Goal: Transaction & Acquisition: Purchase product/service

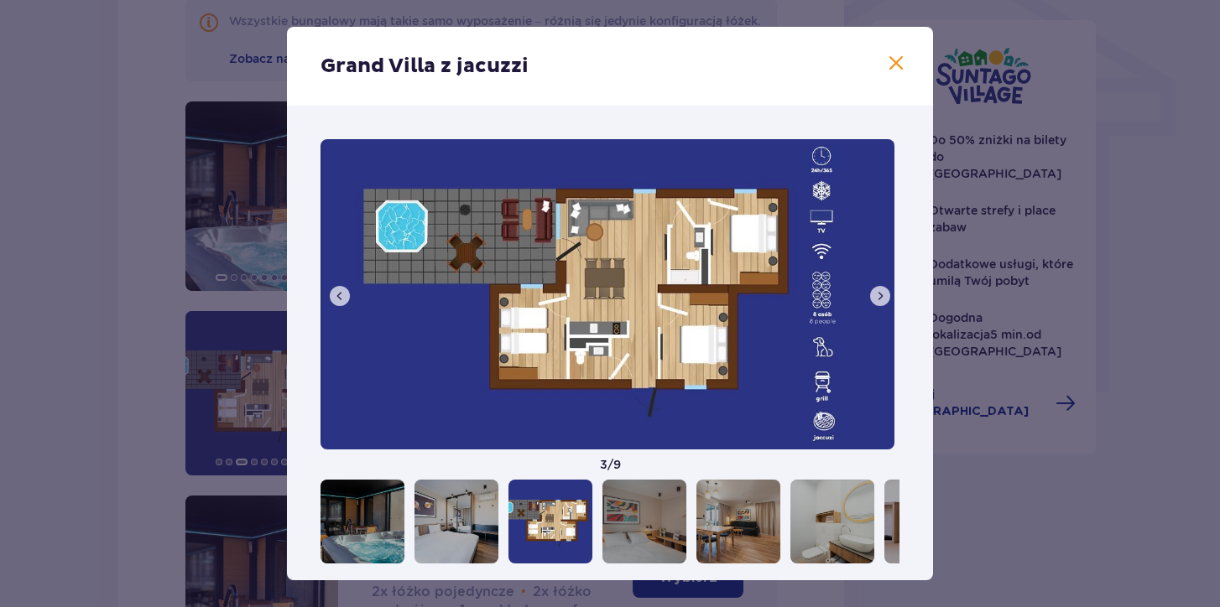
click at [887, 63] on span at bounding box center [896, 64] width 20 height 20
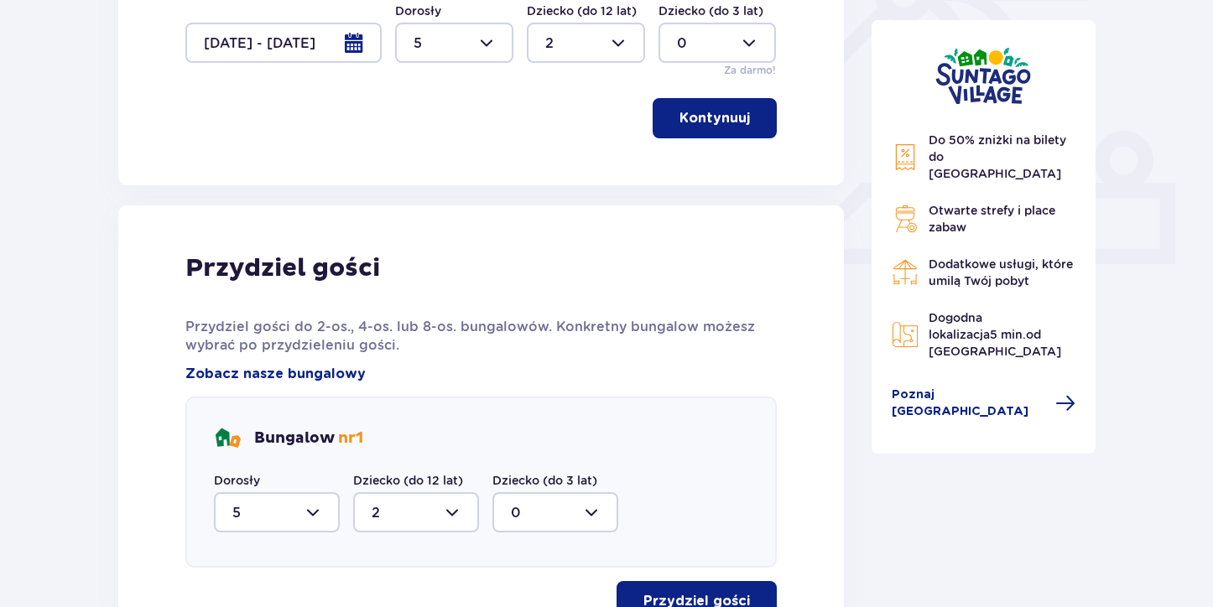
scroll to position [587, 0]
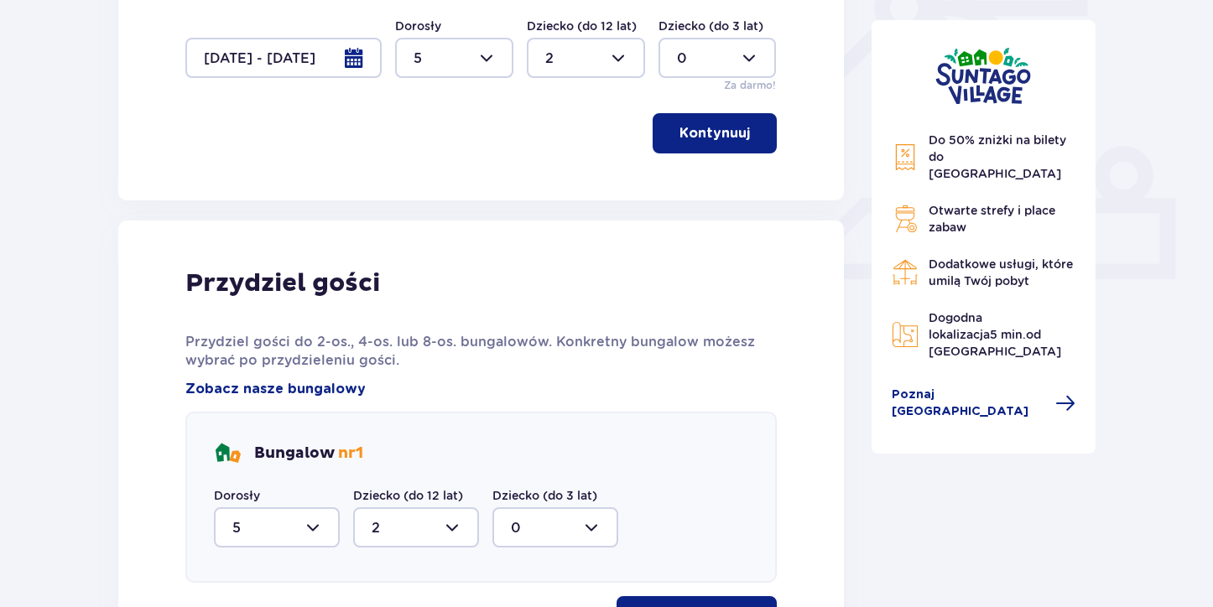
click at [472, 58] on div at bounding box center [454, 58] width 118 height 40
click at [420, 213] on p "3" at bounding box center [417, 214] width 8 height 18
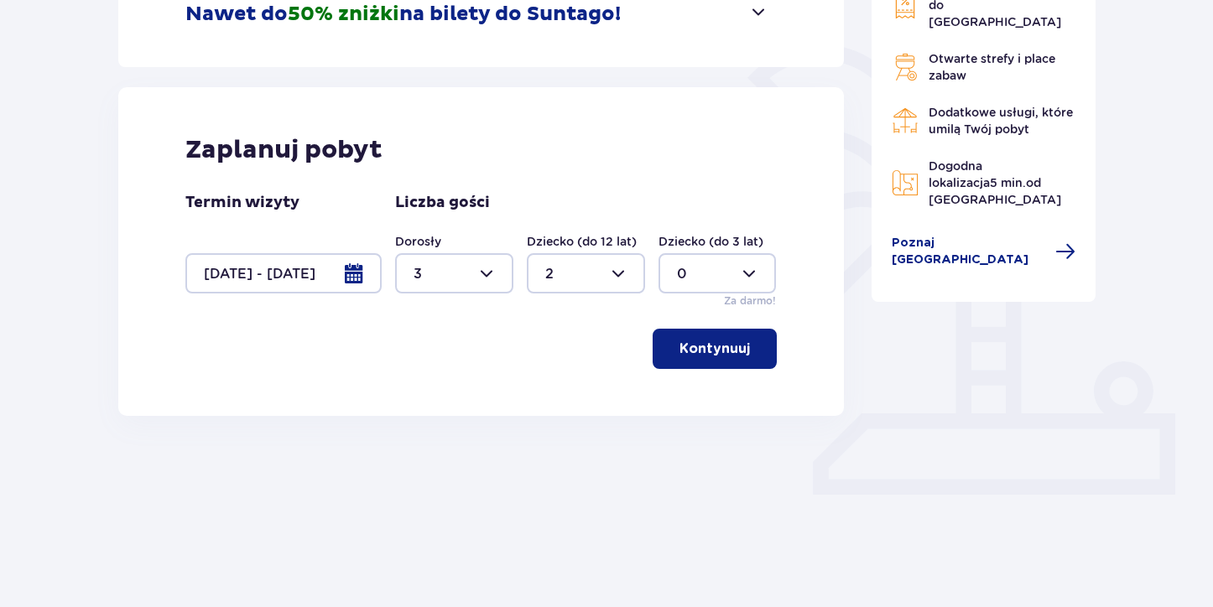
type input "3"
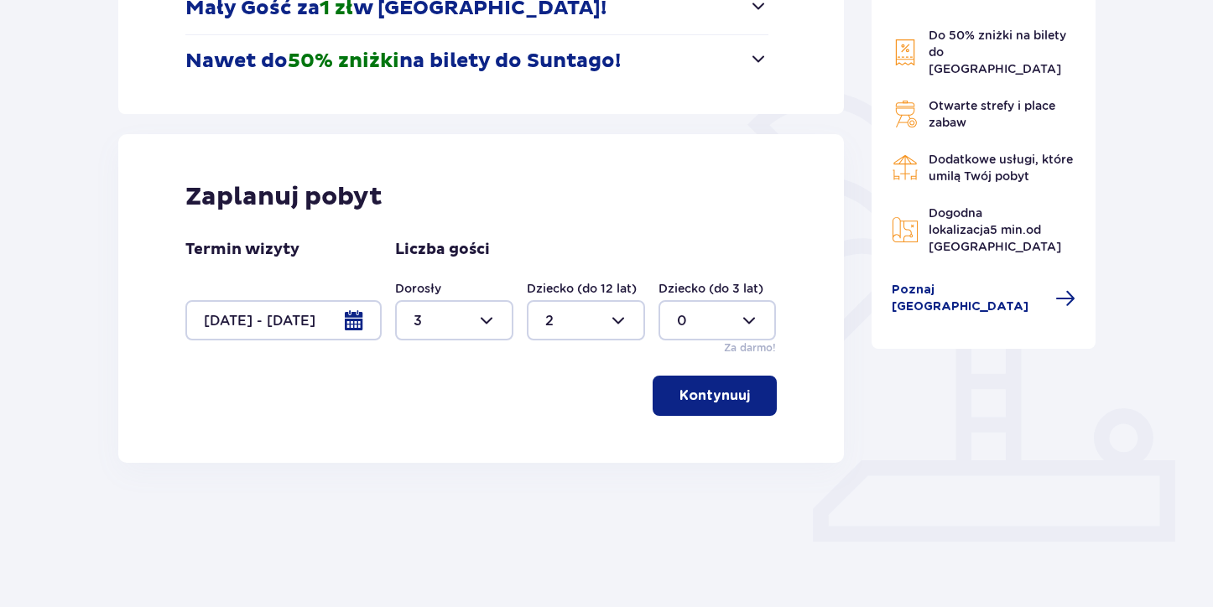
click at [575, 321] on div at bounding box center [586, 320] width 118 height 40
click at [558, 408] on div "1" at bounding box center [585, 407] width 81 height 18
type input "1"
click at [690, 398] on p "Kontynuuj" at bounding box center [714, 396] width 70 height 18
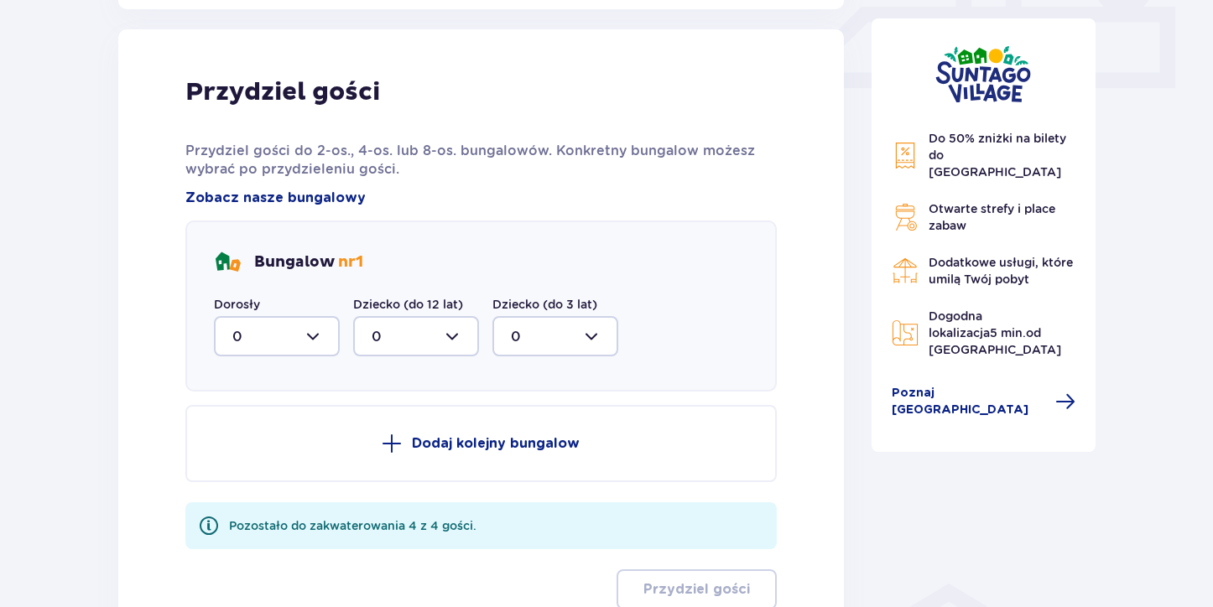
scroll to position [788, 0]
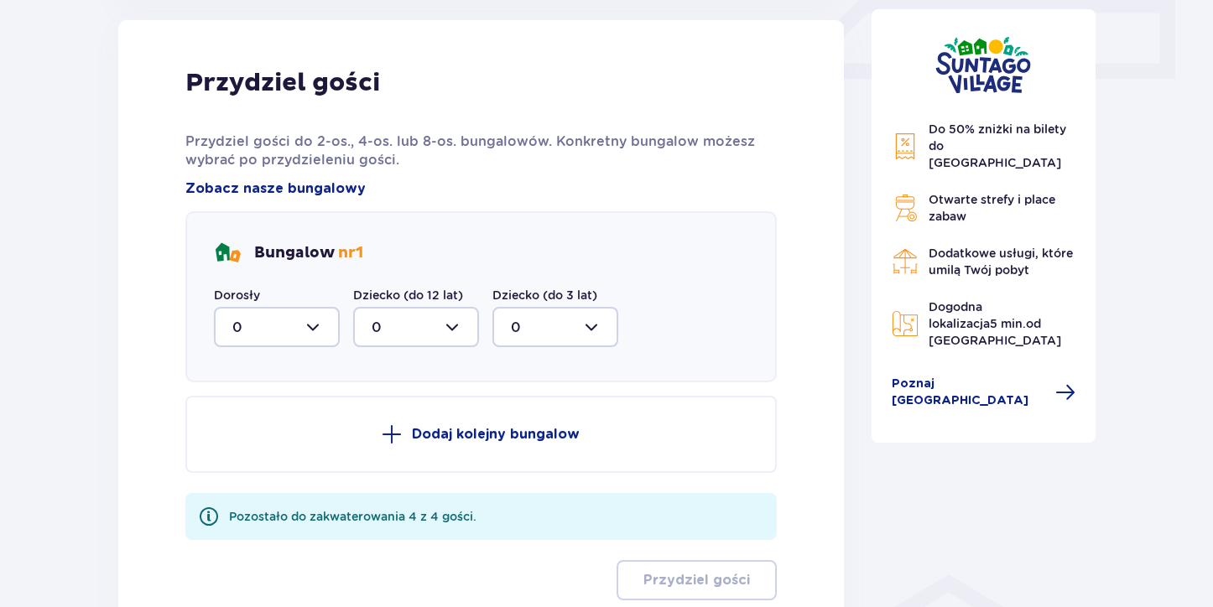
click at [324, 324] on div at bounding box center [277, 327] width 126 height 40
click at [262, 487] on div "3" at bounding box center [276, 484] width 89 height 18
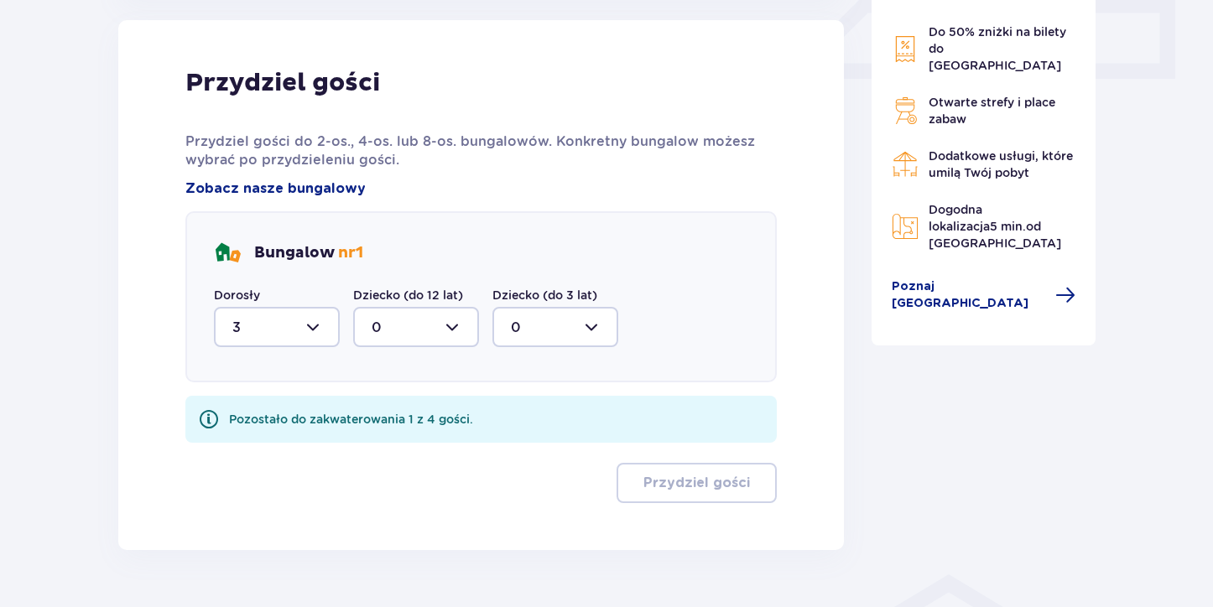
type input "3"
click at [382, 336] on div at bounding box center [416, 327] width 126 height 40
click at [385, 407] on div "1" at bounding box center [416, 413] width 89 height 18
type input "1"
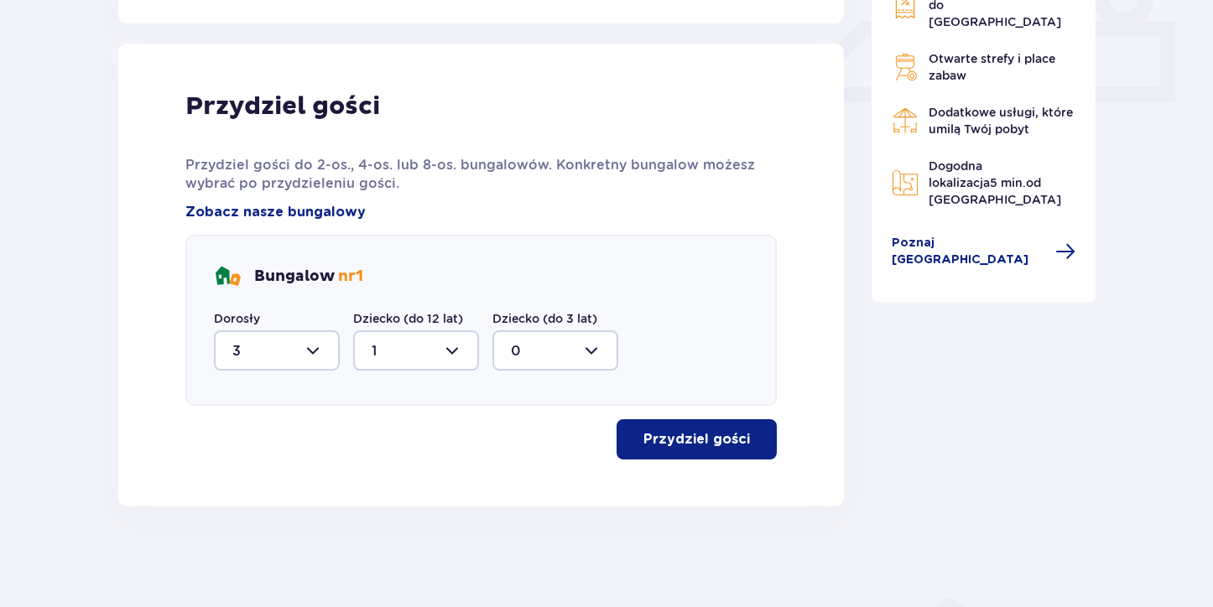
click at [658, 445] on p "Przydziel gości" at bounding box center [696, 439] width 107 height 18
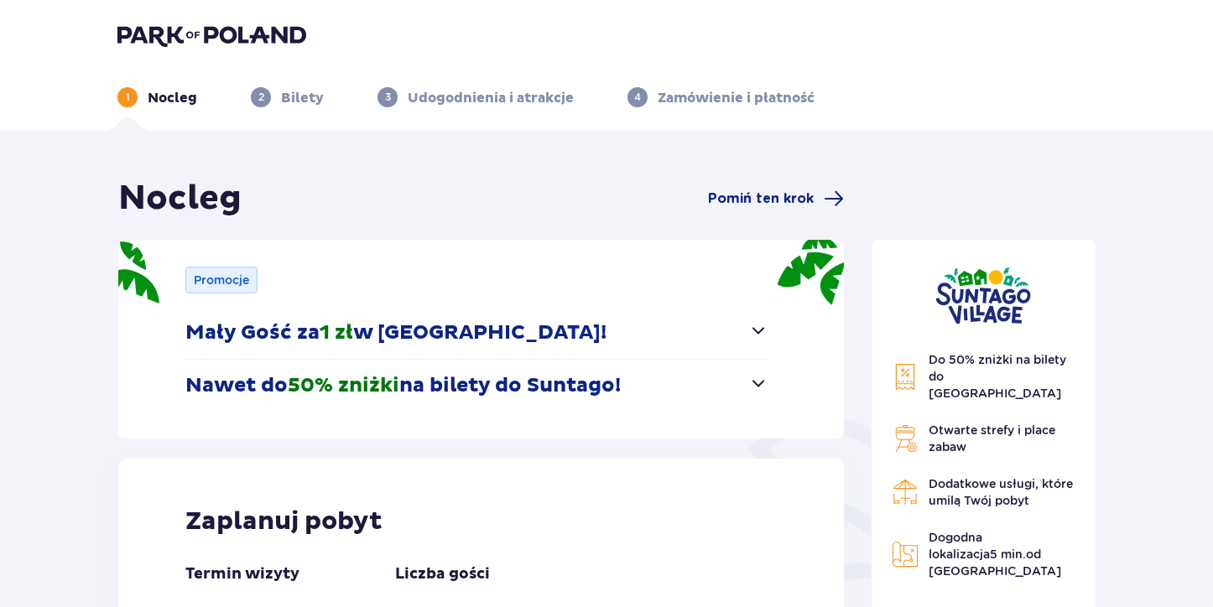
scroll to position [0, 0]
click at [755, 377] on span "button" at bounding box center [758, 383] width 20 height 20
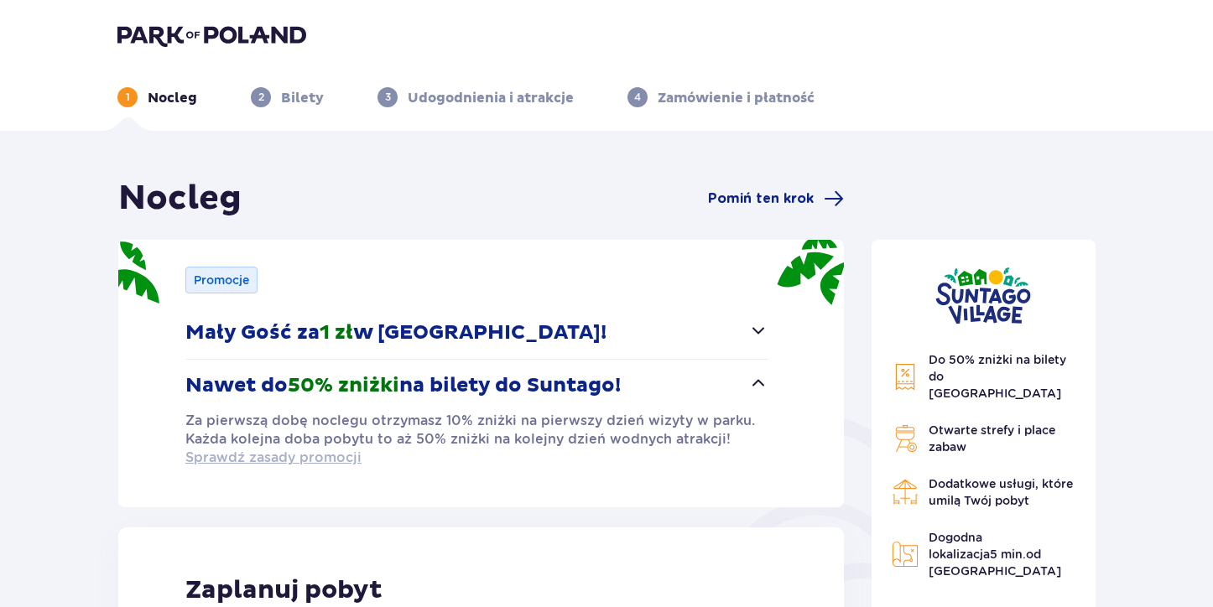
click at [305, 458] on span "Sprawdź zasady promocji" at bounding box center [273, 458] width 176 height 18
click at [305, 96] on p "Bilety" at bounding box center [302, 98] width 43 height 18
click at [297, 101] on p "Bilety" at bounding box center [302, 98] width 43 height 18
click at [231, 35] on img at bounding box center [211, 34] width 189 height 23
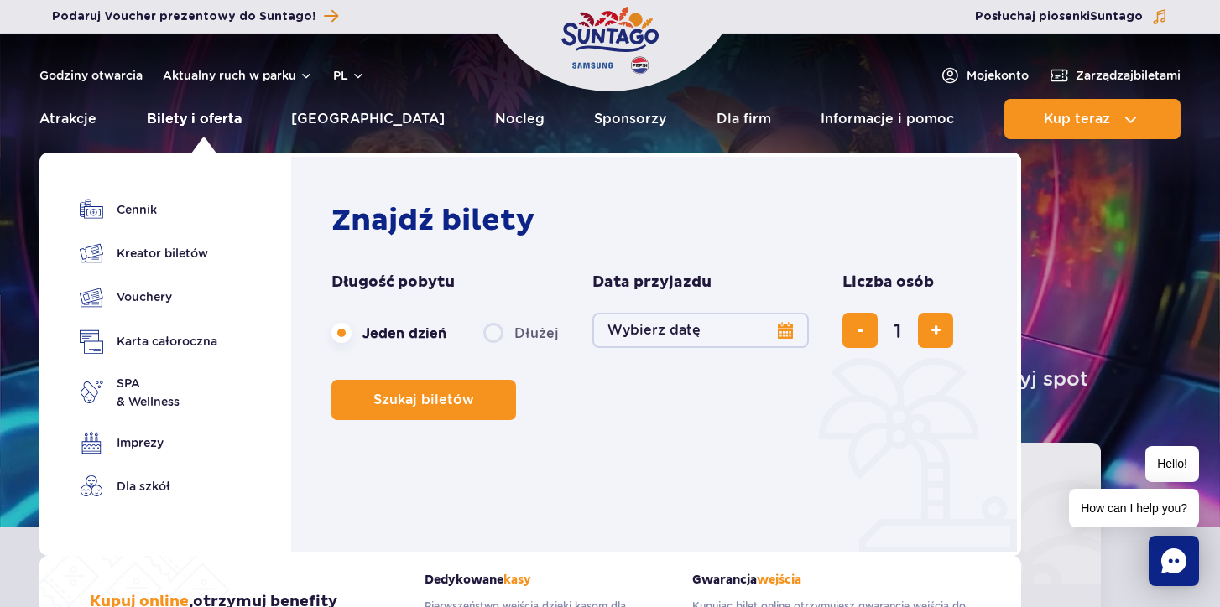
click at [220, 121] on link "Bilety i oferta" at bounding box center [194, 119] width 95 height 40
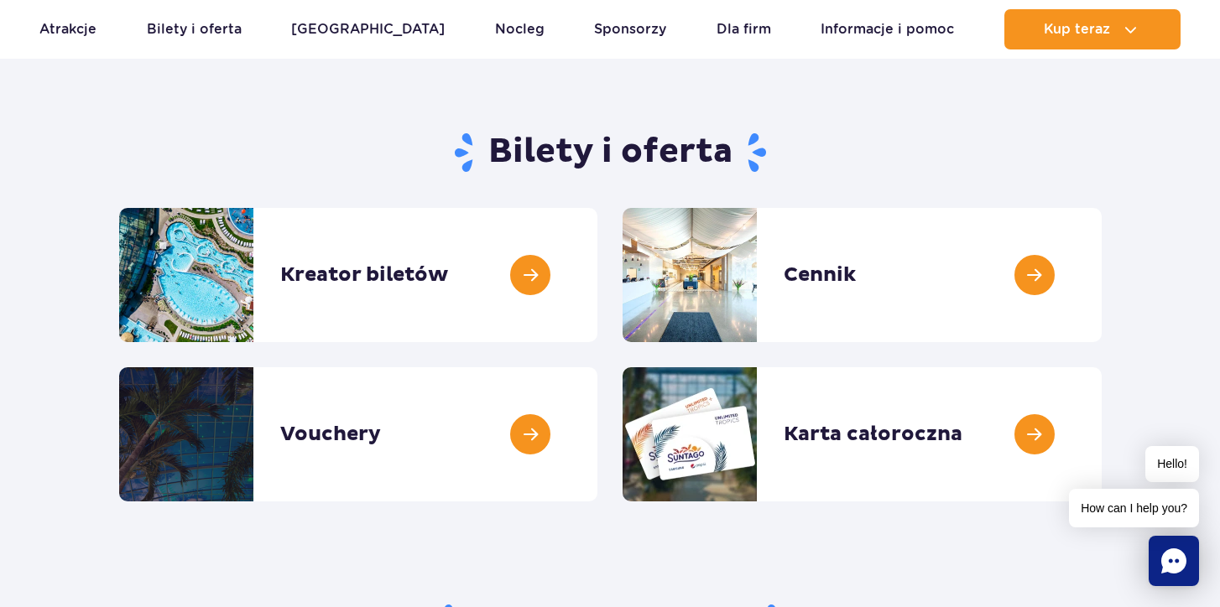
scroll to position [112, 0]
click at [1101, 273] on link at bounding box center [1101, 274] width 0 height 134
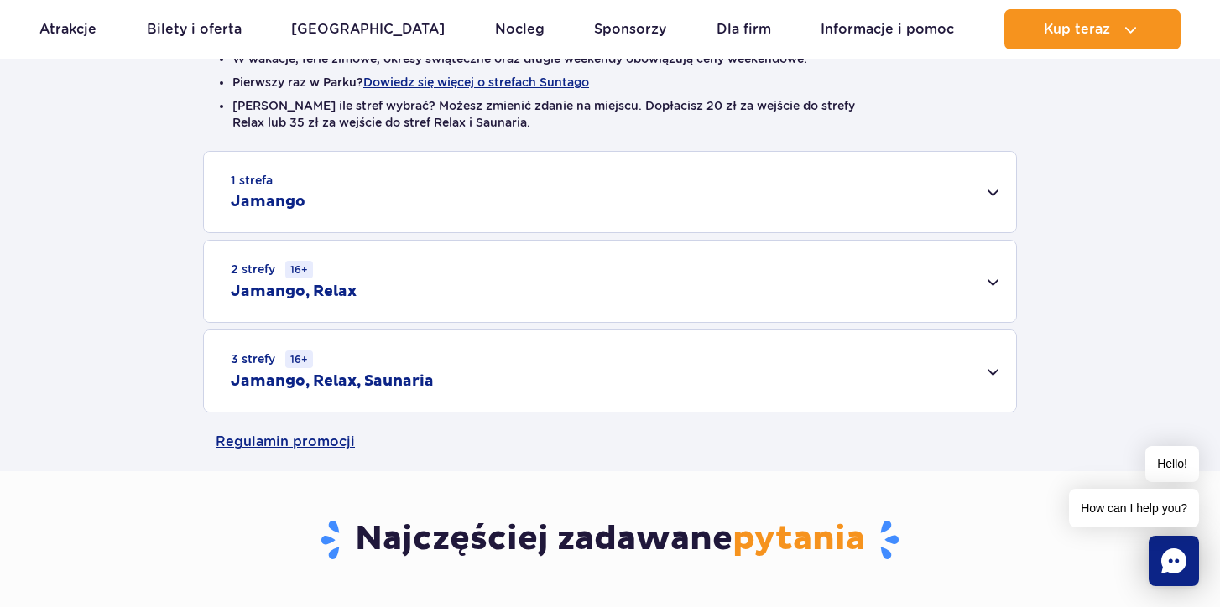
scroll to position [471, 0]
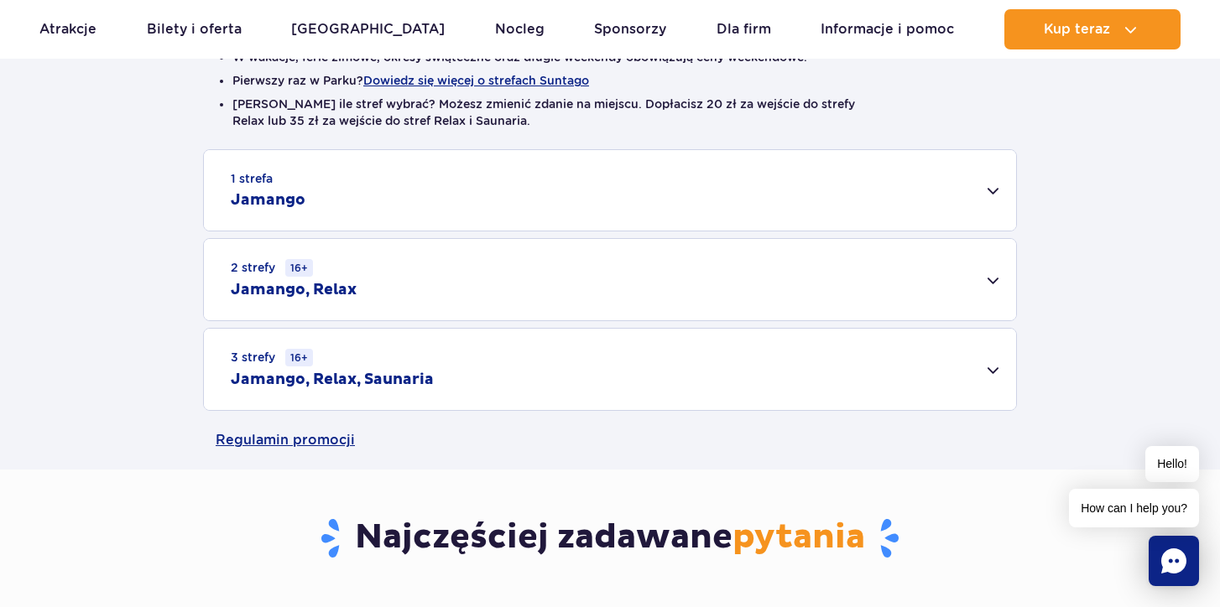
click at [974, 182] on div "1 strefa Jamango" at bounding box center [610, 190] width 812 height 81
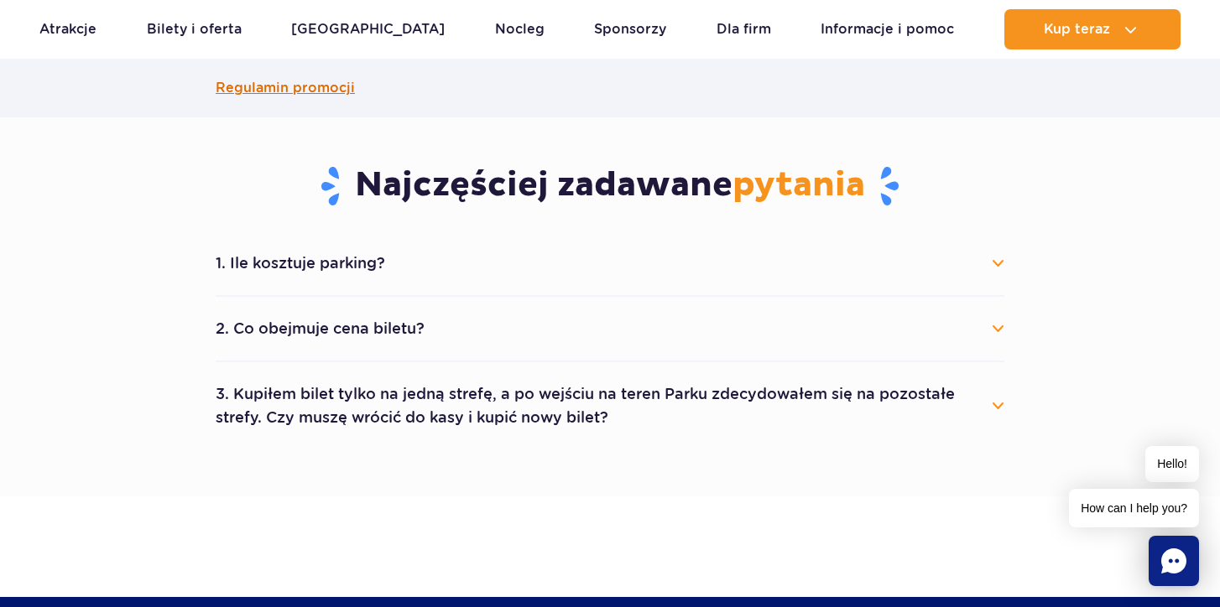
scroll to position [1443, 0]
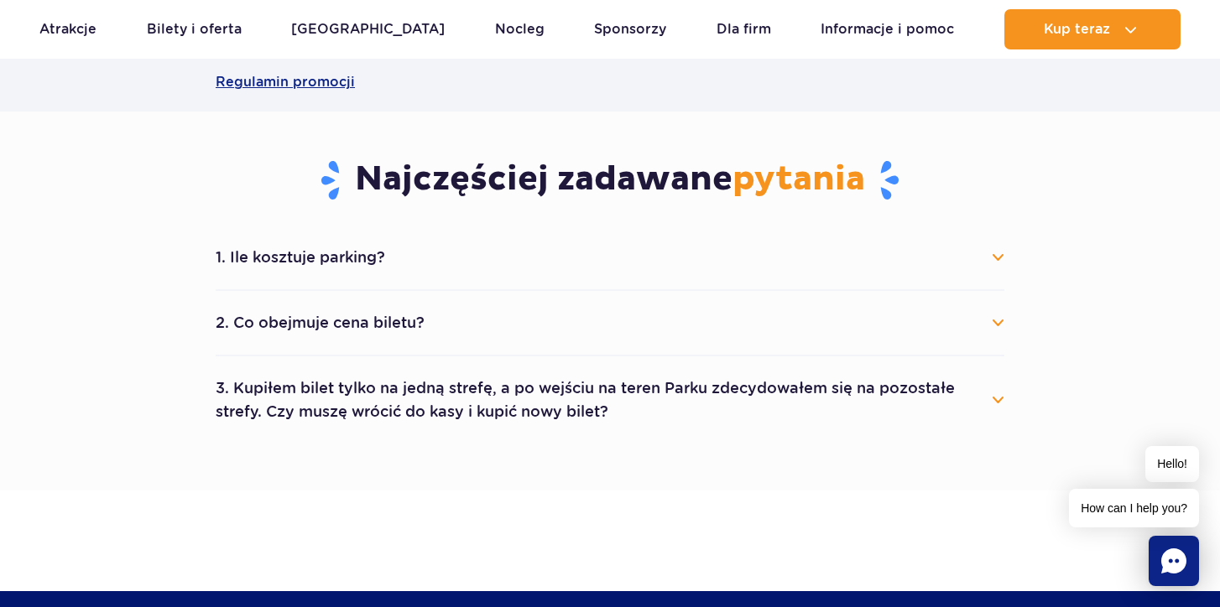
click at [967, 394] on button "3. Kupiłem bilet tylko na jedną strefę, a po wejściu na teren Parku zdecydowałe…" at bounding box center [610, 400] width 788 height 60
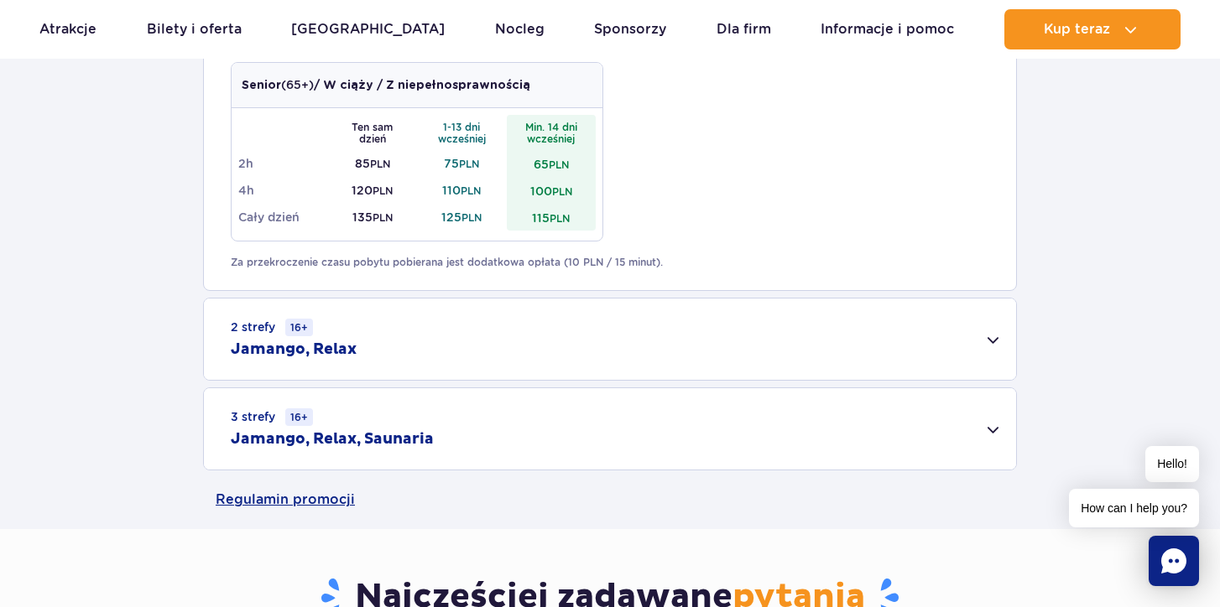
scroll to position [1025, 0]
click at [968, 434] on div "3 strefy 16+ Jamango, Relax, Saunaria" at bounding box center [610, 429] width 812 height 81
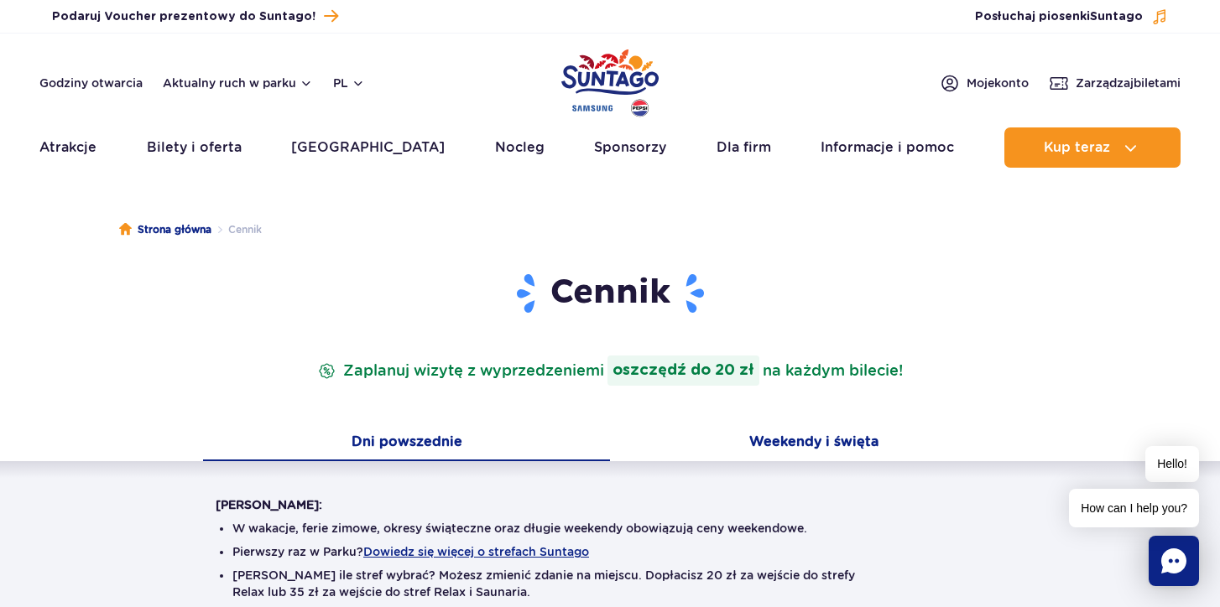
scroll to position [0, 0]
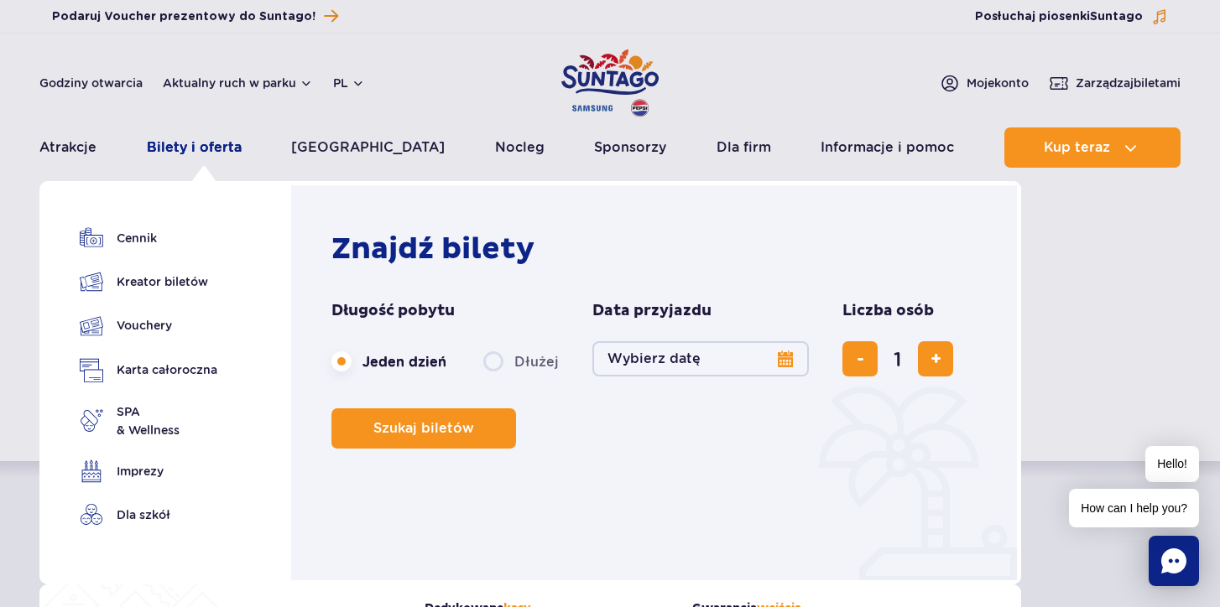
click at [233, 139] on link "Bilety i oferta" at bounding box center [194, 147] width 95 height 40
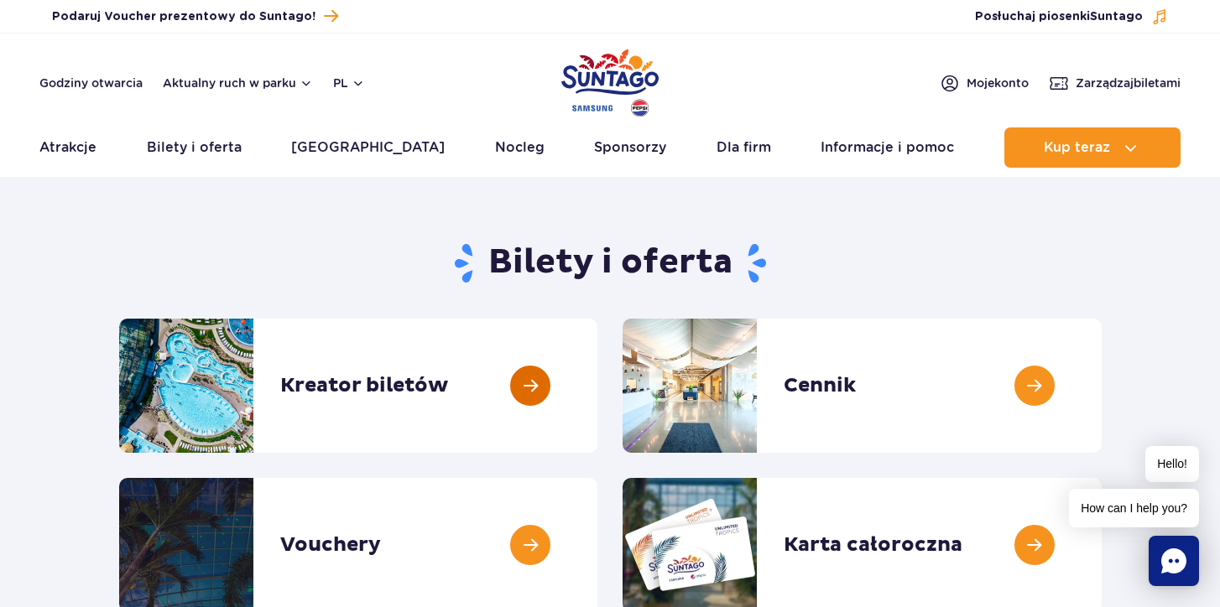
click at [597, 403] on link at bounding box center [597, 386] width 0 height 134
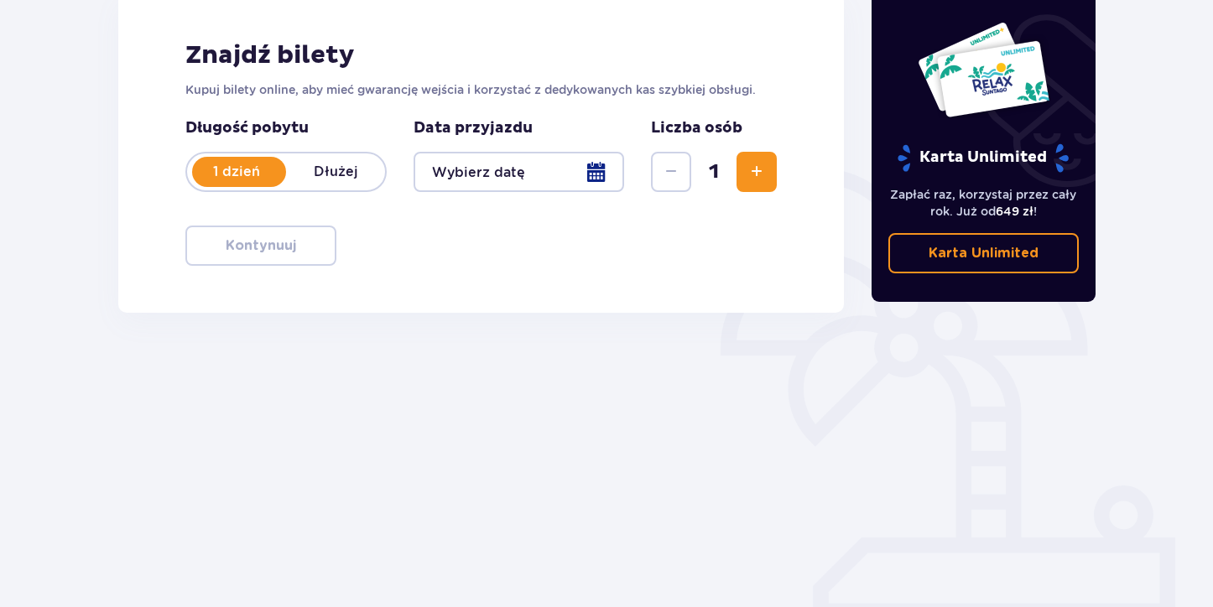
scroll to position [247, 0]
click at [352, 171] on p "Dłużej" at bounding box center [335, 172] width 99 height 18
click at [436, 176] on div at bounding box center [518, 172] width 211 height 40
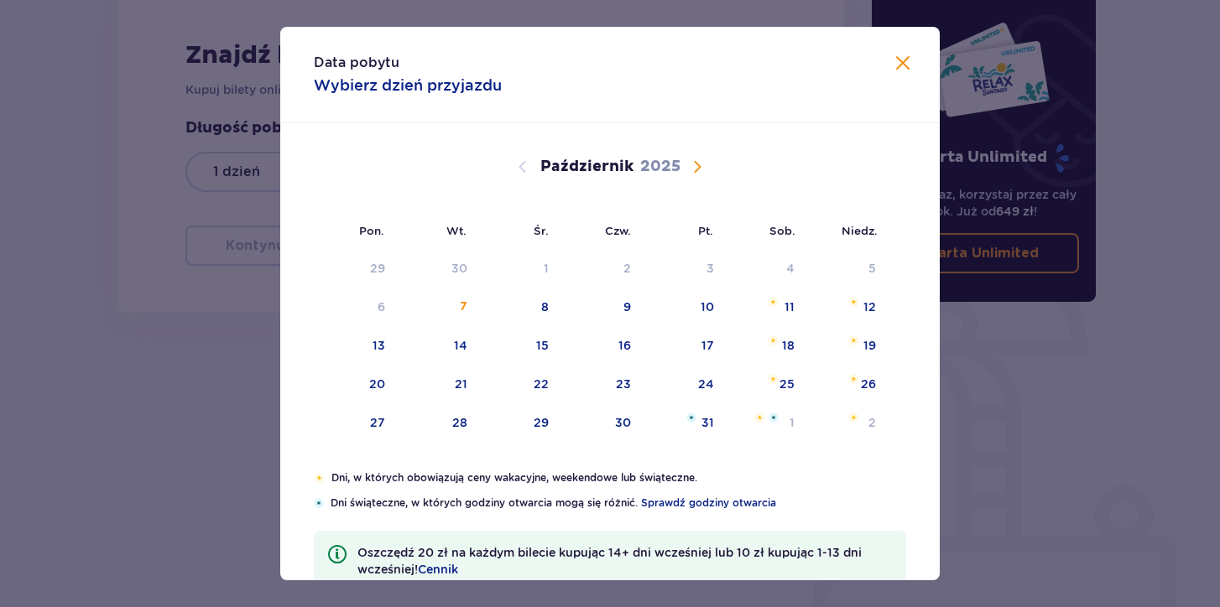
click at [698, 172] on span "Następny miesiąc" at bounding box center [697, 167] width 20 height 20
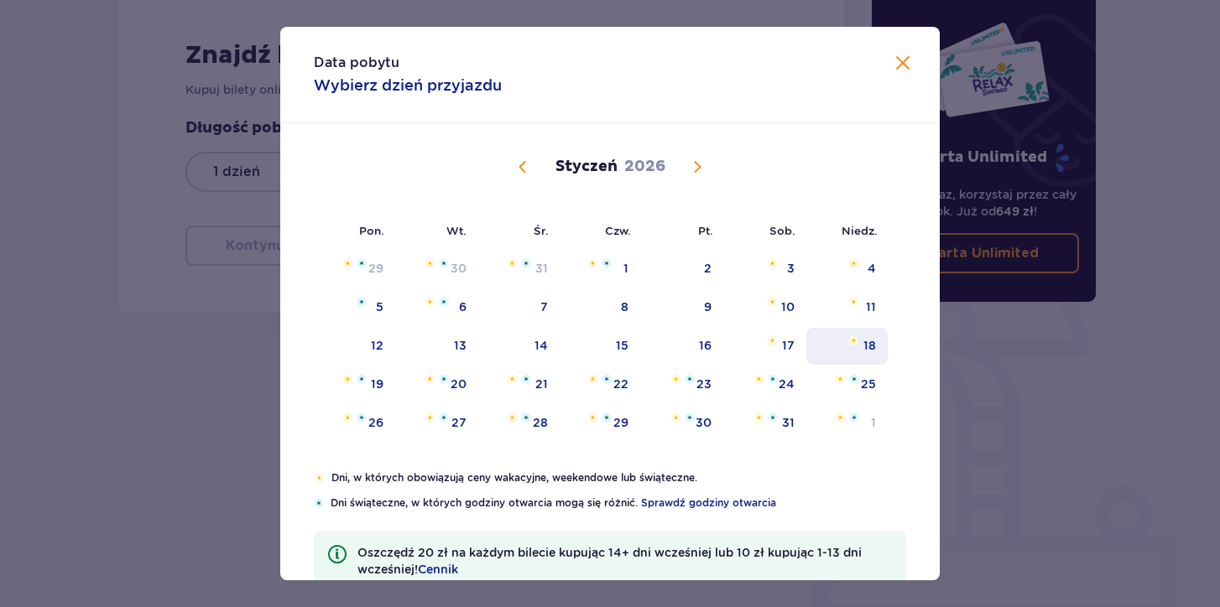
click at [856, 356] on div "18" at bounding box center [846, 346] width 81 height 37
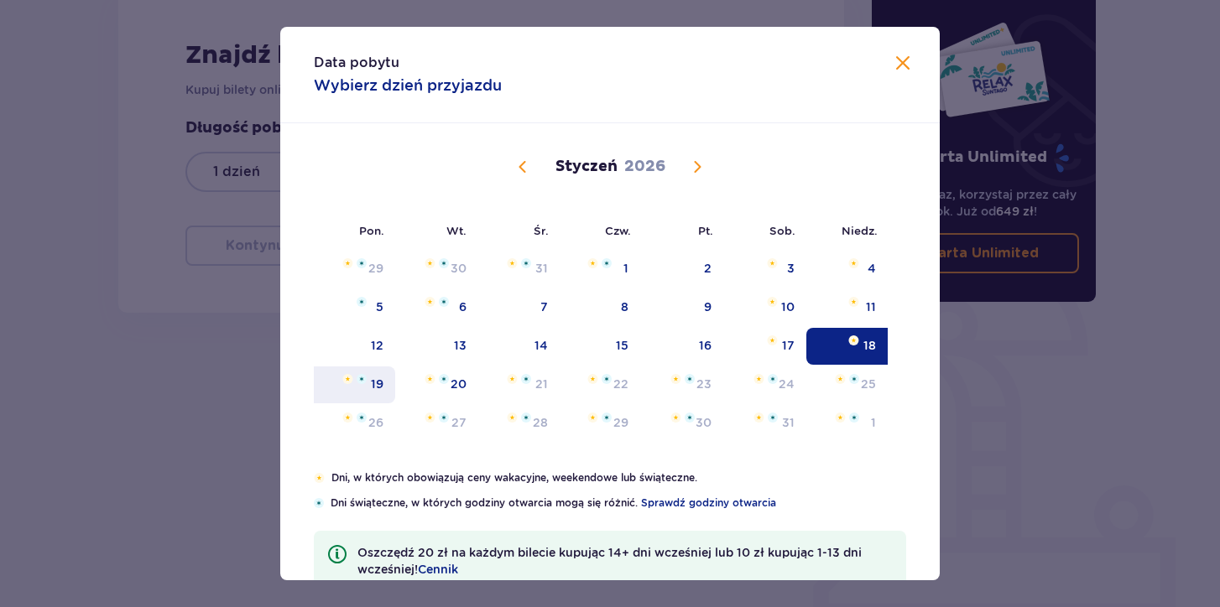
click at [379, 383] on div "19" at bounding box center [377, 384] width 13 height 17
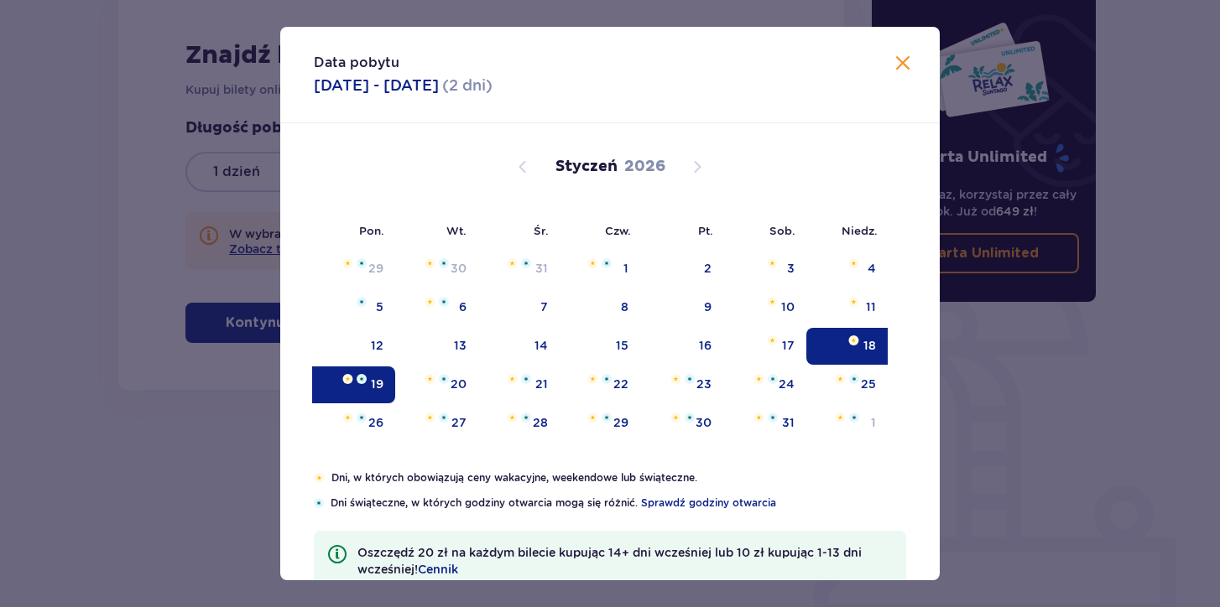
type input "18.01.26 - 19.01.26"
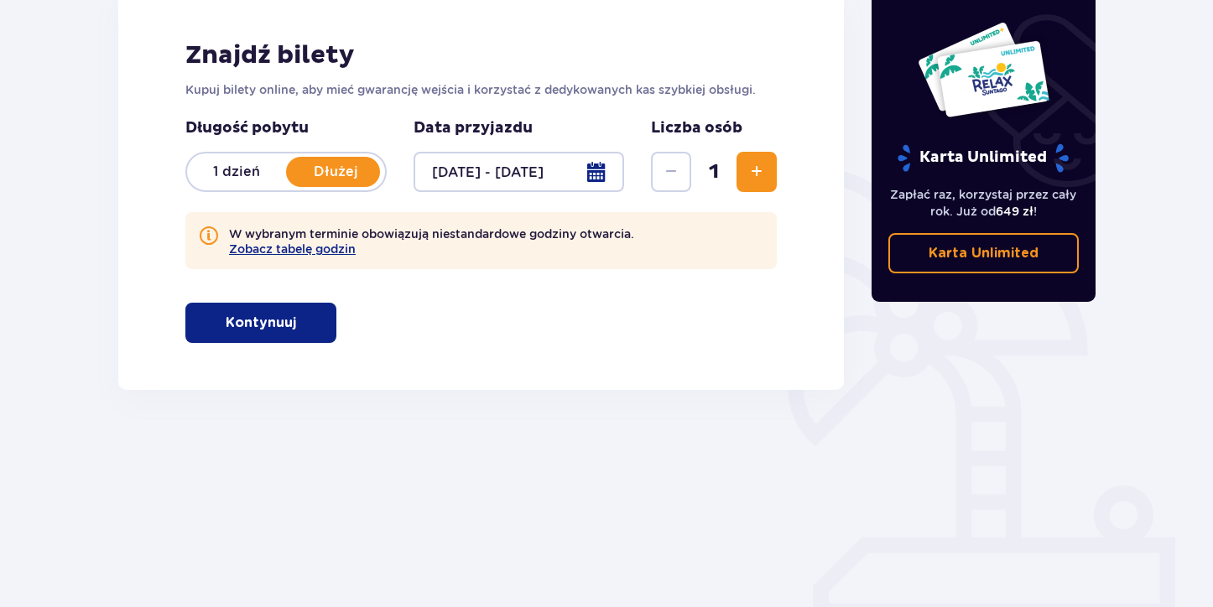
click at [753, 174] on span "Zwiększ" at bounding box center [756, 172] width 20 height 20
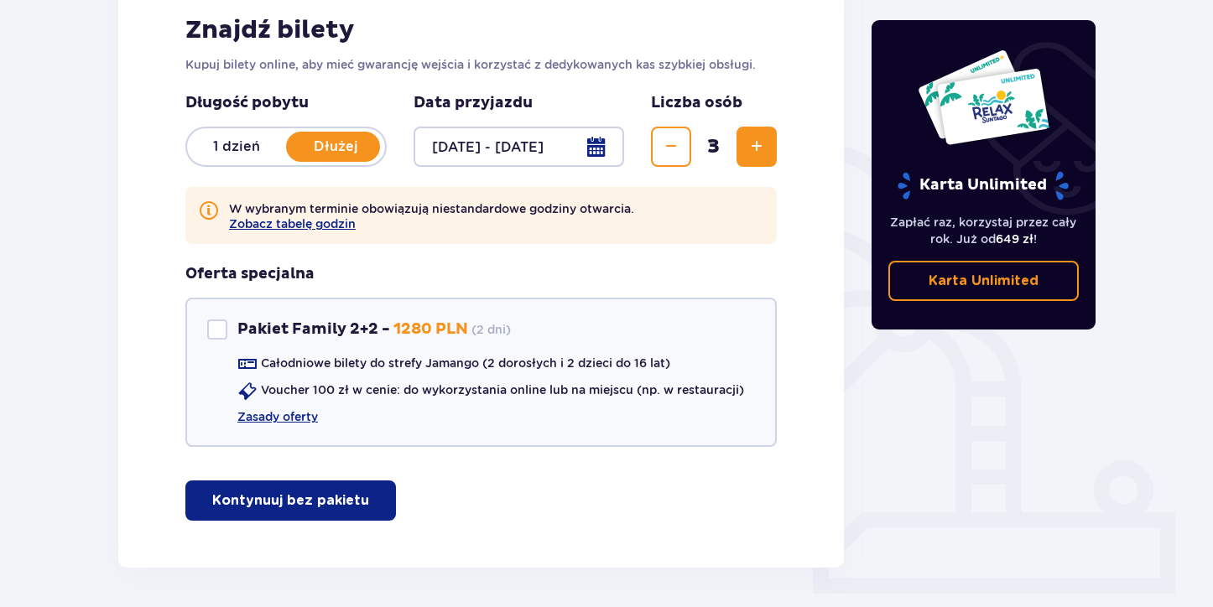
scroll to position [273, 0]
click at [279, 496] on p "Kontynuuj bez pakietu" at bounding box center [290, 500] width 157 height 18
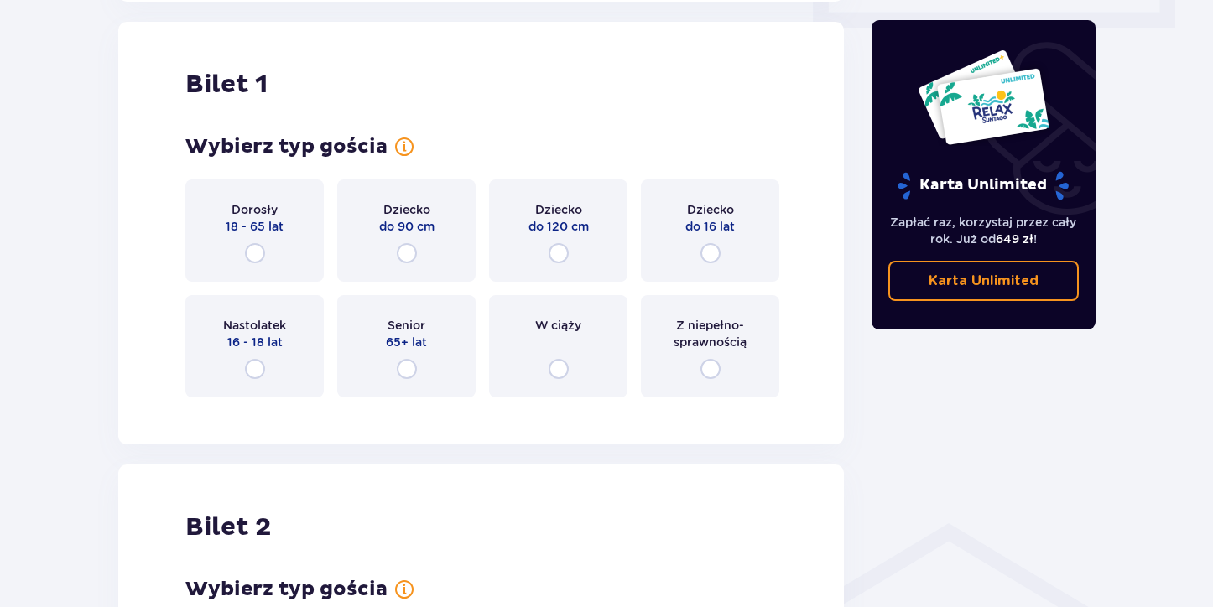
scroll to position [840, 0]
click at [251, 258] on input "radio" at bounding box center [255, 252] width 20 height 20
radio input "true"
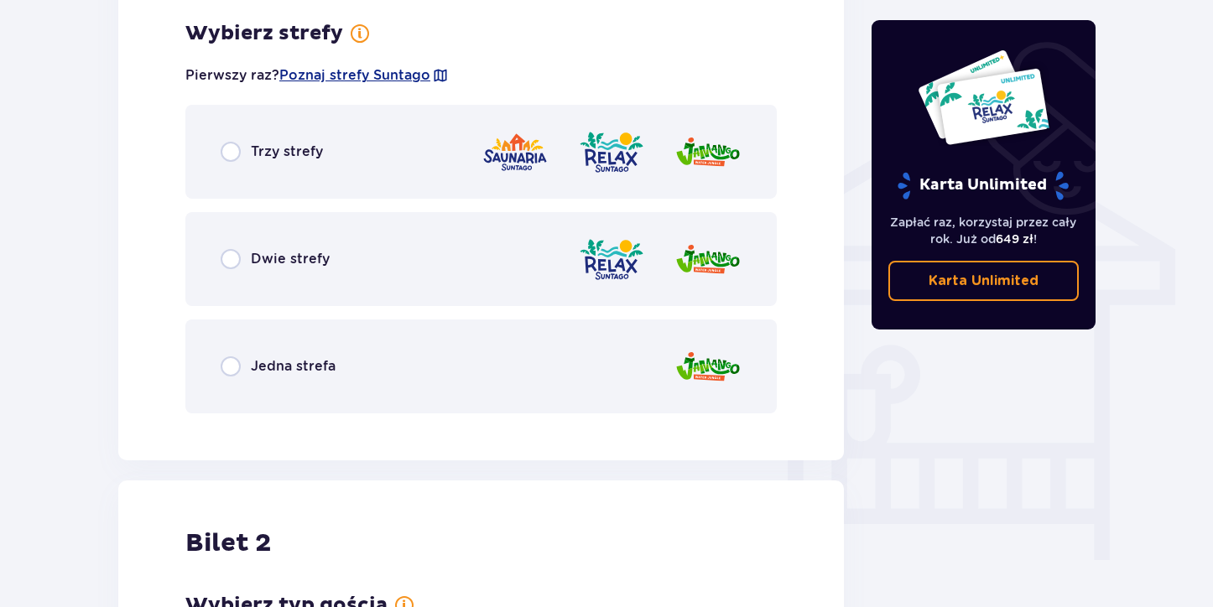
scroll to position [1250, 0]
click at [233, 363] on input "radio" at bounding box center [231, 366] width 20 height 20
radio input "true"
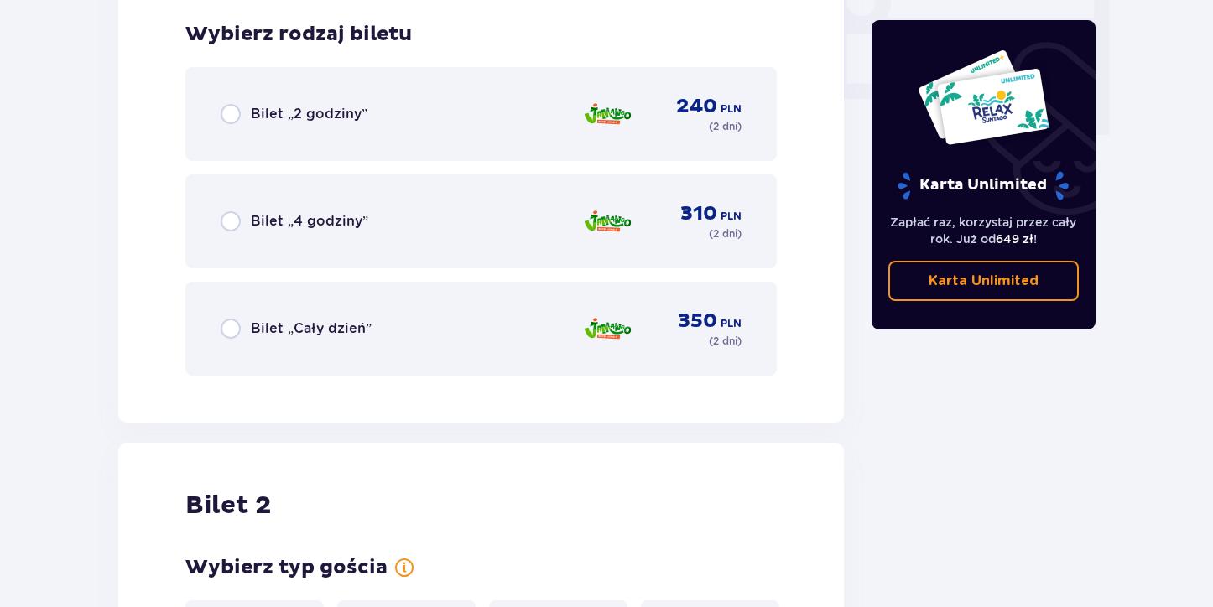
scroll to position [1676, 0]
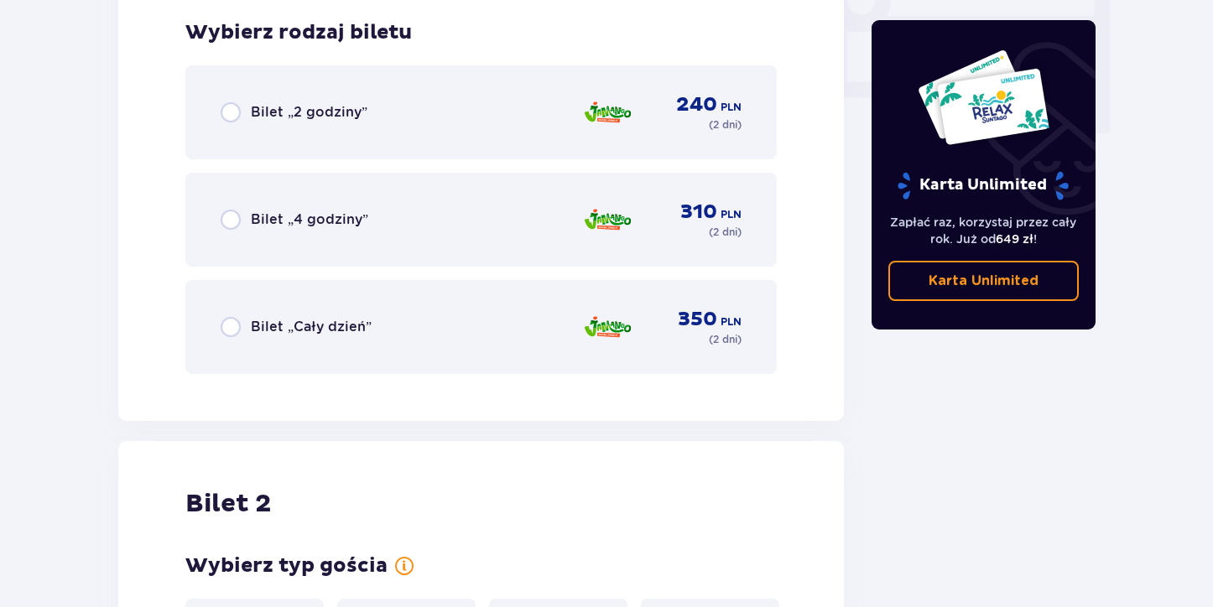
click at [233, 332] on input "radio" at bounding box center [231, 327] width 20 height 20
radio input "true"
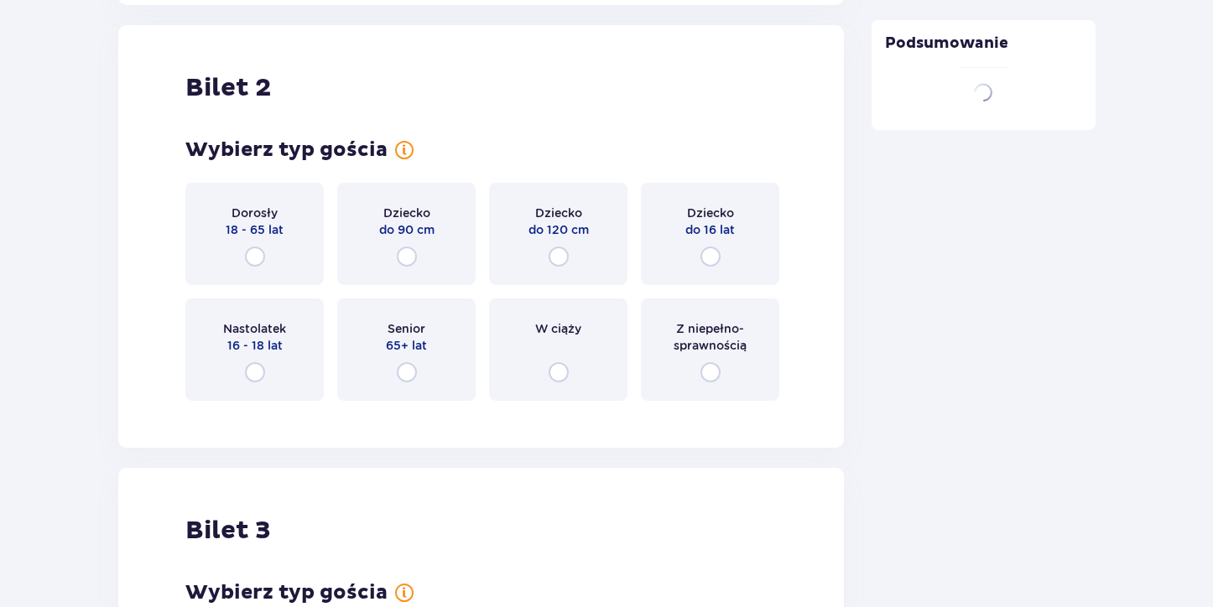
scroll to position [2097, 0]
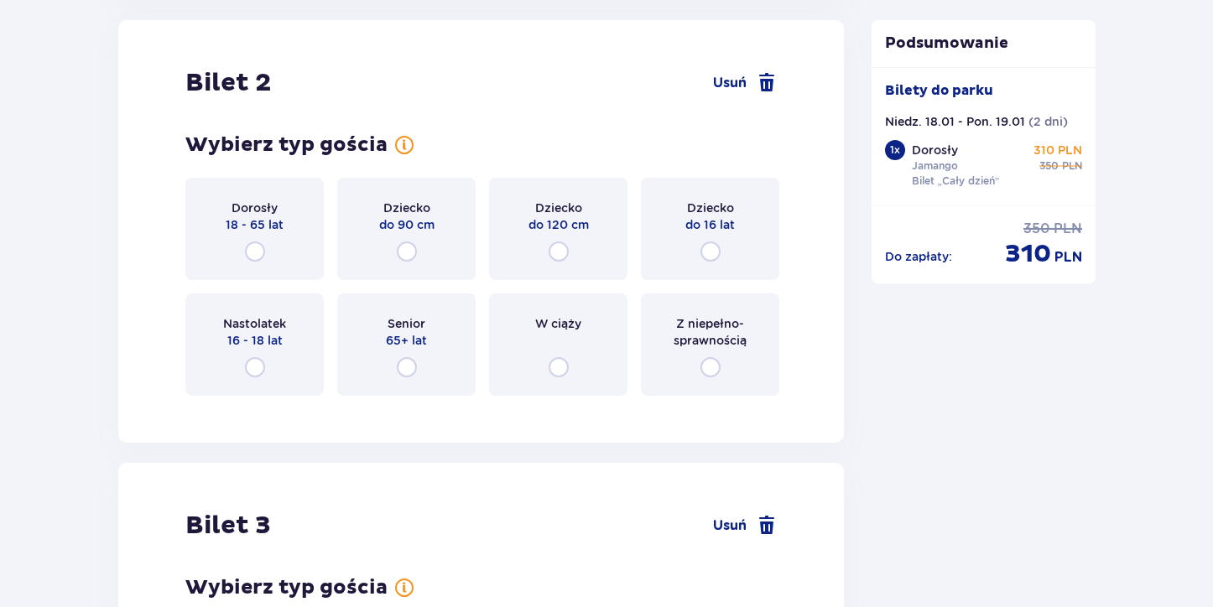
click at [710, 256] on input "radio" at bounding box center [710, 252] width 20 height 20
radio input "true"
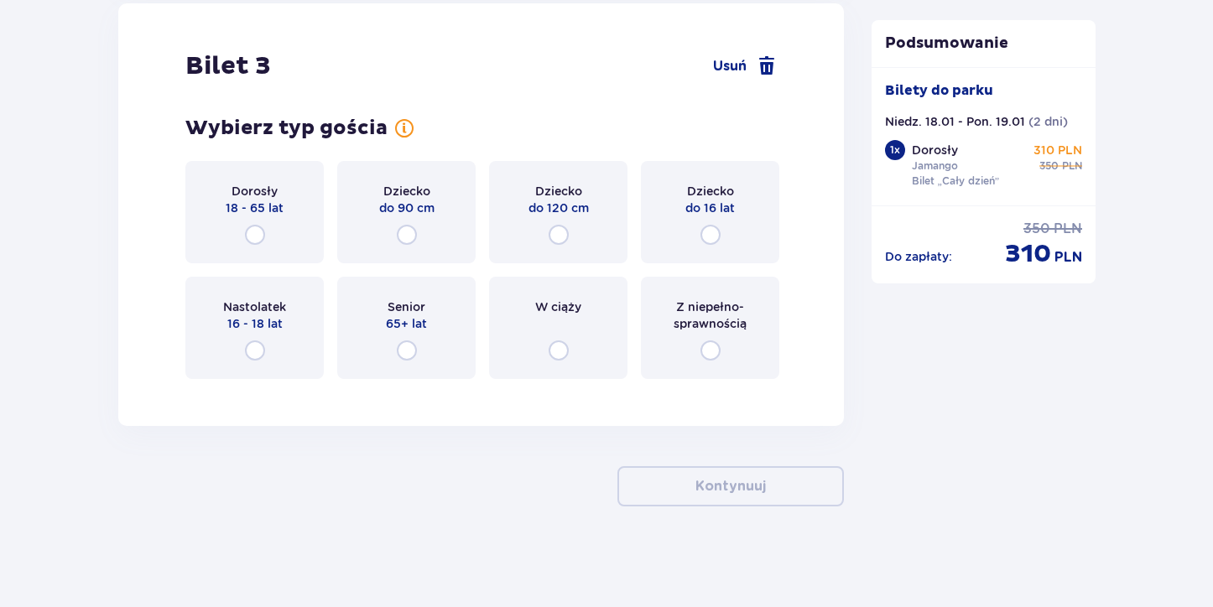
scroll to position [2768, 0]
click at [715, 237] on input "radio" at bounding box center [710, 235] width 20 height 20
radio input "true"
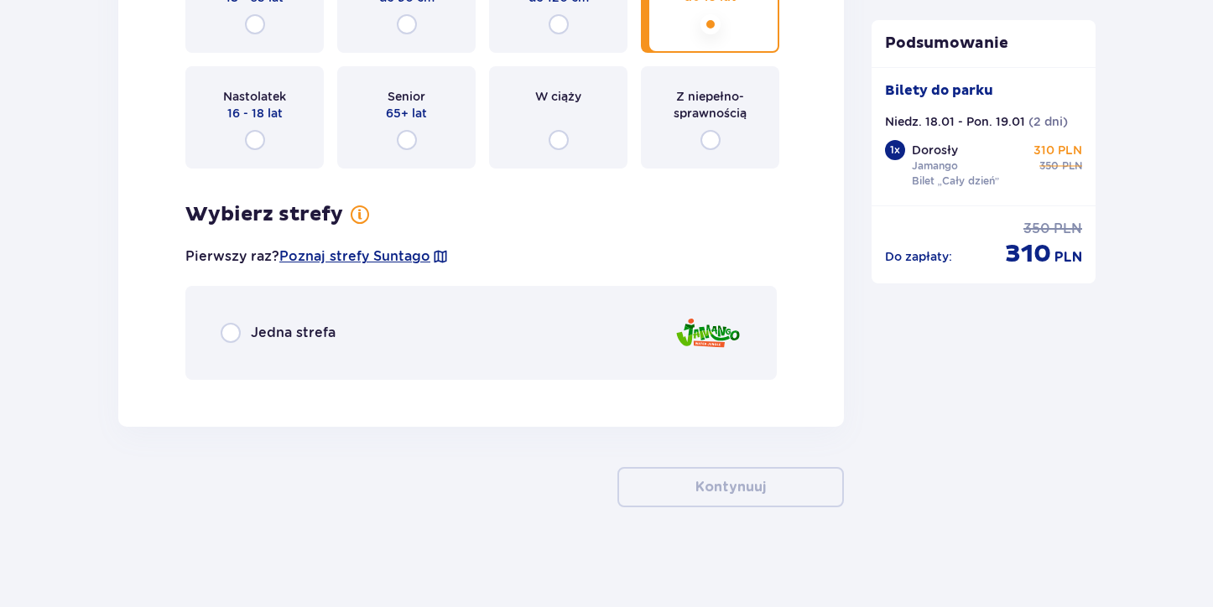
scroll to position [2979, 0]
click at [235, 327] on input "radio" at bounding box center [231, 332] width 20 height 20
radio input "true"
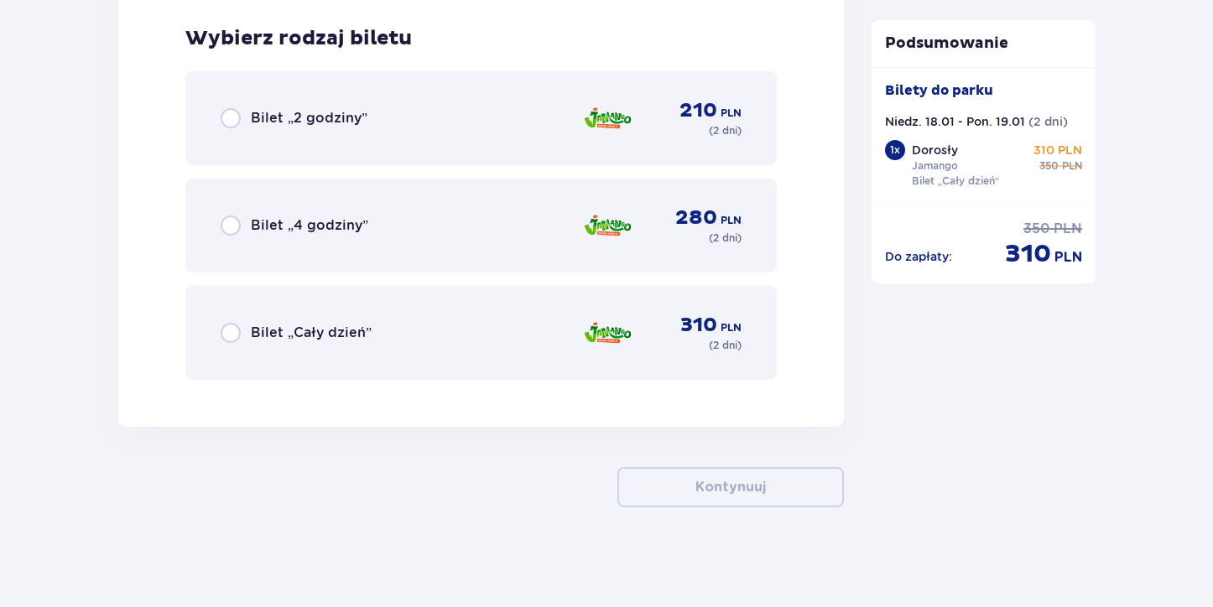
scroll to position [3367, 0]
click at [239, 327] on input "radio" at bounding box center [231, 332] width 20 height 20
radio input "true"
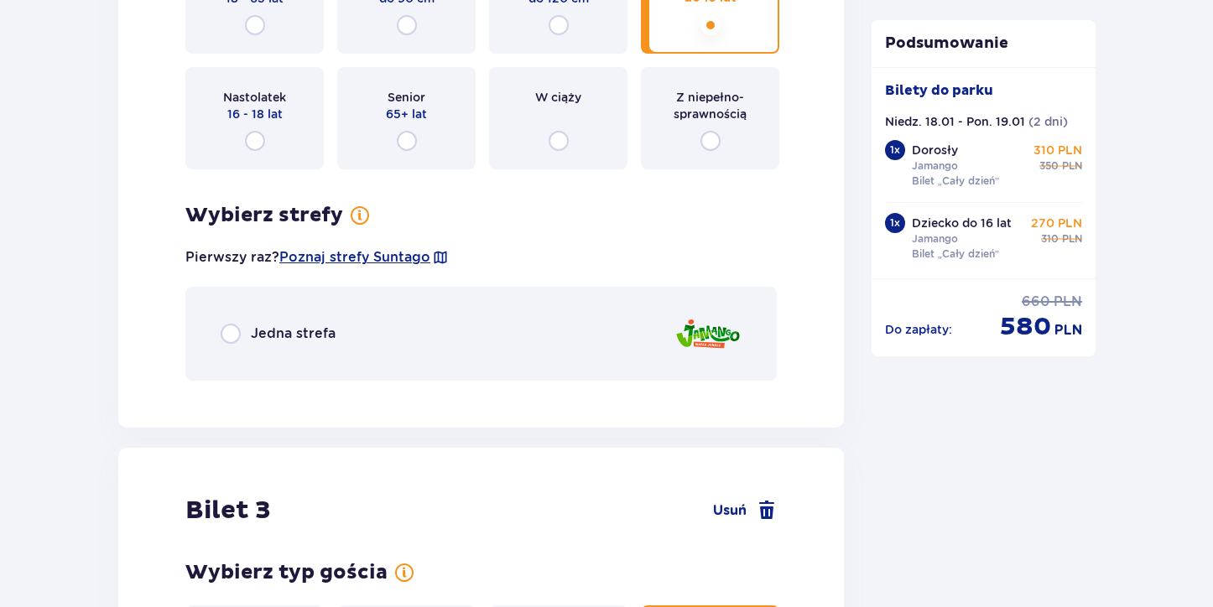
scroll to position [2322, 0]
click at [229, 336] on input "radio" at bounding box center [231, 335] width 20 height 20
radio input "true"
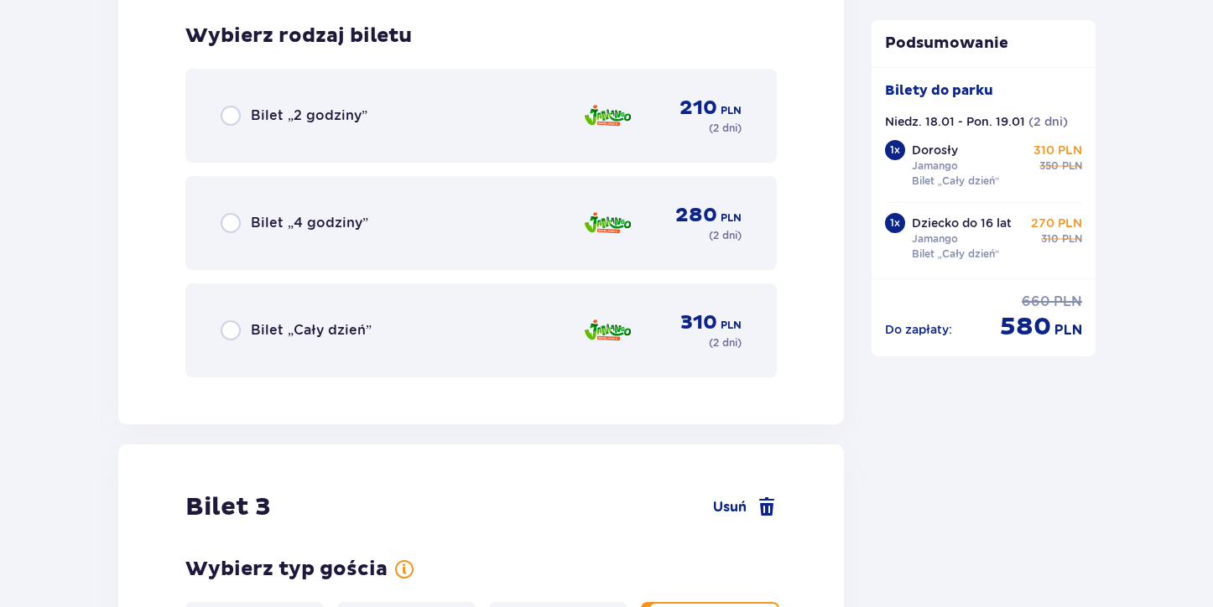
scroll to position [2717, 0]
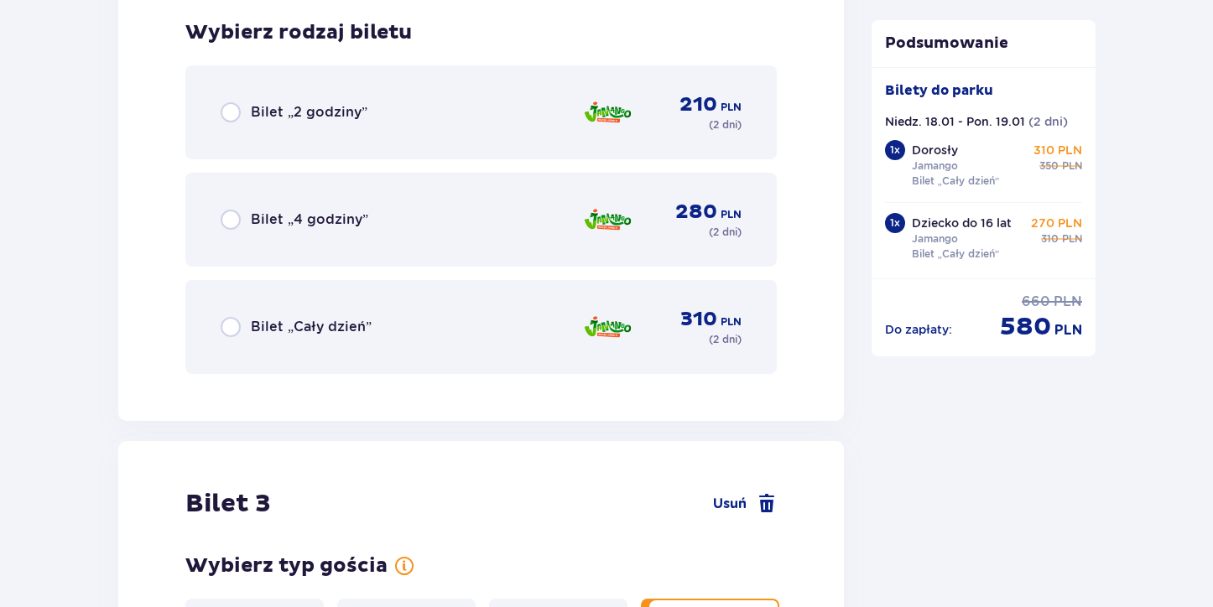
click at [229, 334] on input "radio" at bounding box center [231, 327] width 20 height 20
radio input "true"
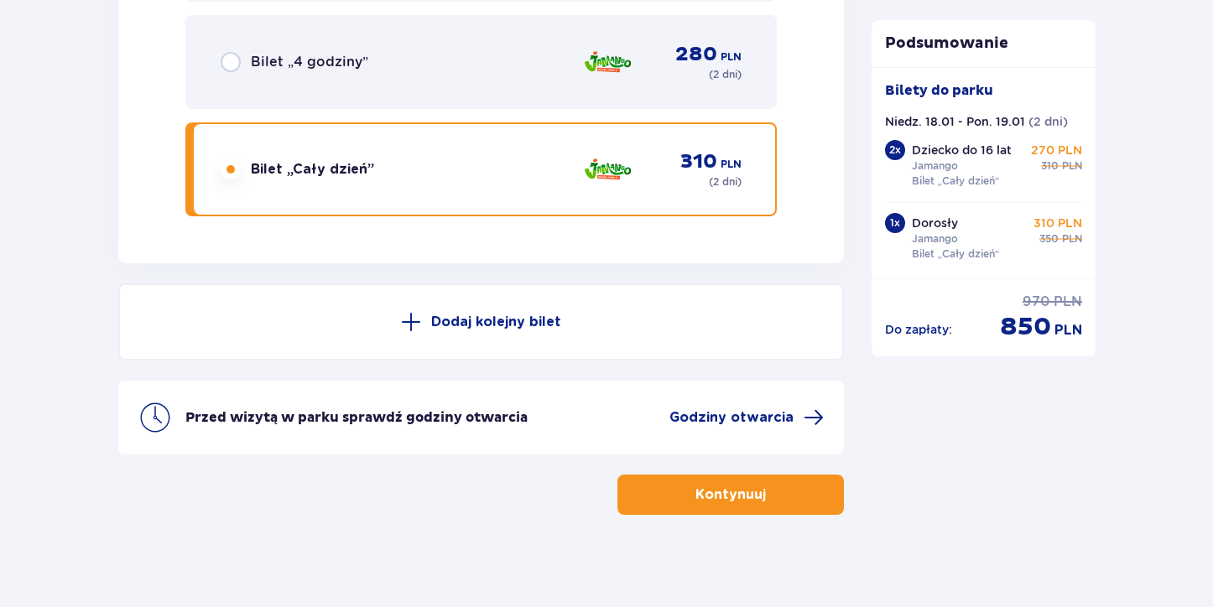
scroll to position [3918, 0]
click at [658, 490] on button "Kontynuuj" at bounding box center [730, 494] width 226 height 40
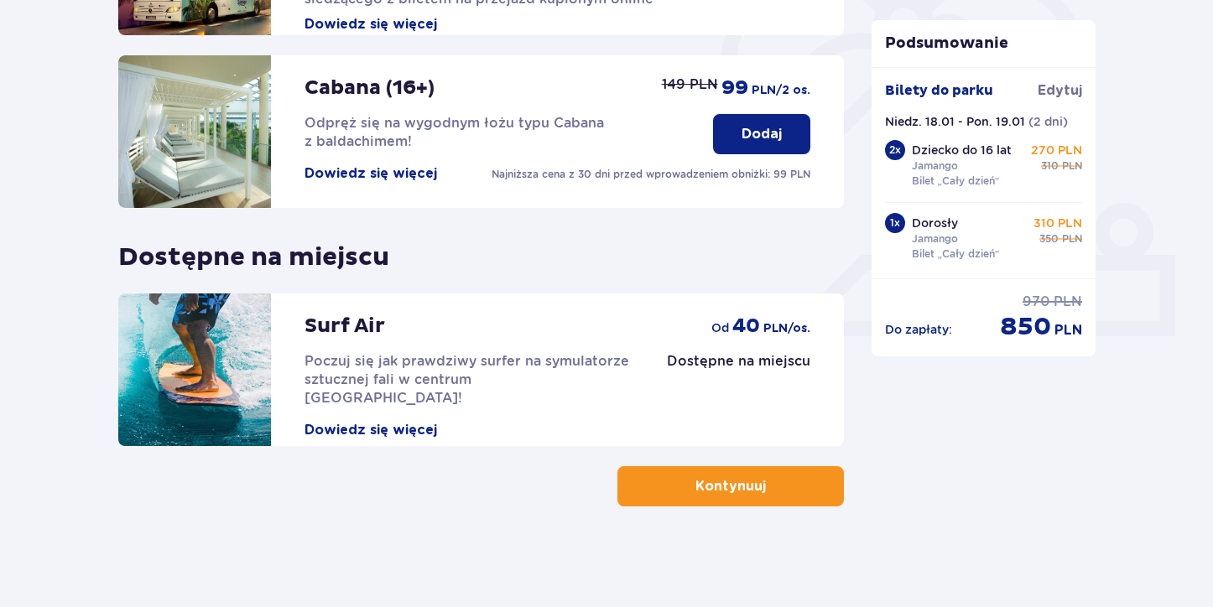
scroll to position [530, 0]
click at [646, 487] on button "Kontynuuj" at bounding box center [730, 486] width 226 height 40
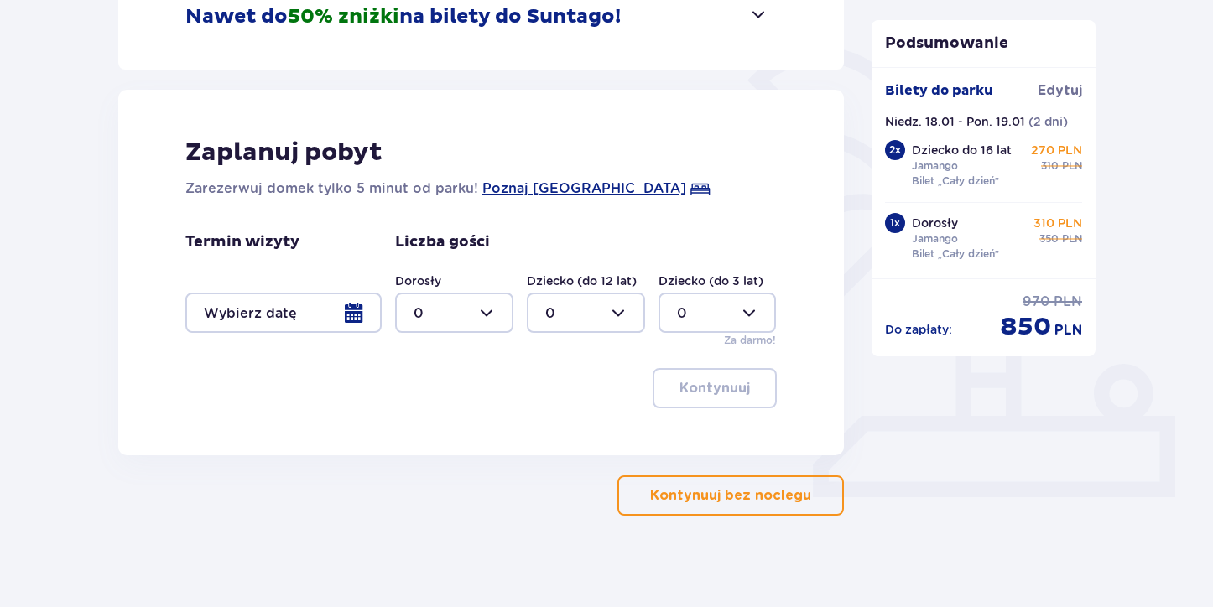
scroll to position [371, 0]
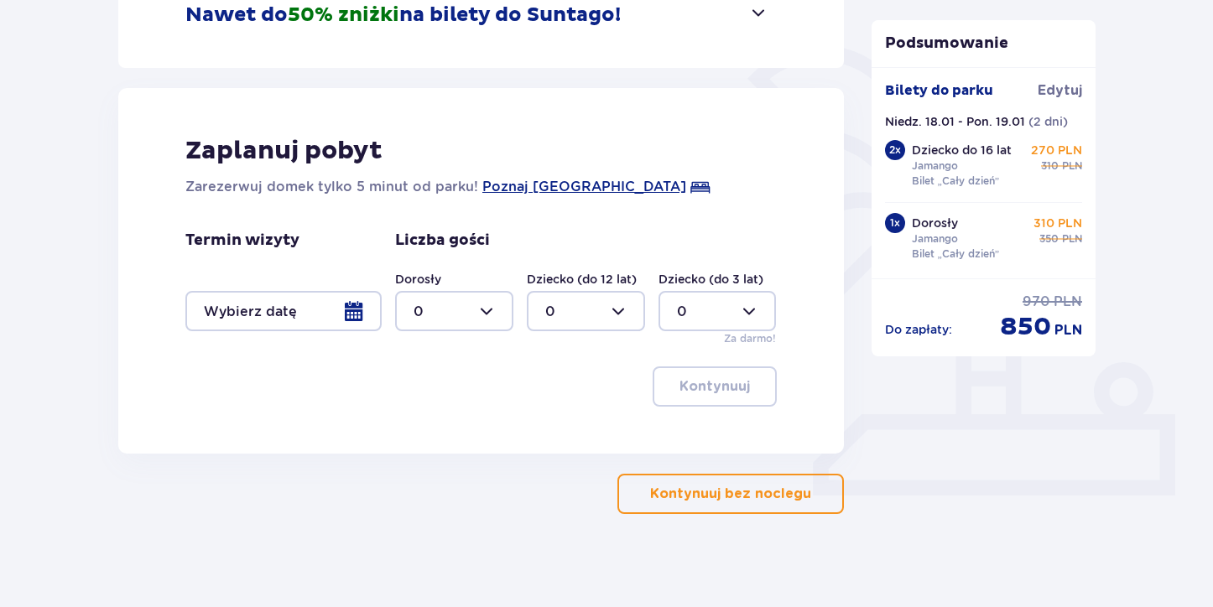
click at [359, 309] on div at bounding box center [283, 311] width 196 height 40
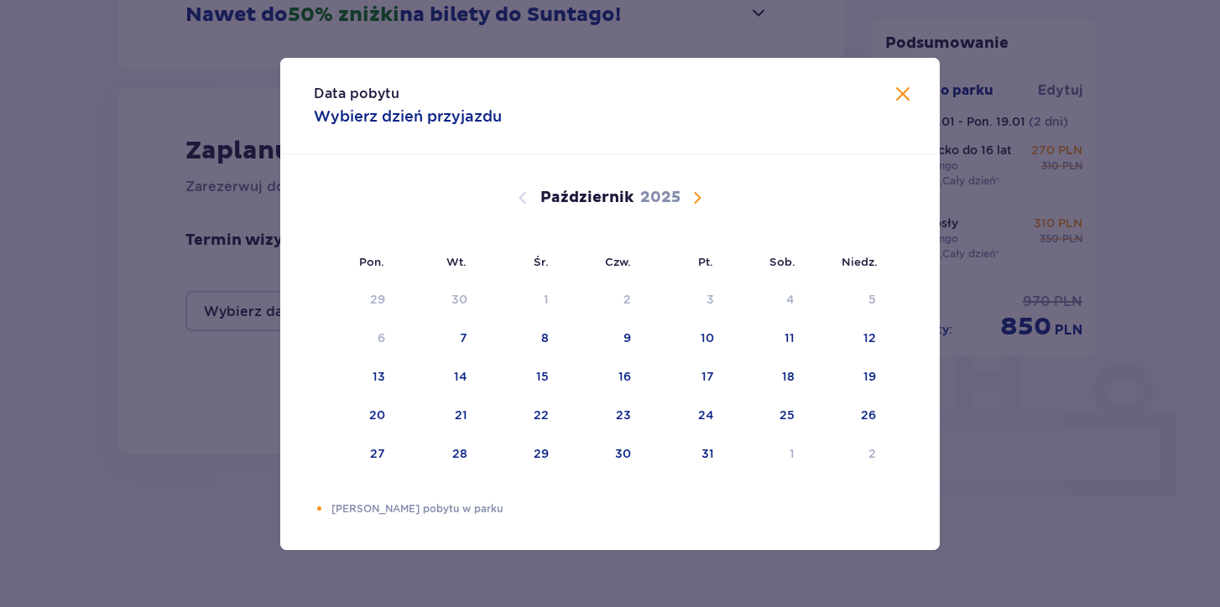
click at [693, 195] on span "Następny miesiąc" at bounding box center [697, 198] width 20 height 20
click at [824, 378] on div "18" at bounding box center [846, 377] width 81 height 37
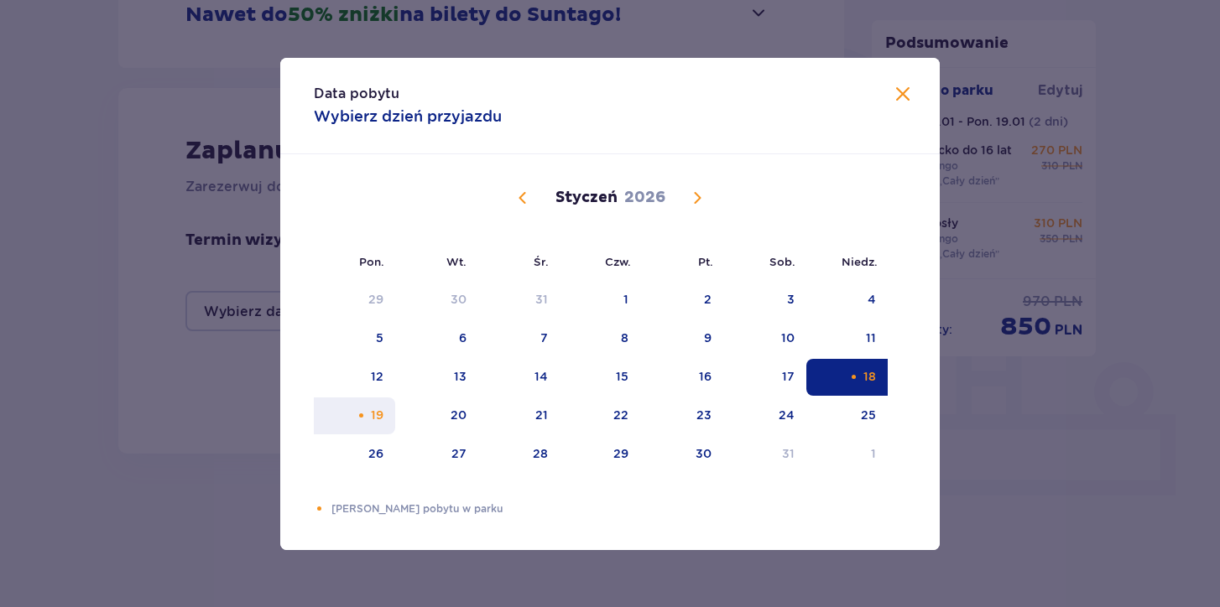
click at [387, 413] on div "19" at bounding box center [354, 416] width 81 height 37
type input "[DATE] - [DATE]"
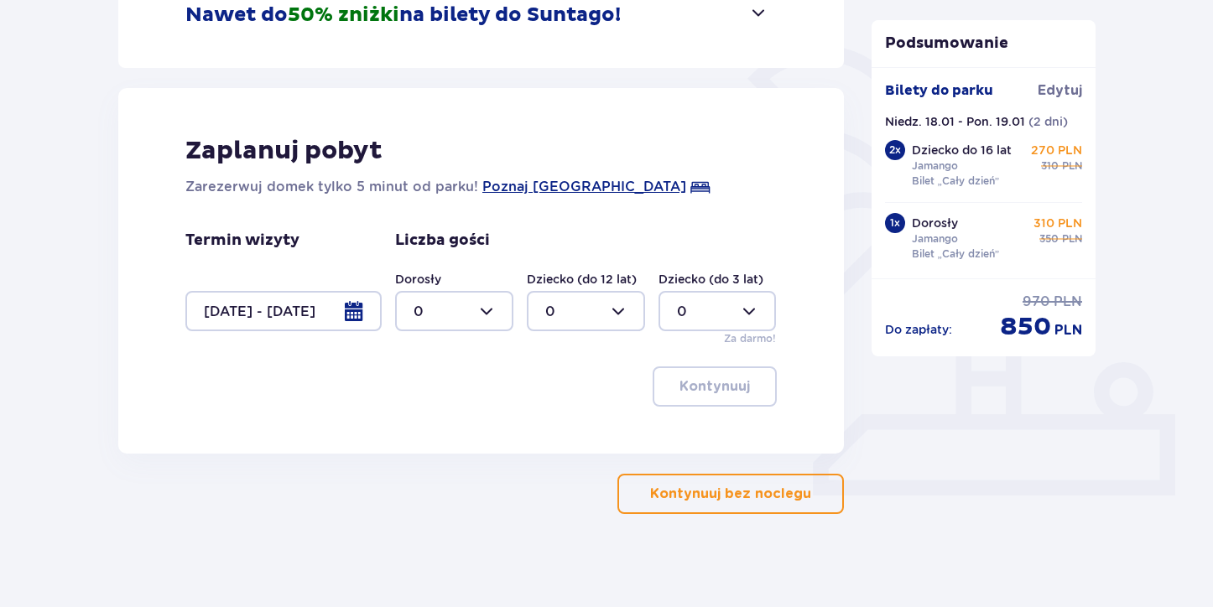
click at [476, 319] on div at bounding box center [454, 311] width 118 height 40
drag, startPoint x: 436, startPoint y: 429, endPoint x: 445, endPoint y: 383, distance: 46.1
click at [445, 383] on span "0 1 2 3 4 5 6 7 8 9 10 11 12 13 14 15 16 17 18" at bounding box center [454, 419] width 118 height 168
click at [426, 391] on div "1" at bounding box center [453, 397] width 81 height 18
type input "1"
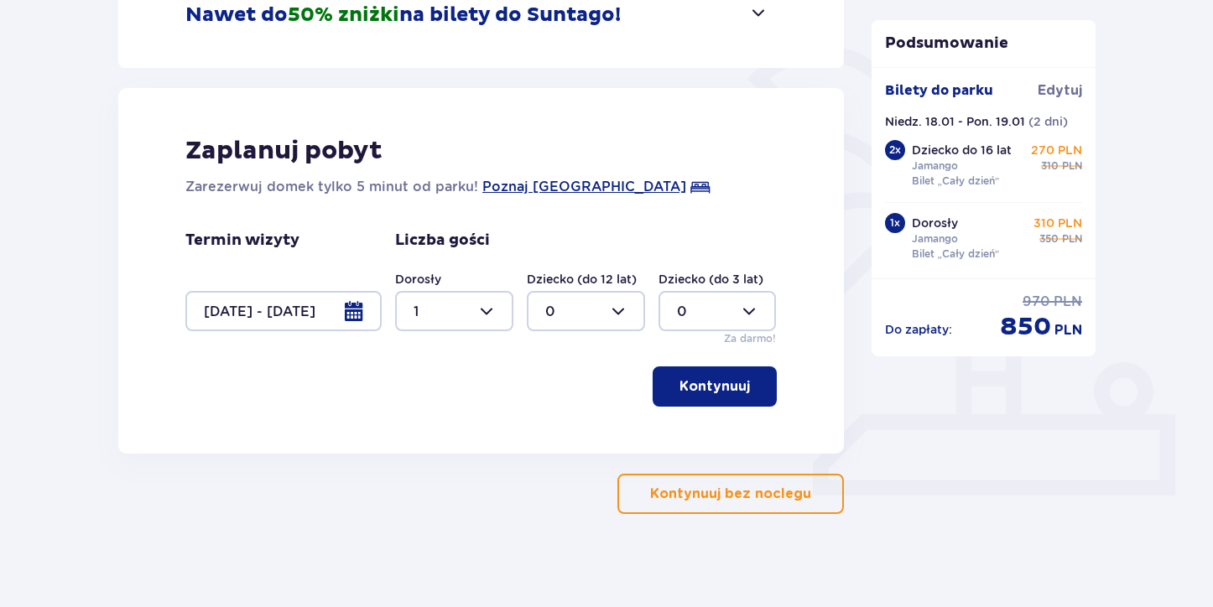
click at [556, 311] on div at bounding box center [586, 311] width 118 height 40
click at [542, 435] on span "2" at bounding box center [585, 432] width 115 height 35
type input "2"
click at [698, 393] on p "Kontynuuj" at bounding box center [714, 386] width 70 height 18
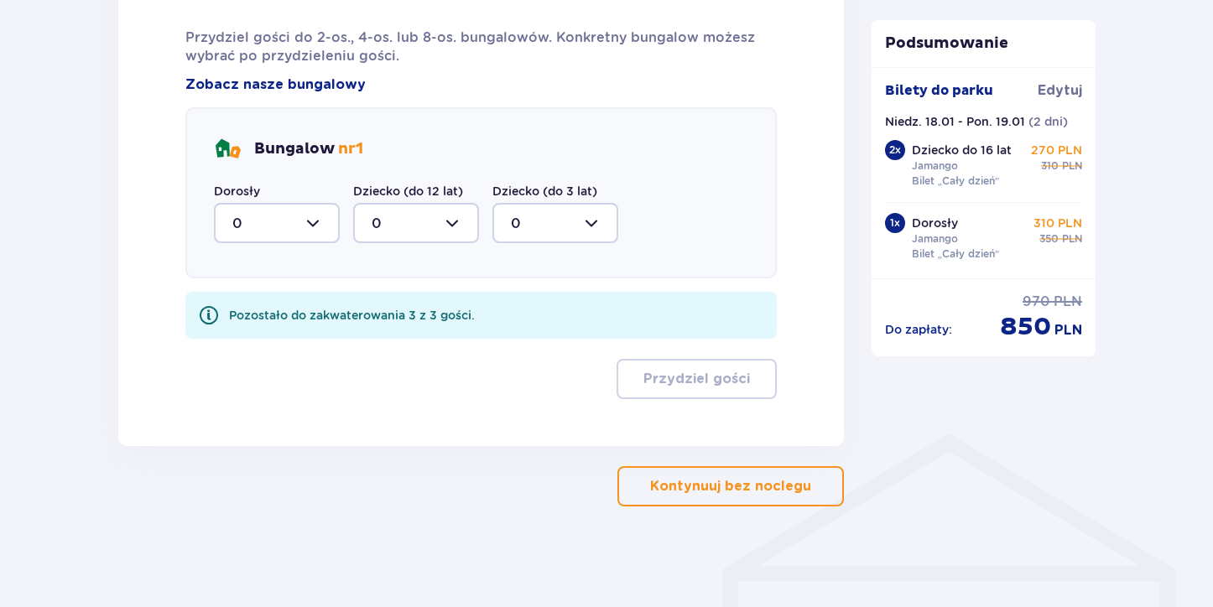
scroll to position [928, 0]
click at [689, 481] on p "Kontynuuj bez noclegu" at bounding box center [730, 486] width 161 height 18
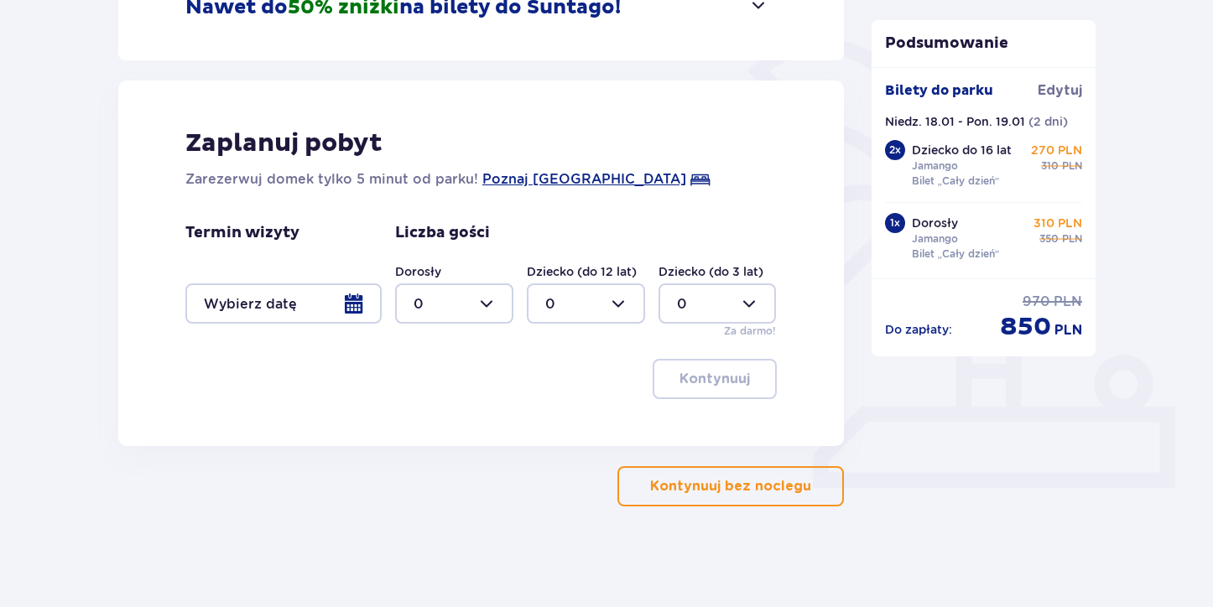
scroll to position [530, 0]
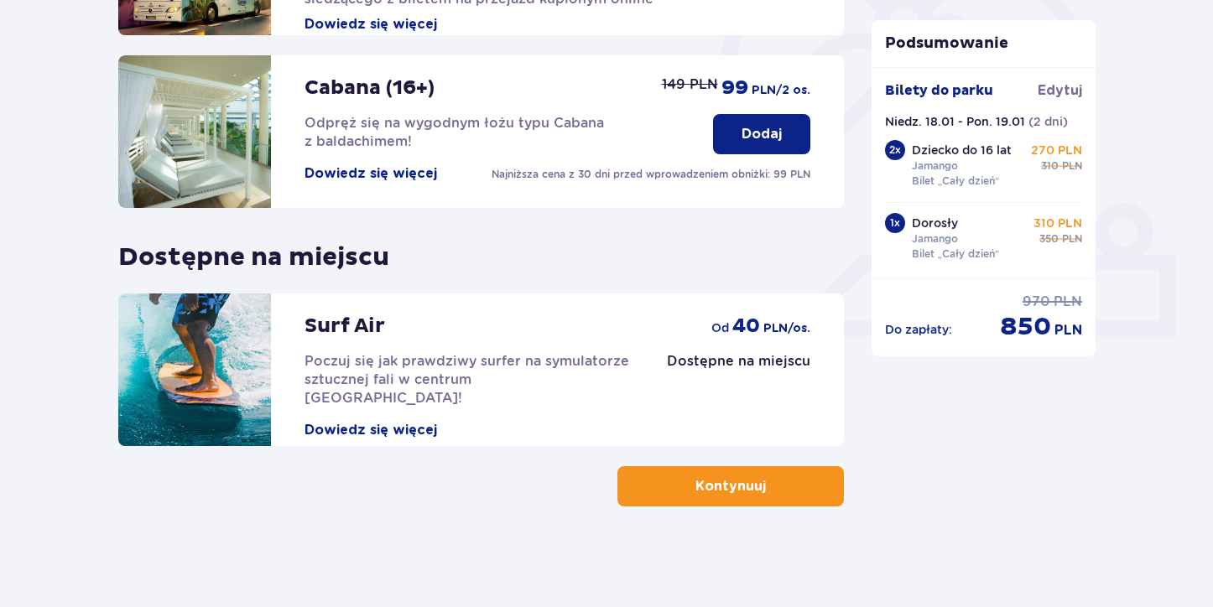
click at [428, 421] on button "Dowiedz się więcej" at bounding box center [370, 430] width 133 height 18
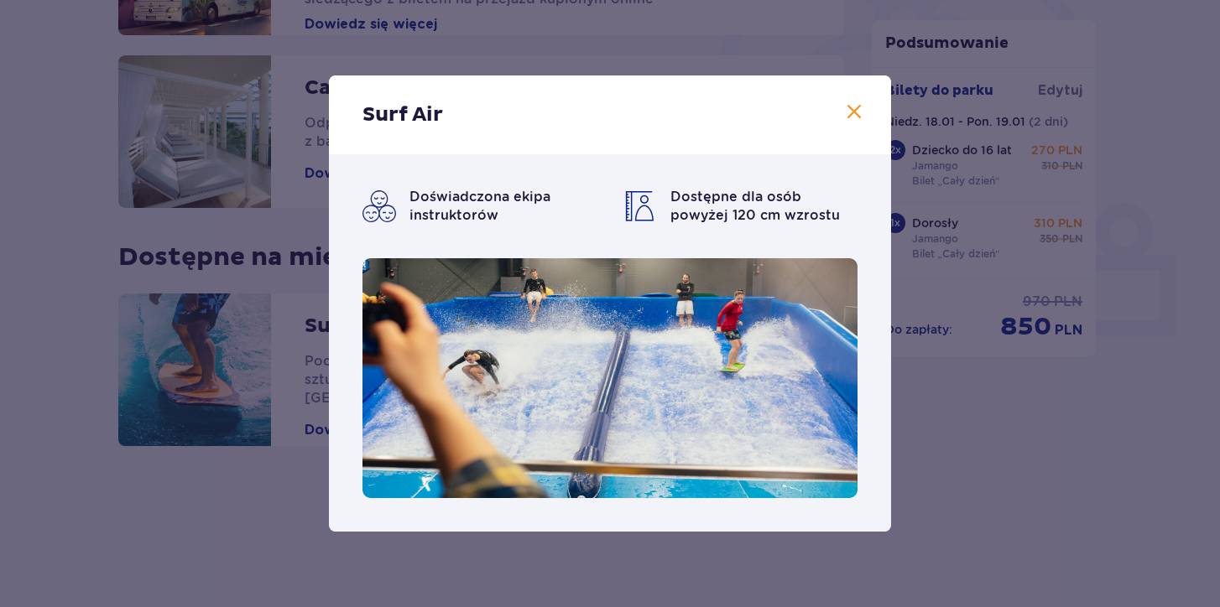
click at [852, 112] on span at bounding box center [854, 112] width 20 height 20
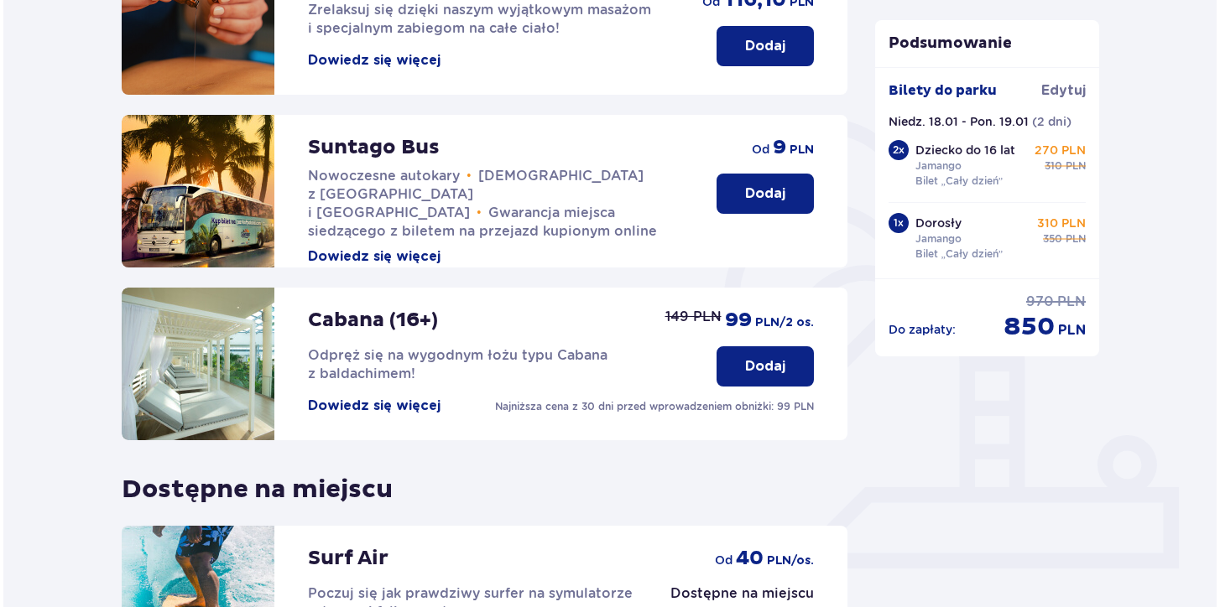
scroll to position [295, 0]
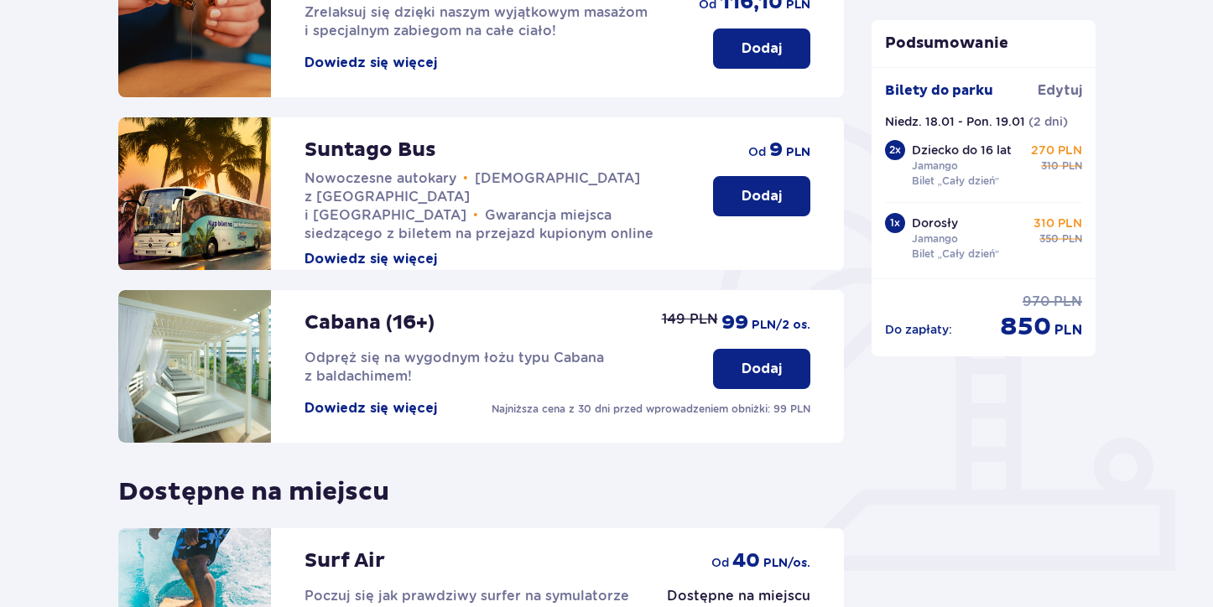
click at [431, 405] on button "Dowiedz się więcej" at bounding box center [370, 408] width 133 height 18
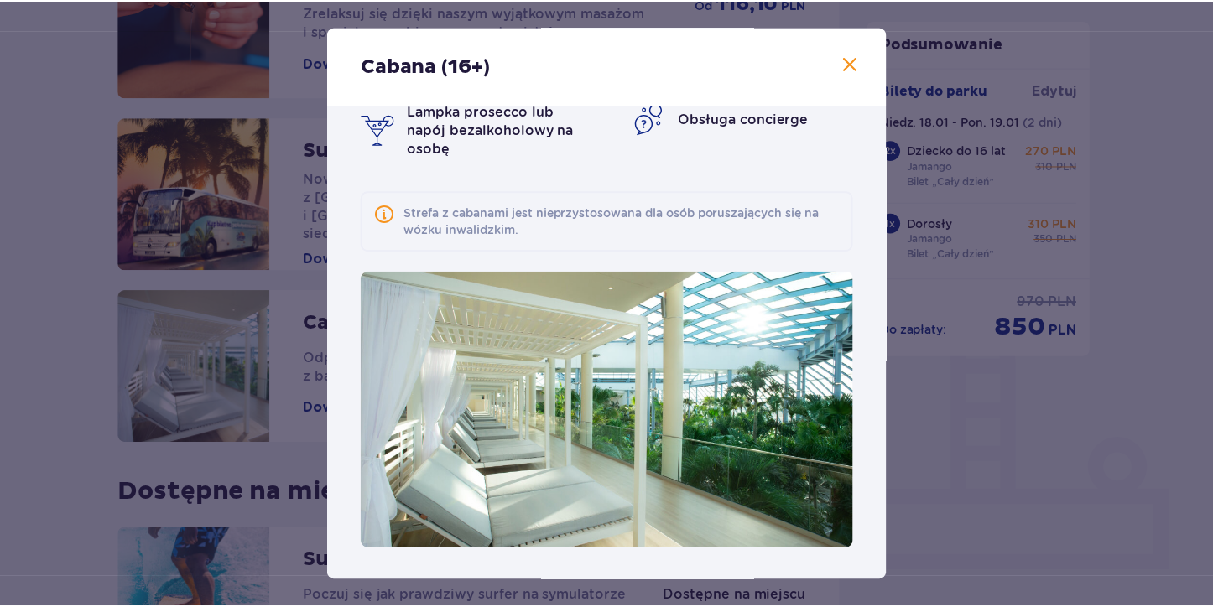
scroll to position [93, 0]
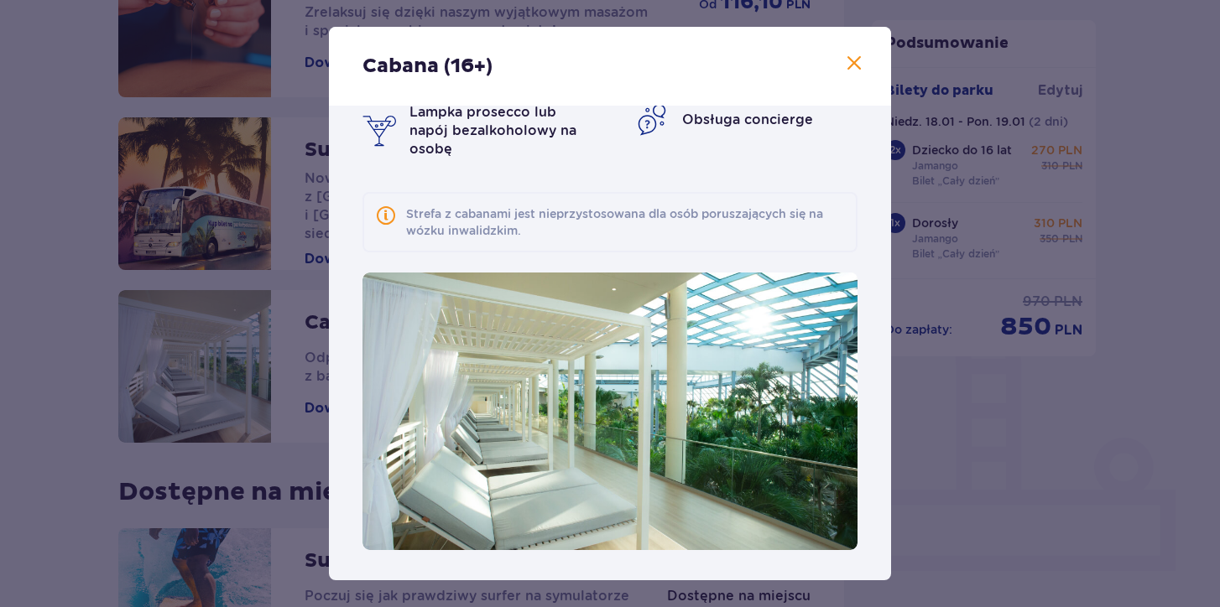
click at [847, 65] on span at bounding box center [854, 64] width 20 height 20
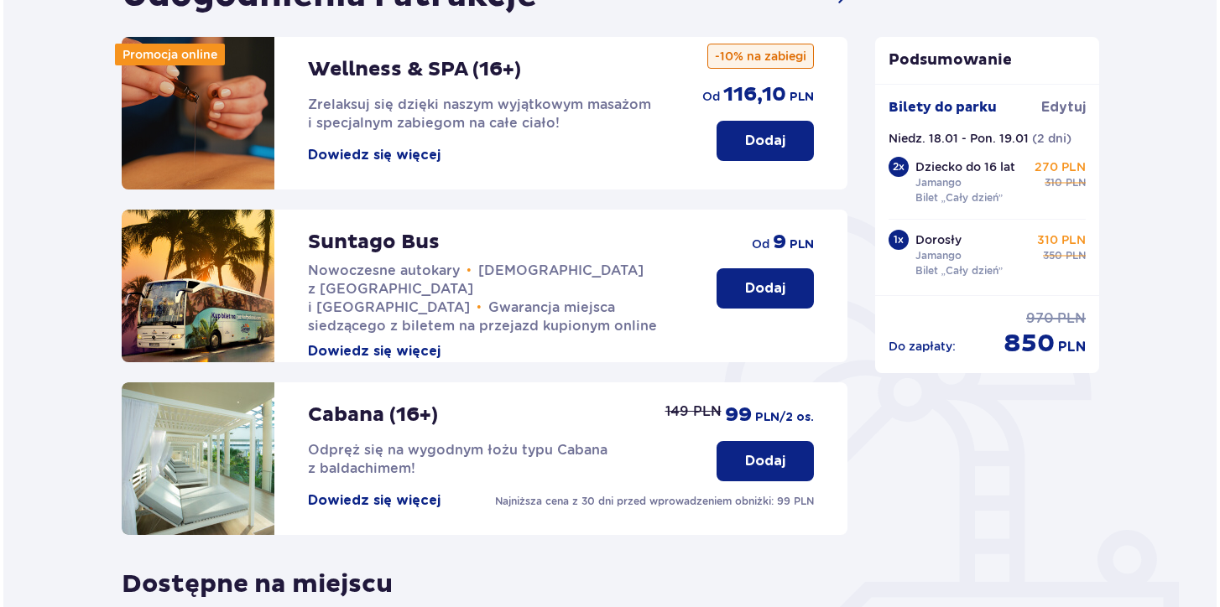
scroll to position [200, 0]
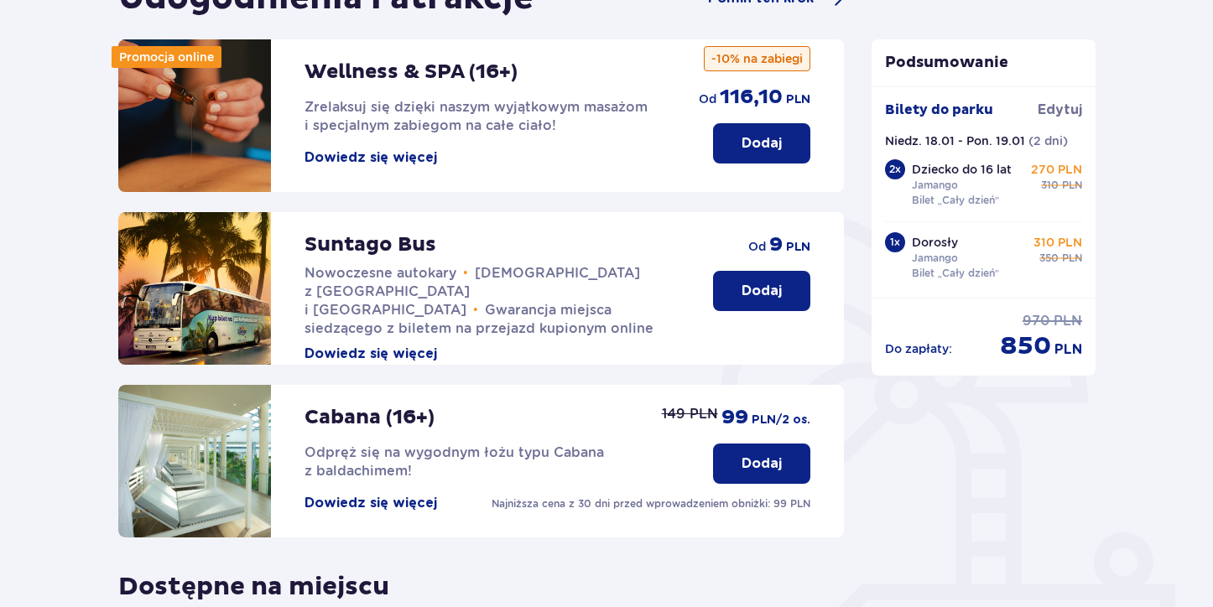
click at [398, 505] on button "Dowiedz się więcej" at bounding box center [370, 503] width 133 height 18
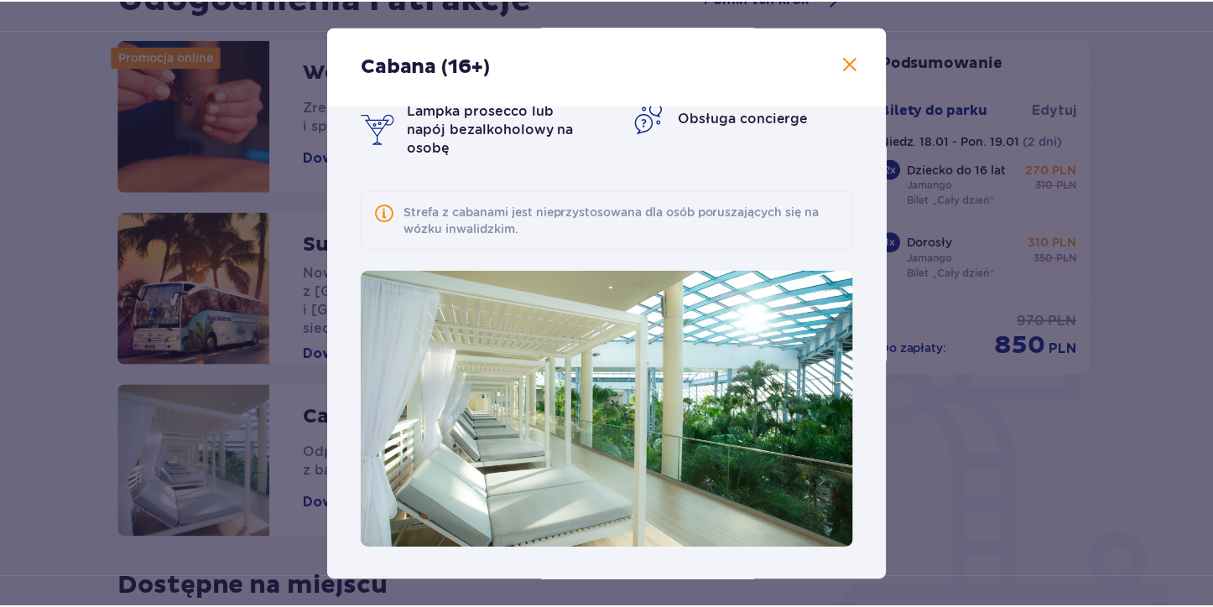
scroll to position [93, 0]
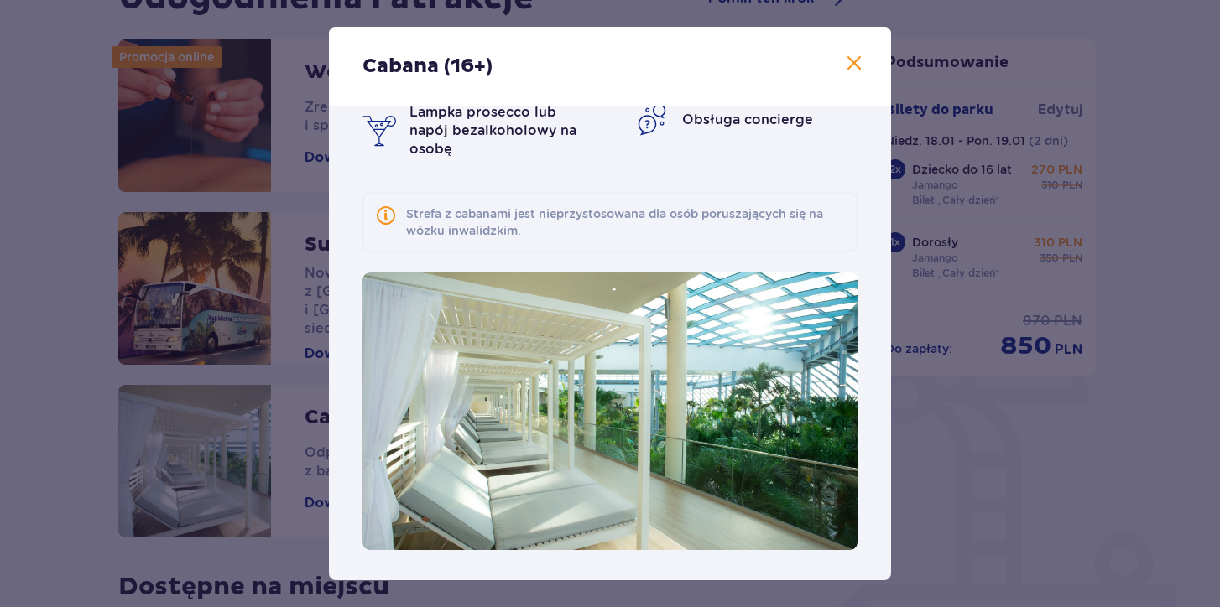
click at [848, 60] on span at bounding box center [854, 64] width 20 height 20
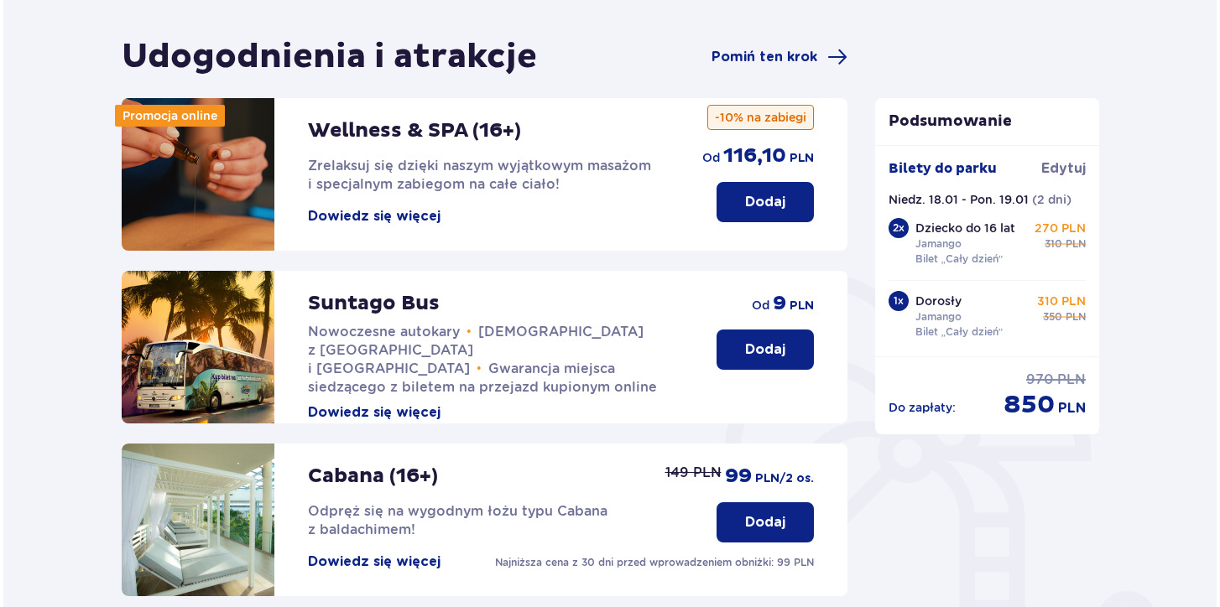
scroll to position [143, 0]
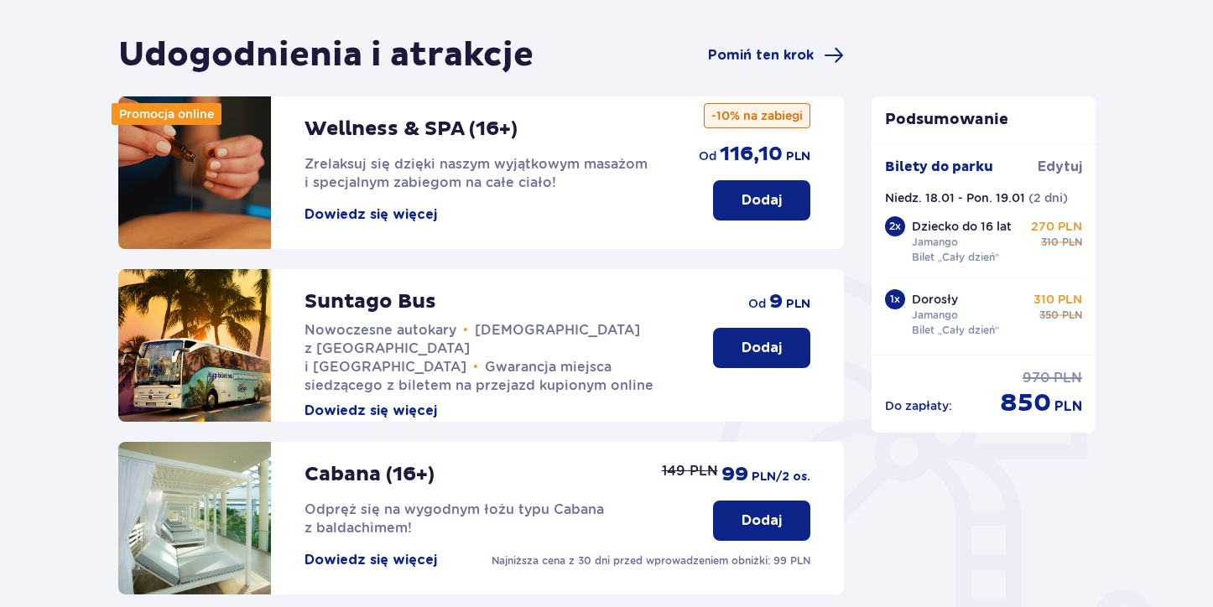
click at [423, 402] on button "Dowiedz się więcej" at bounding box center [370, 411] width 133 height 18
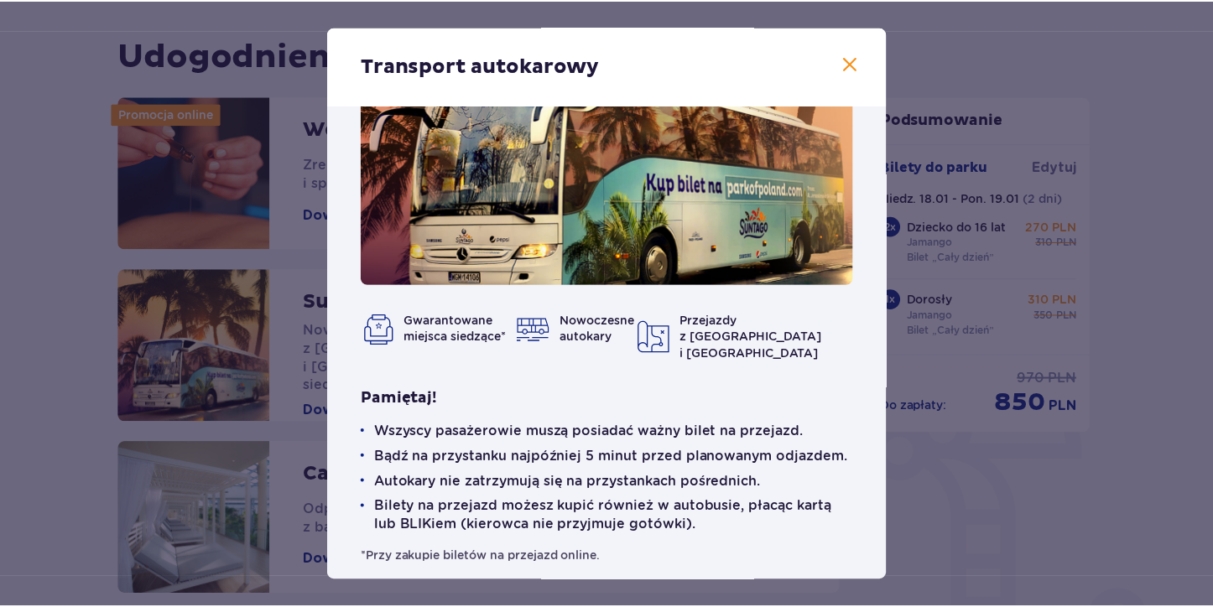
scroll to position [67, 0]
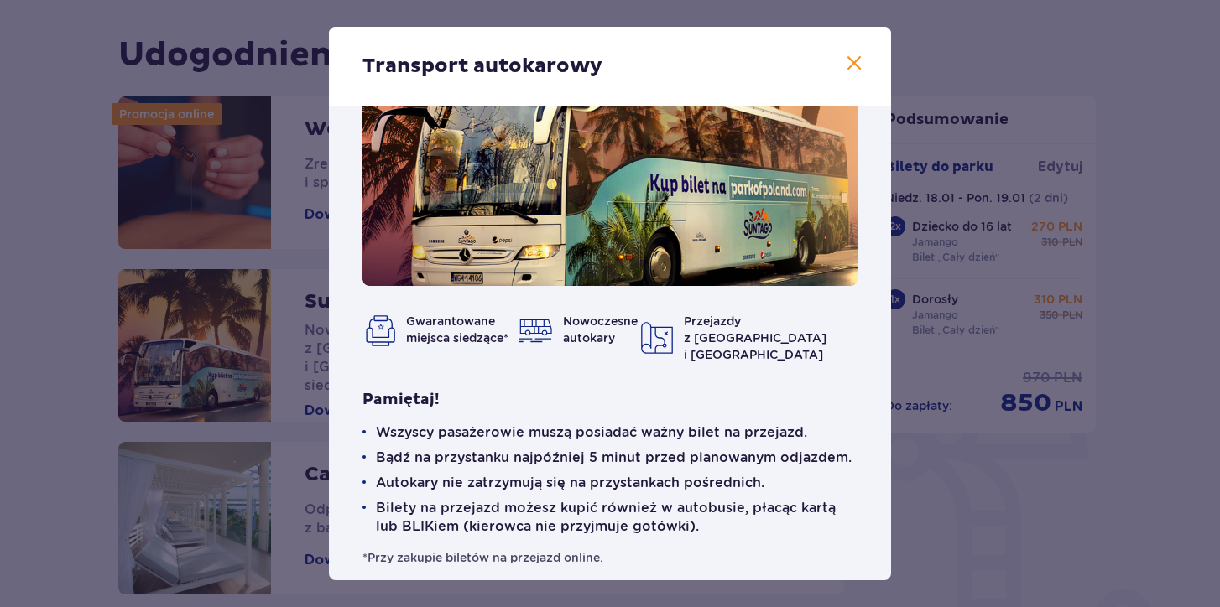
click at [853, 55] on span at bounding box center [854, 64] width 20 height 20
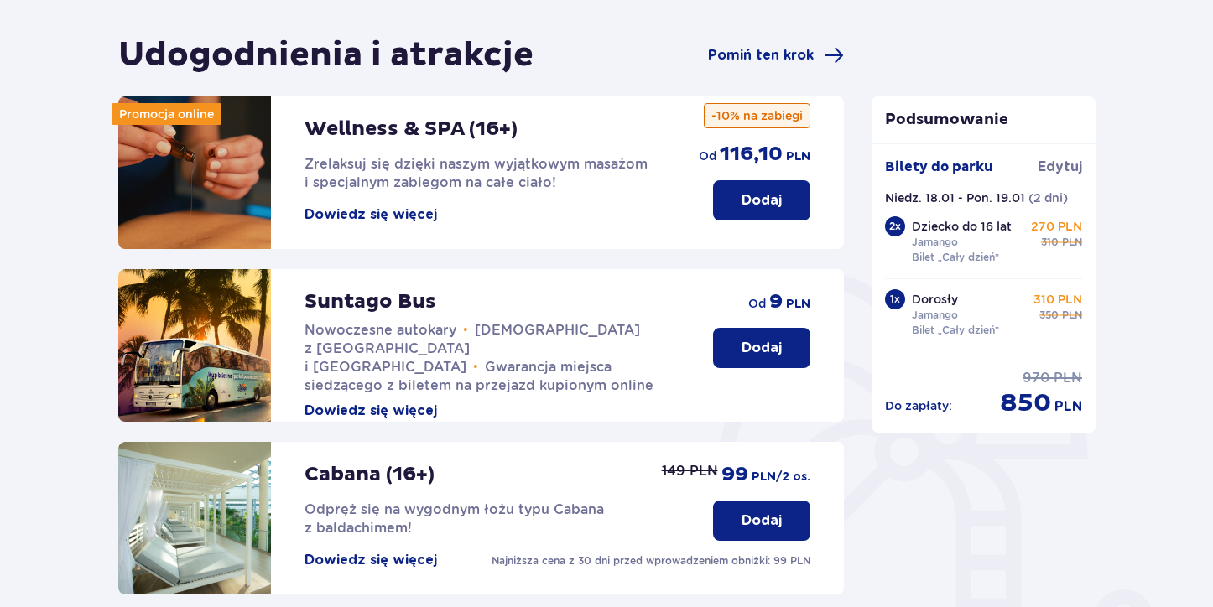
click at [738, 341] on button "Dodaj" at bounding box center [761, 348] width 97 height 40
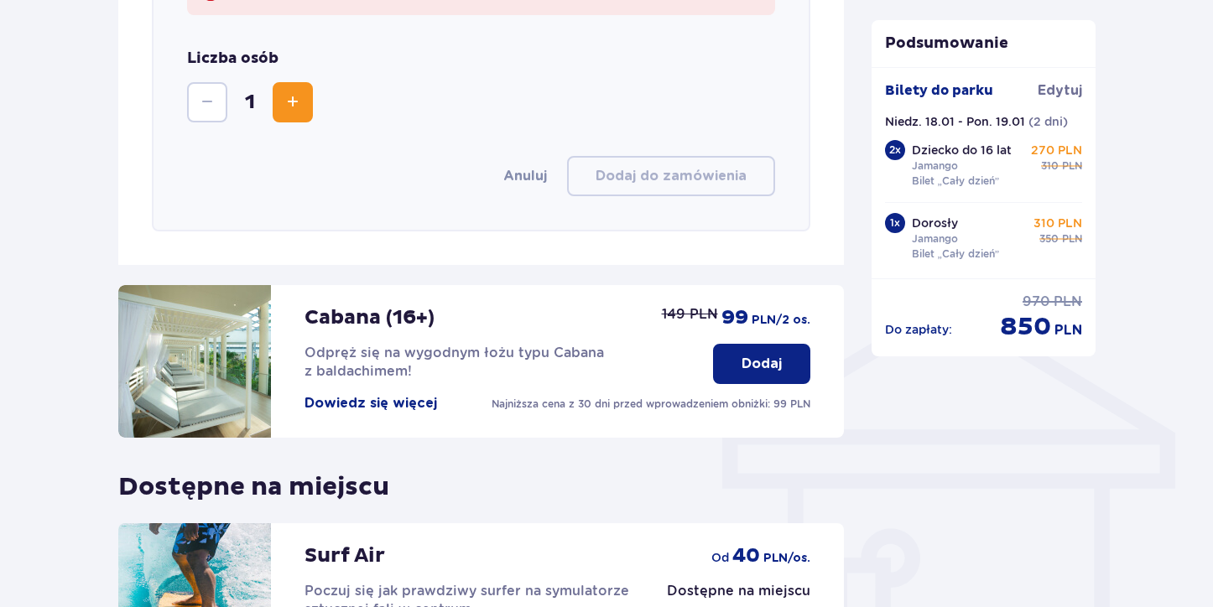
scroll to position [1066, 0]
click at [738, 351] on button "Dodaj" at bounding box center [761, 363] width 97 height 40
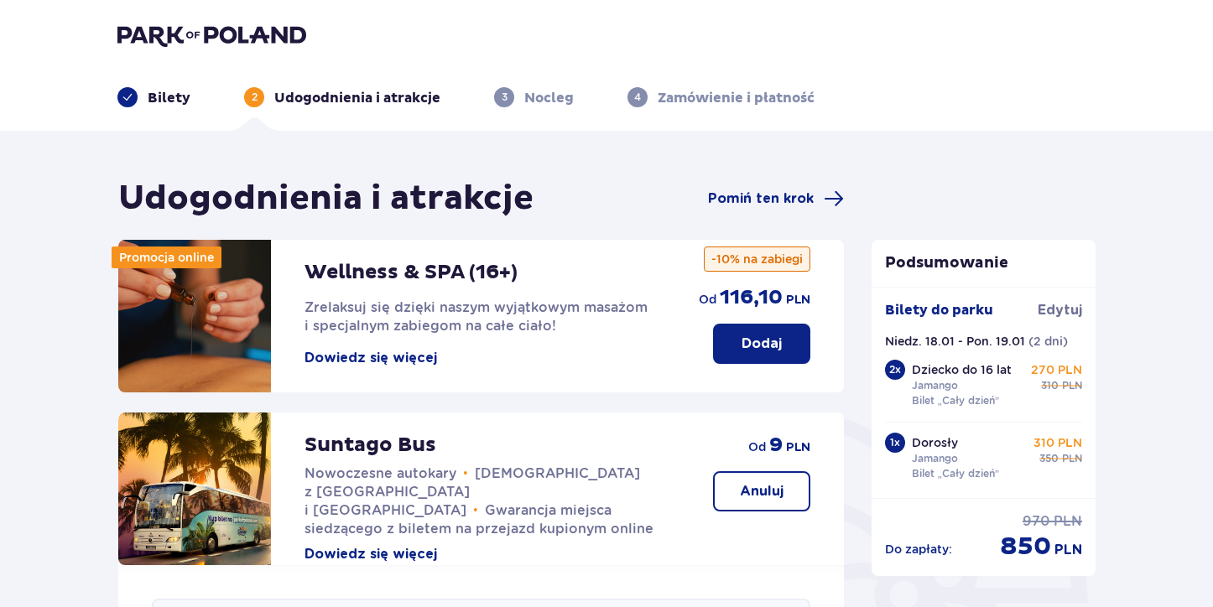
scroll to position [0, 0]
click at [143, 29] on img at bounding box center [211, 34] width 189 height 23
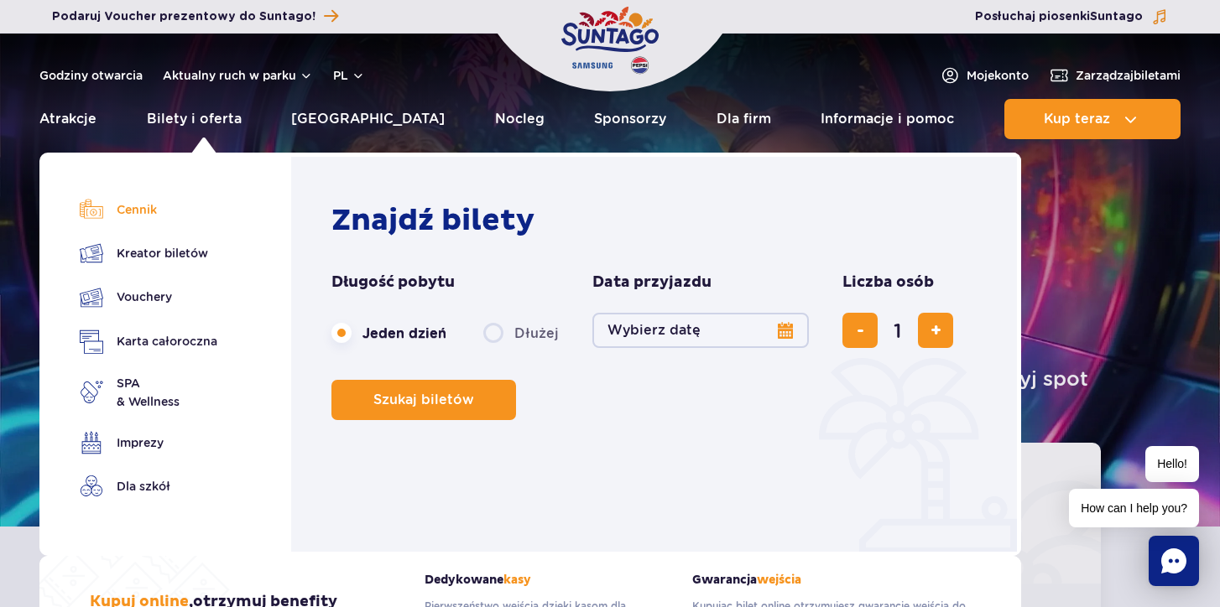
click at [138, 209] on link "Cennik" at bounding box center [149, 209] width 138 height 23
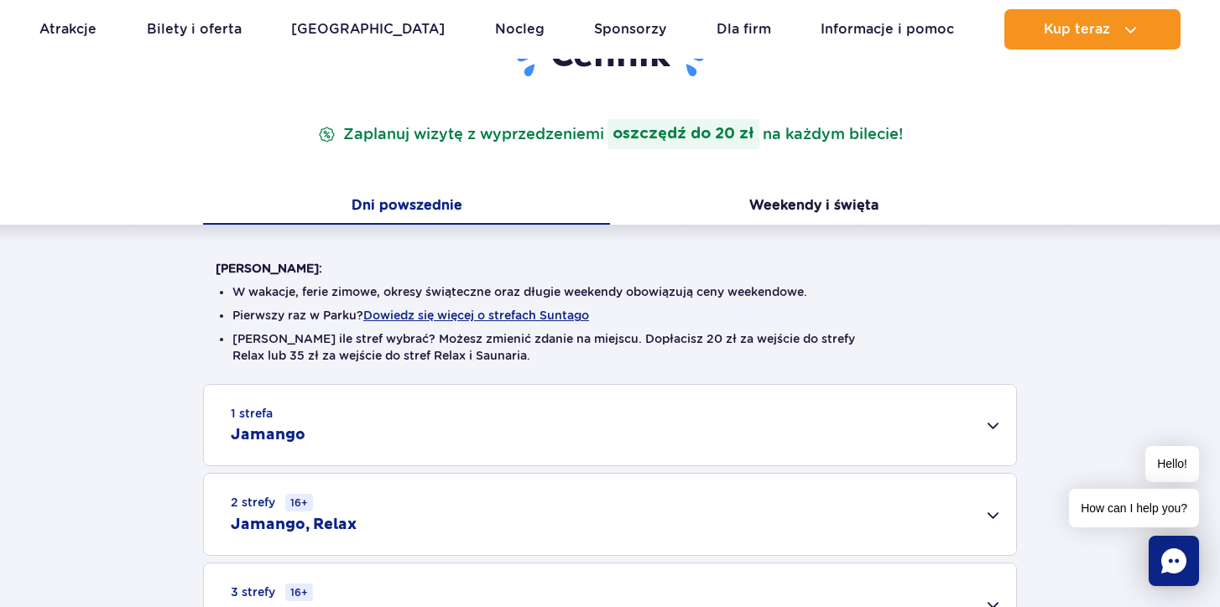
scroll to position [235, 0]
click at [775, 200] on button "Weekendy i święta" at bounding box center [813, 208] width 407 height 35
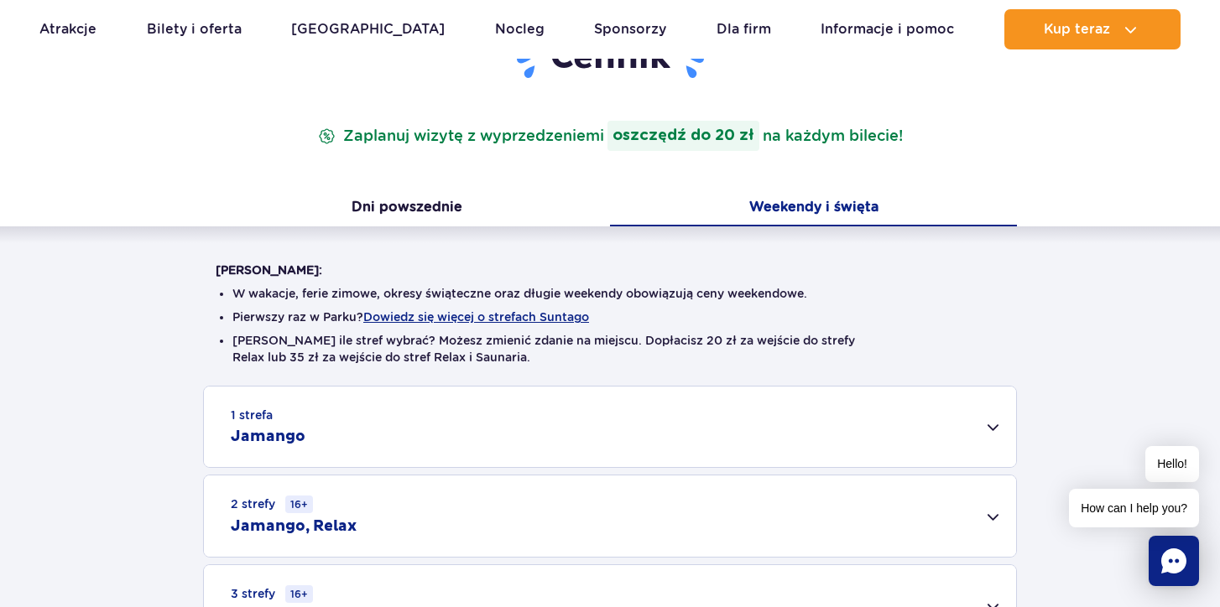
click at [992, 421] on div "1 strefa Jamango" at bounding box center [610, 427] width 812 height 81
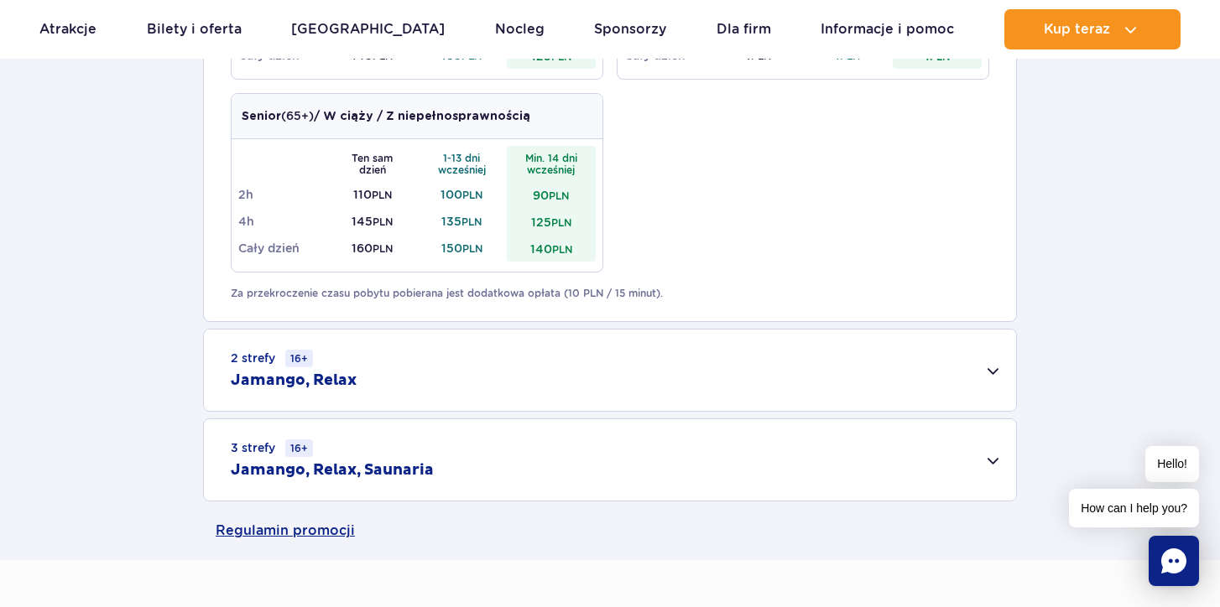
scroll to position [1049, 0]
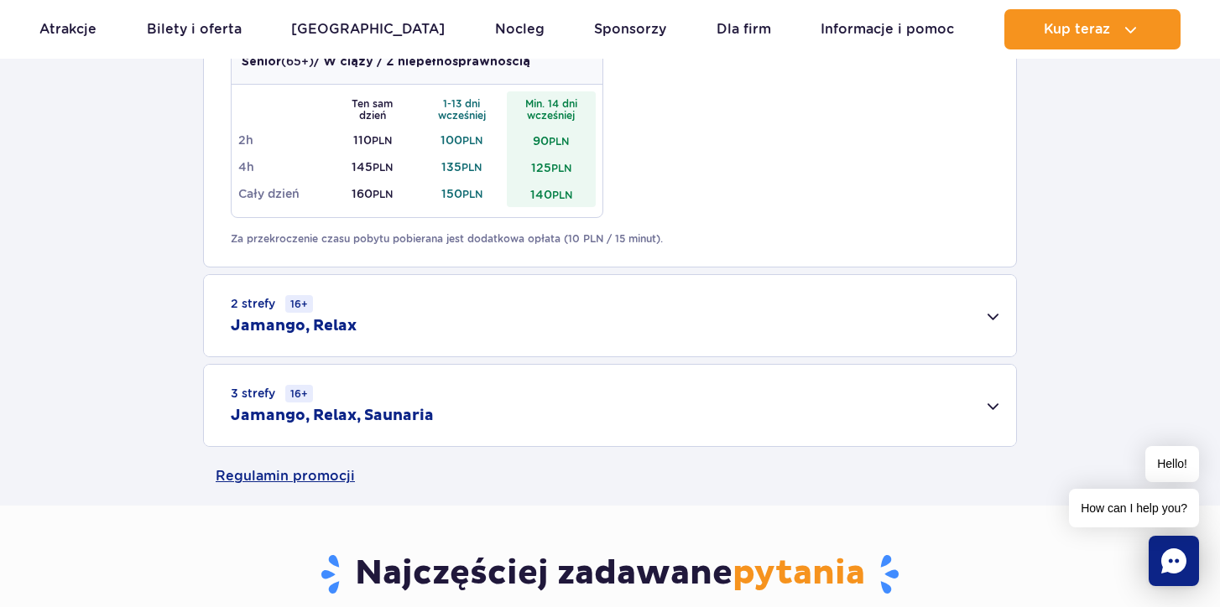
click at [991, 400] on div "3 strefy 16+ Jamango, Relax, Saunaria" at bounding box center [610, 405] width 812 height 81
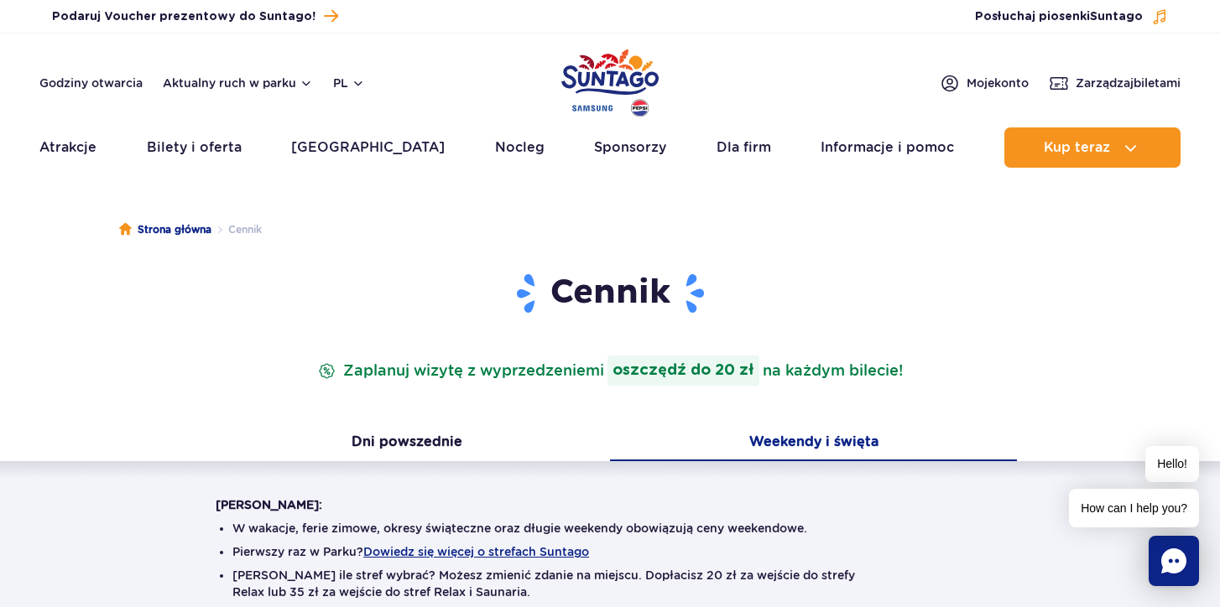
scroll to position [0, 0]
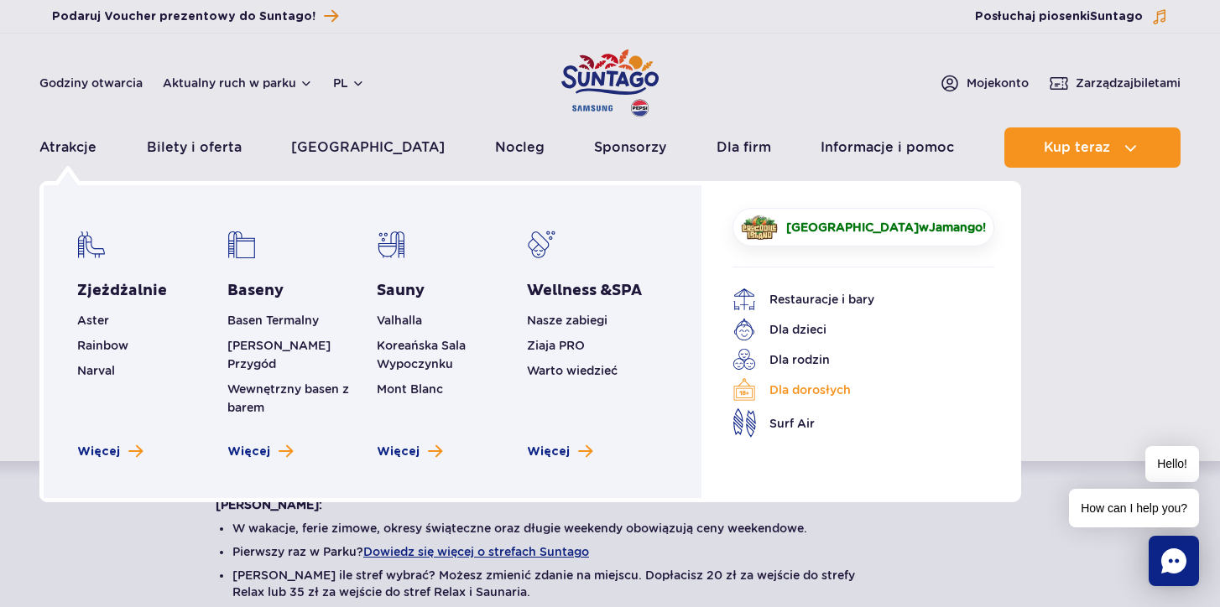
click at [839, 393] on link "Dla dorosłych" at bounding box center [850, 389] width 237 height 23
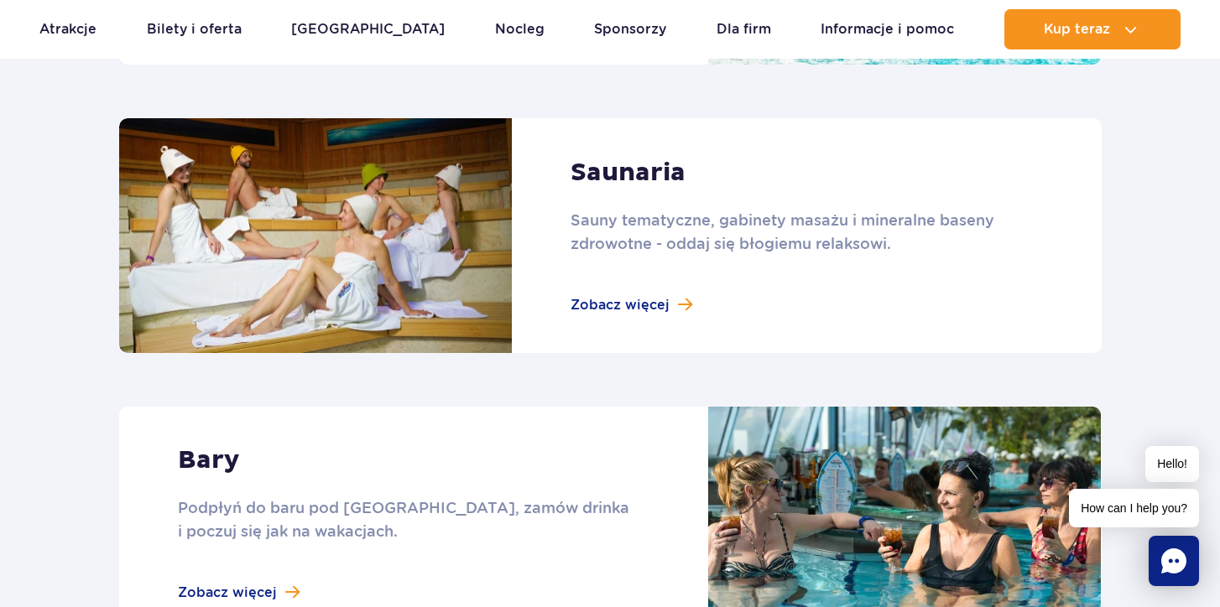
scroll to position [1350, 0]
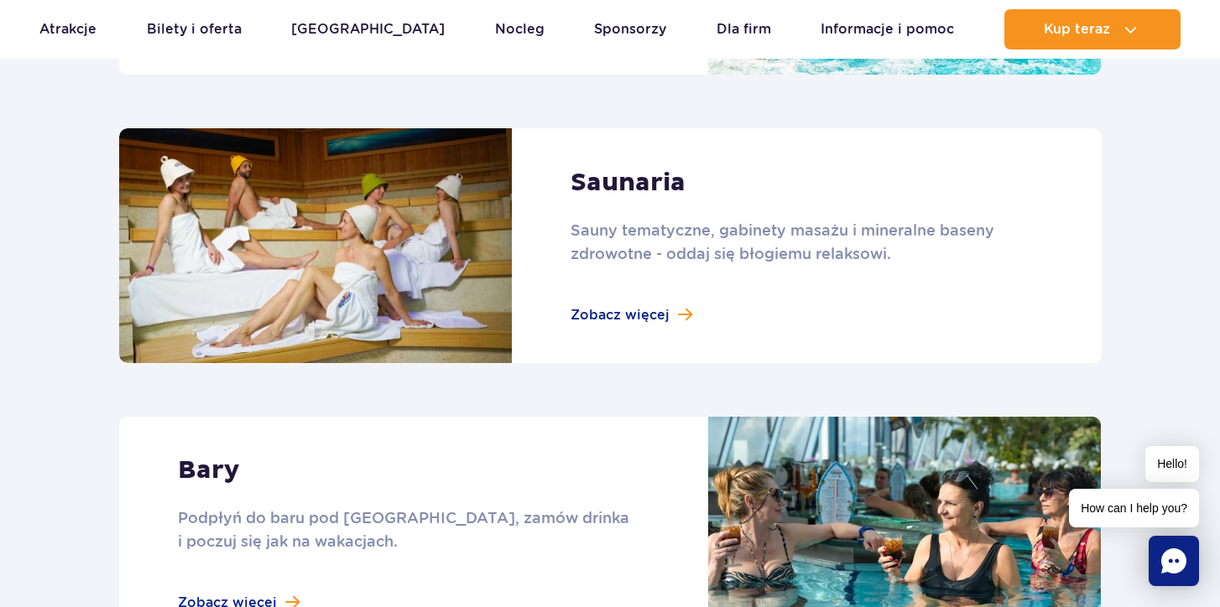
click at [658, 312] on link at bounding box center [610, 245] width 982 height 234
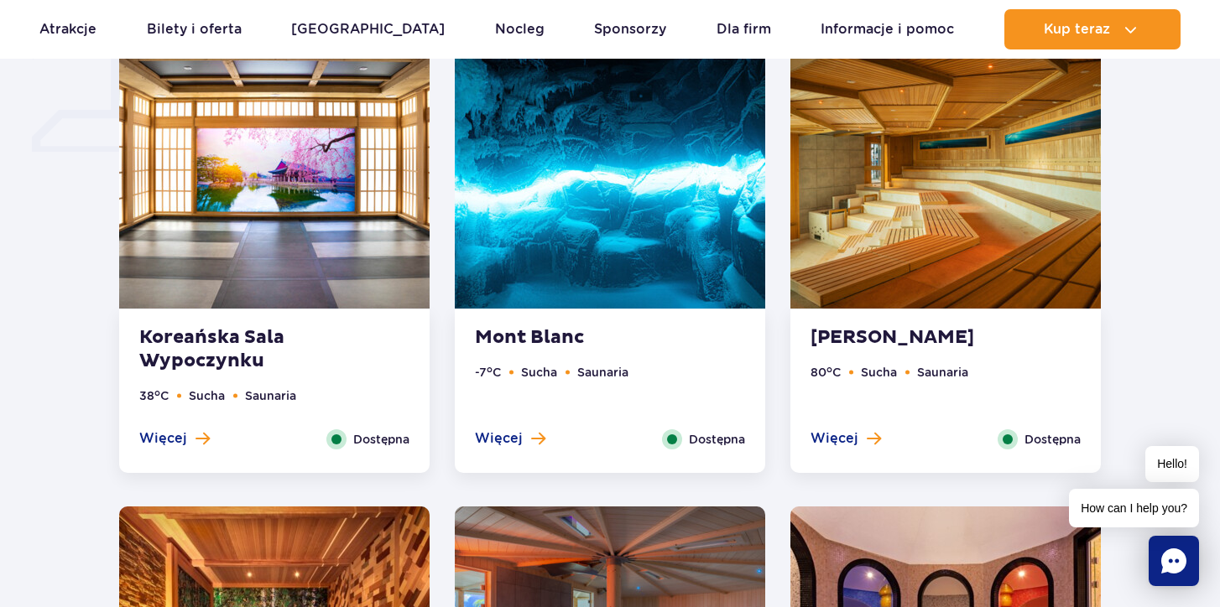
scroll to position [1454, 0]
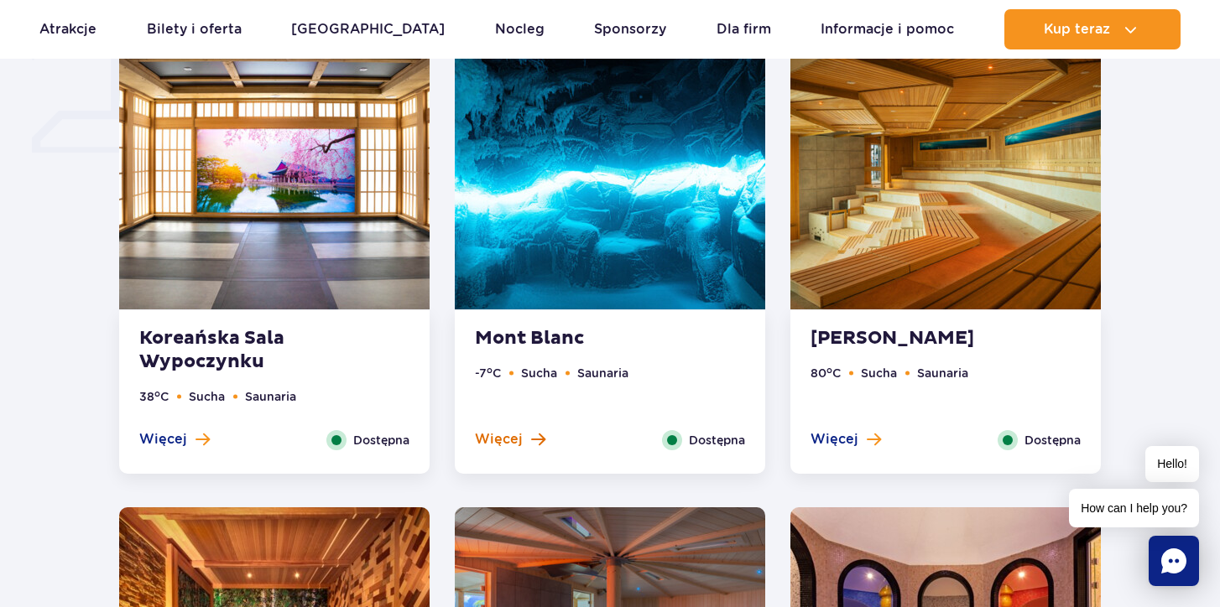
click at [524, 434] on button "Więcej" at bounding box center [510, 439] width 70 height 18
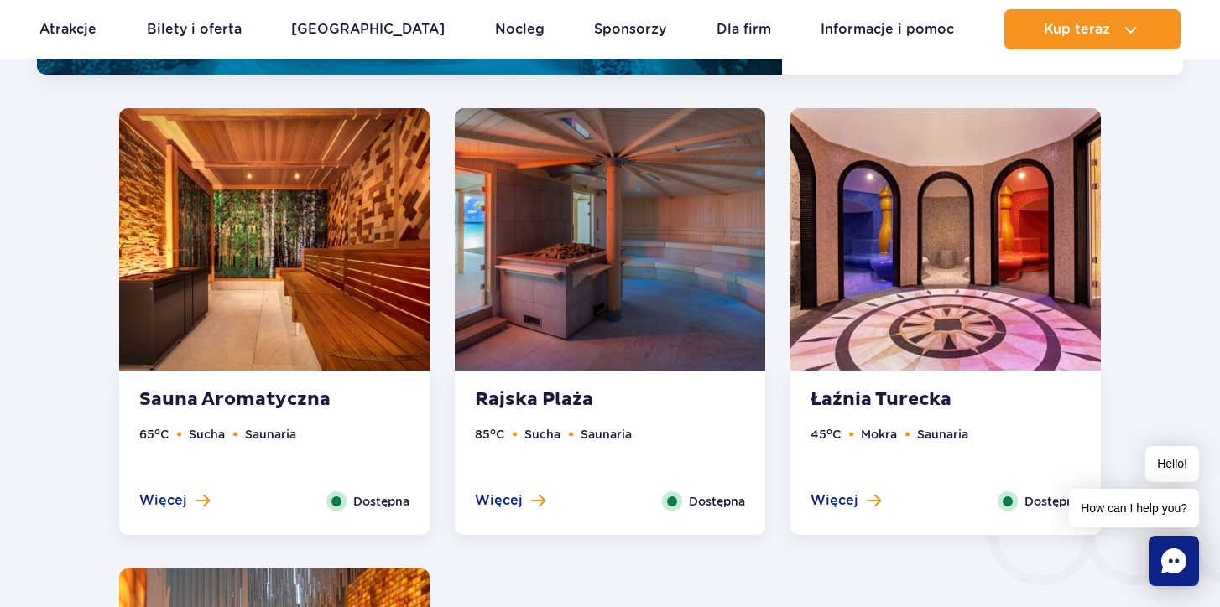
scroll to position [2373, 0]
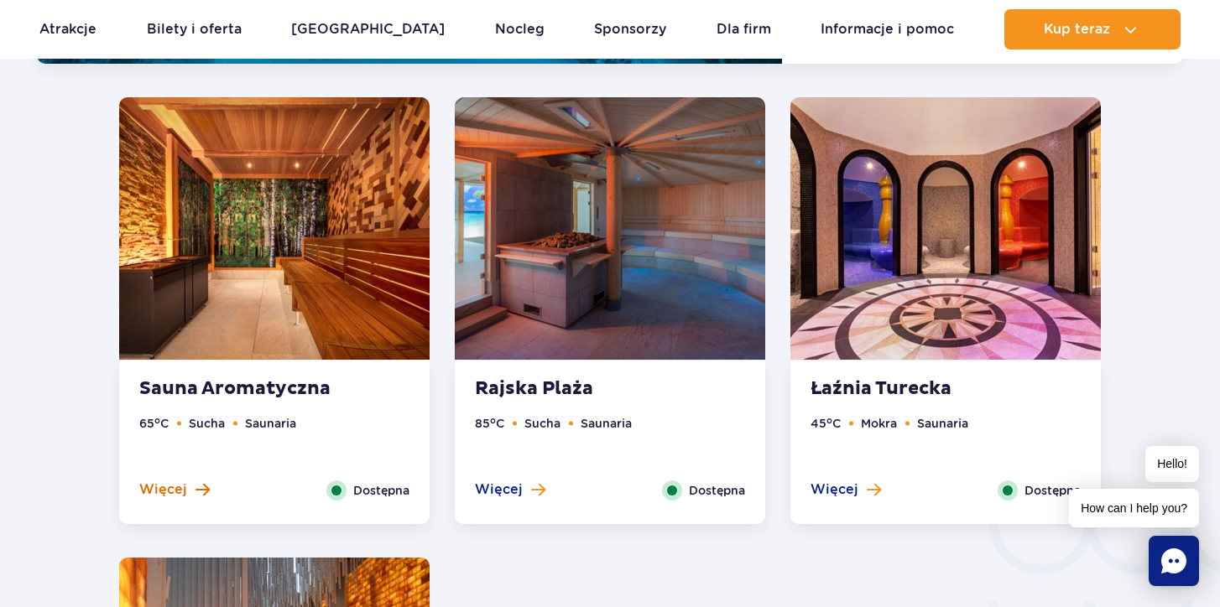
click at [169, 491] on span "Więcej" at bounding box center [163, 490] width 48 height 18
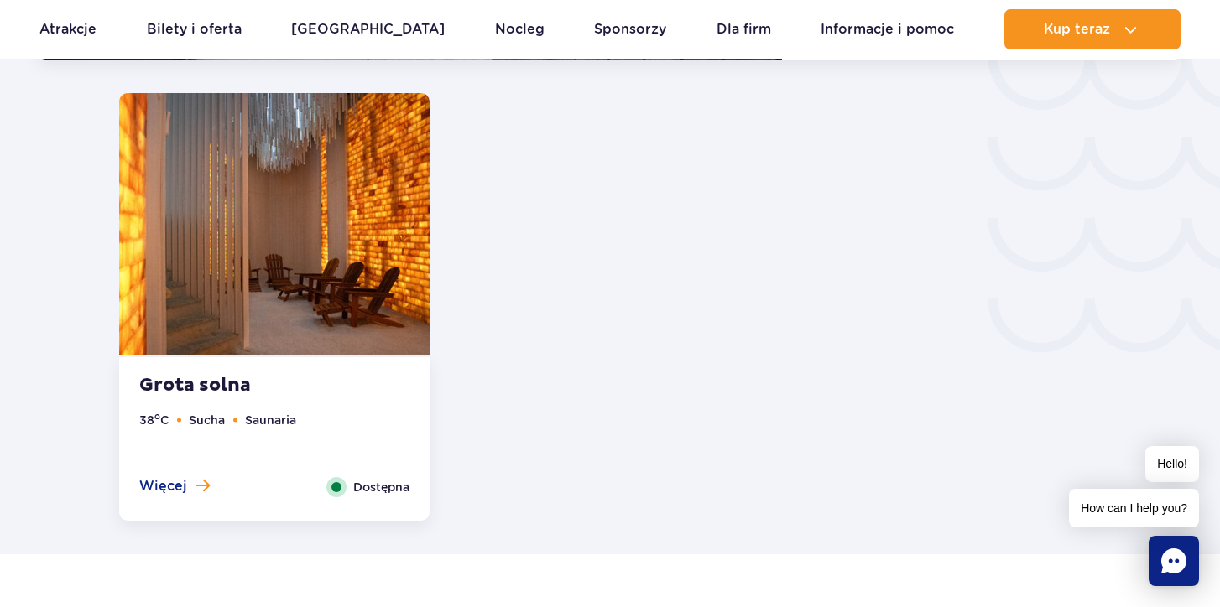
scroll to position [2838, 0]
click at [171, 486] on span "Więcej" at bounding box center [163, 485] width 48 height 18
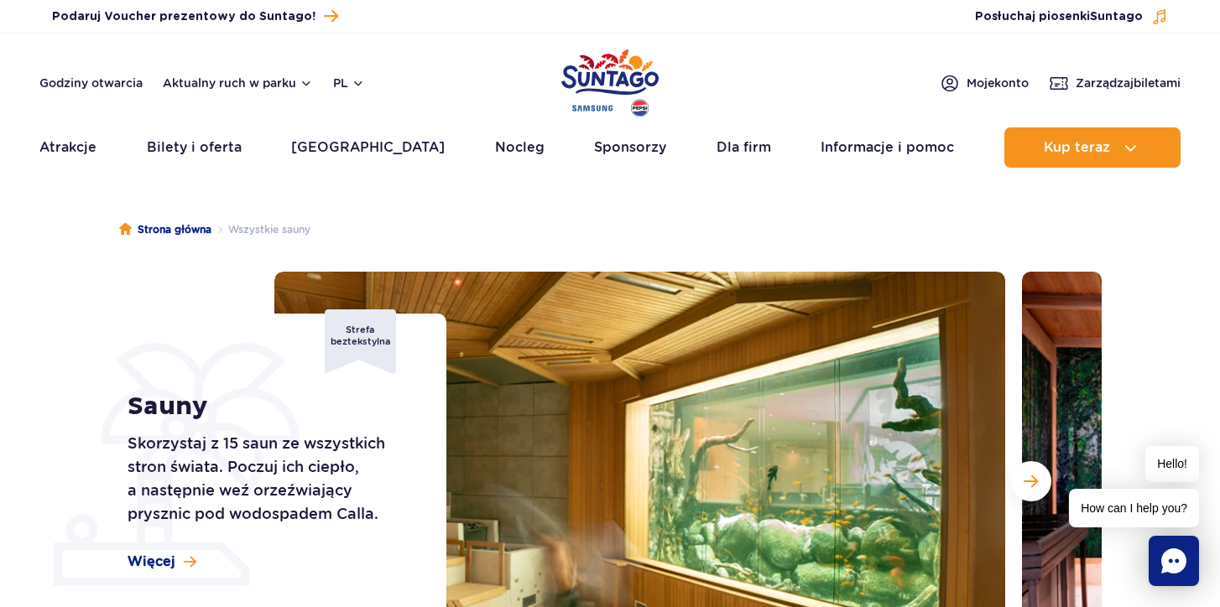
scroll to position [0, 0]
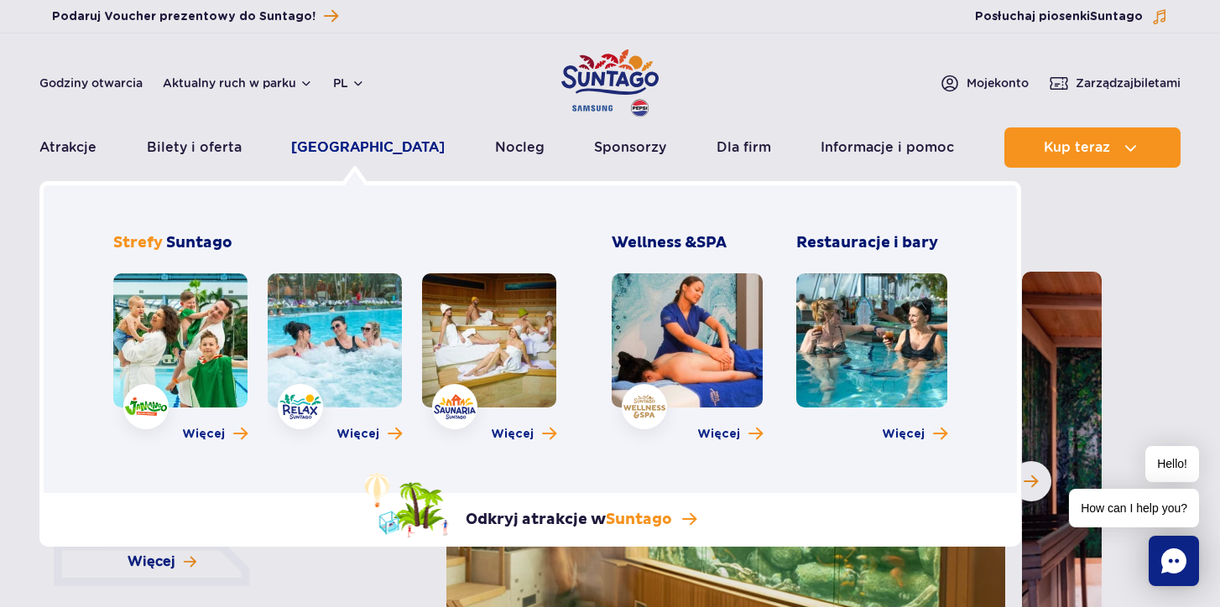
click at [341, 148] on link "[GEOGRAPHIC_DATA]" at bounding box center [367, 147] width 153 height 40
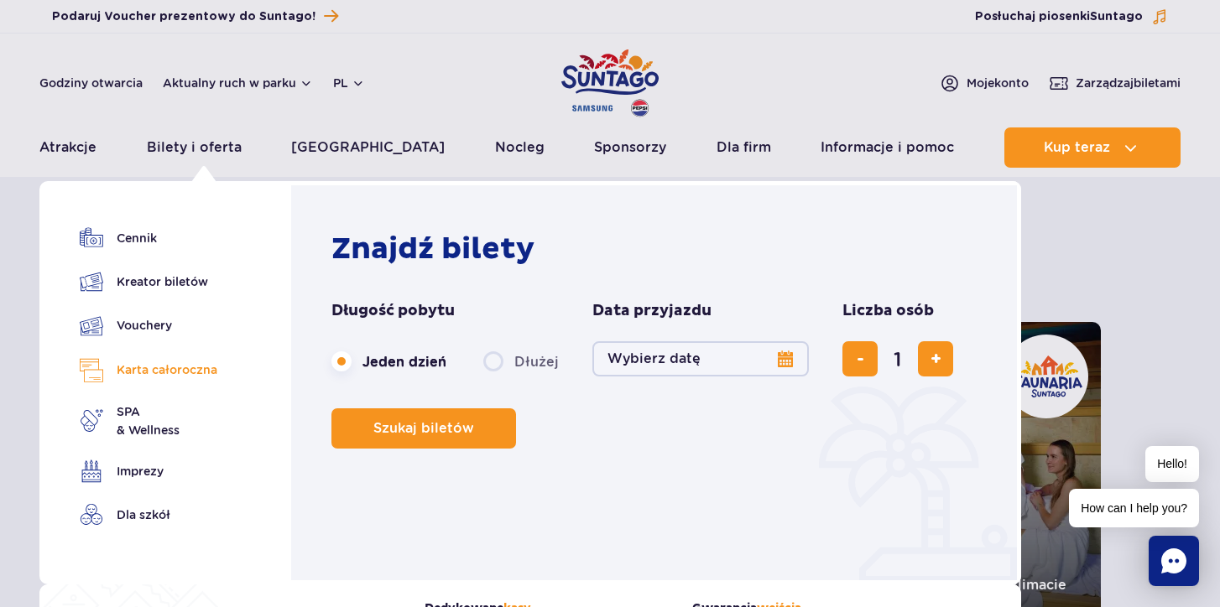
click at [166, 372] on link "Karta całoroczna" at bounding box center [149, 370] width 138 height 24
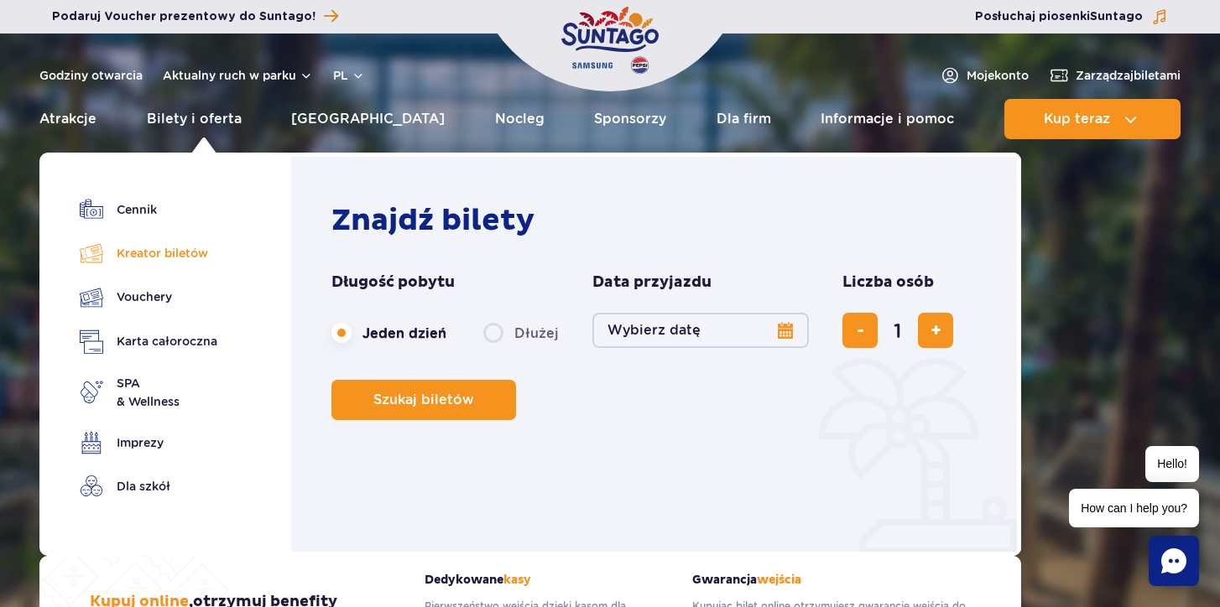
click at [159, 252] on link "Kreator biletów" at bounding box center [149, 253] width 138 height 23
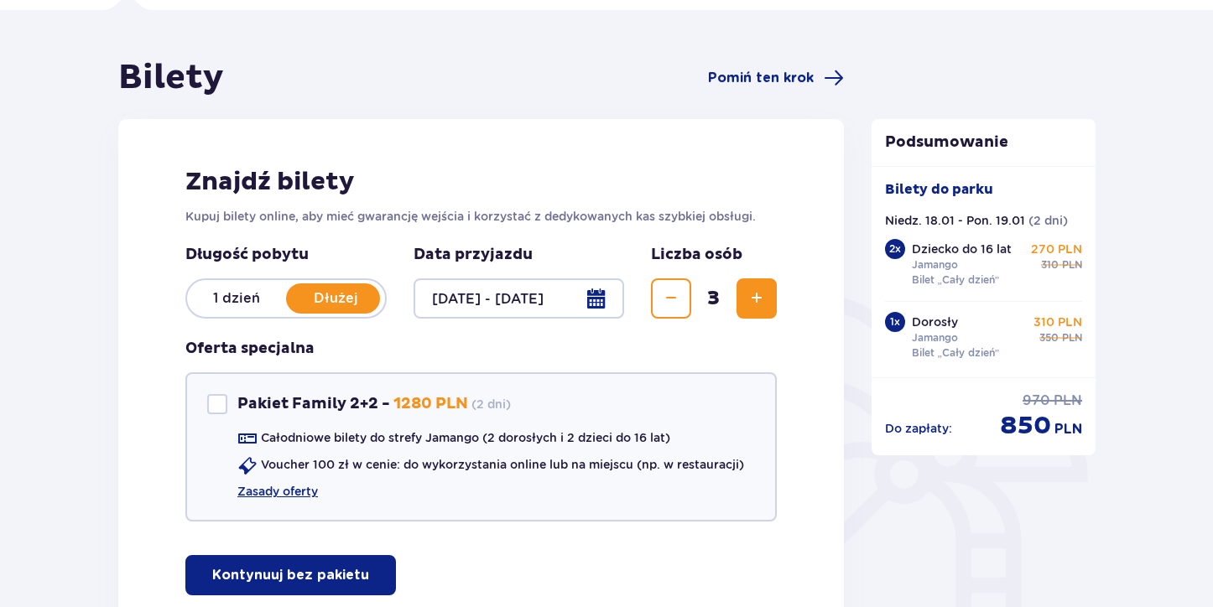
scroll to position [127, 0]
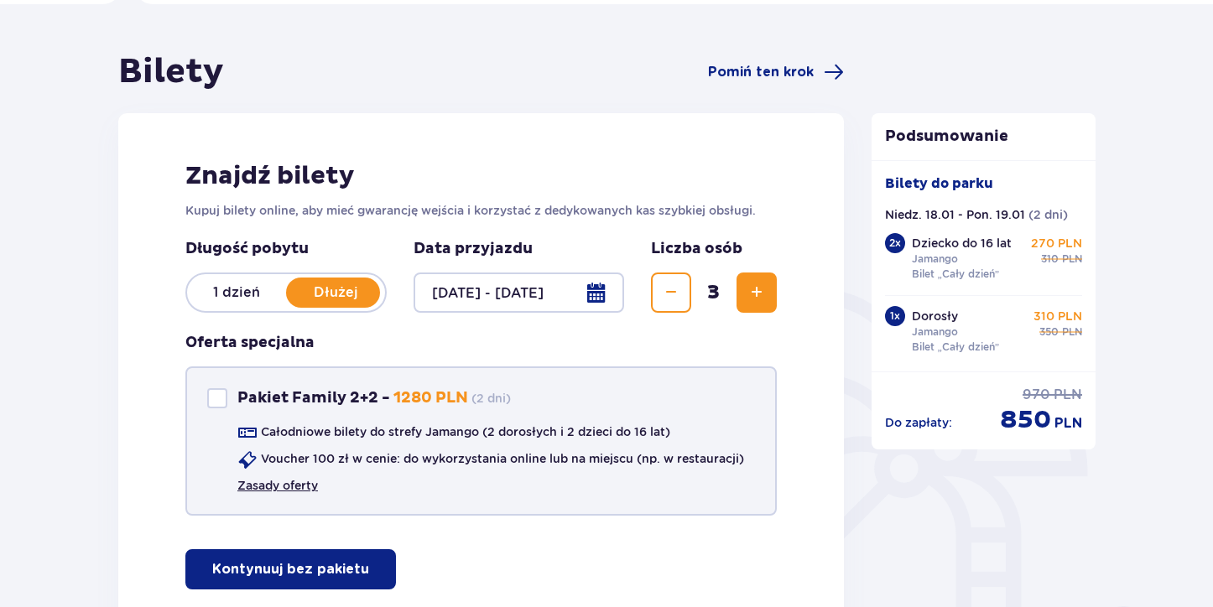
click at [268, 493] on link "Zasady oferty" at bounding box center [277, 485] width 81 height 17
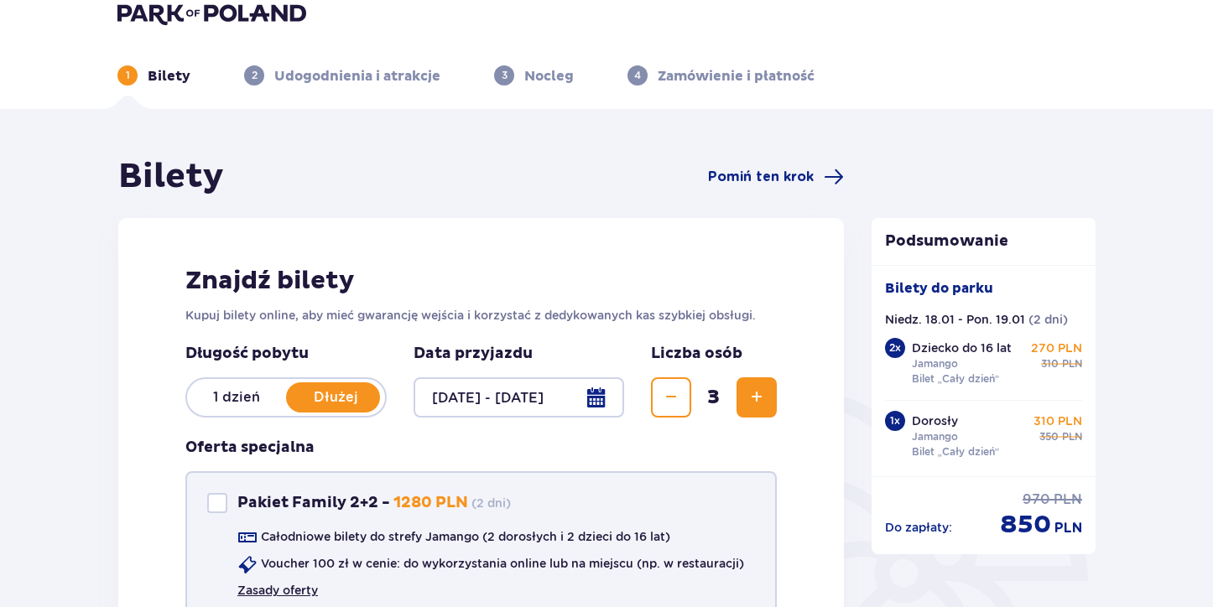
scroll to position [20, 0]
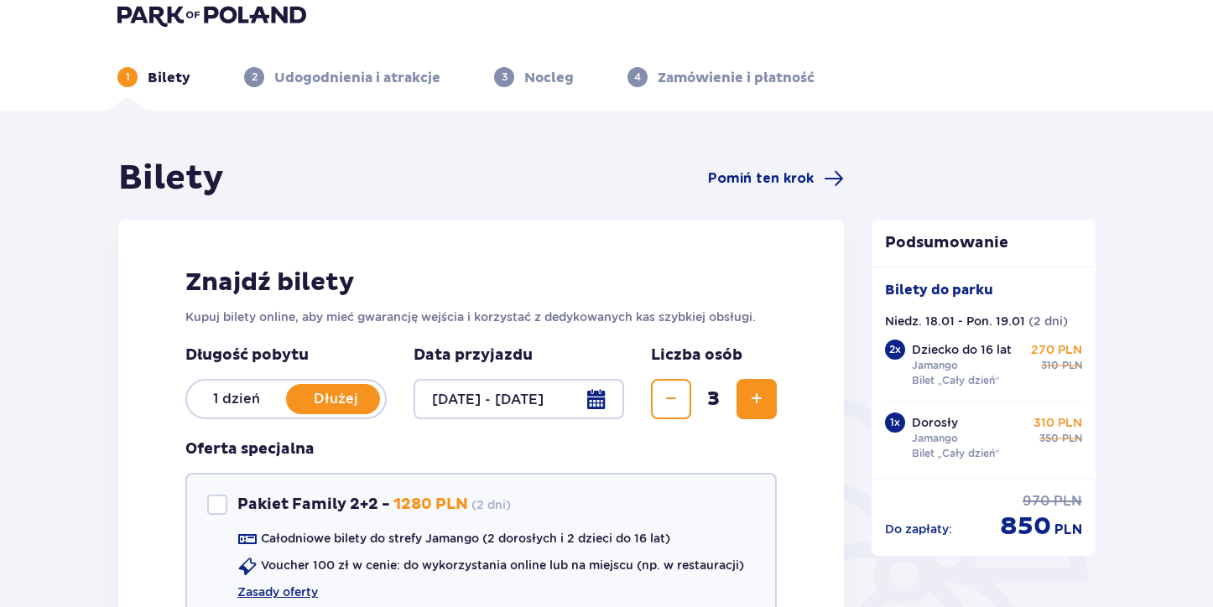
click at [677, 398] on span "Zmniejsz" at bounding box center [671, 399] width 20 height 20
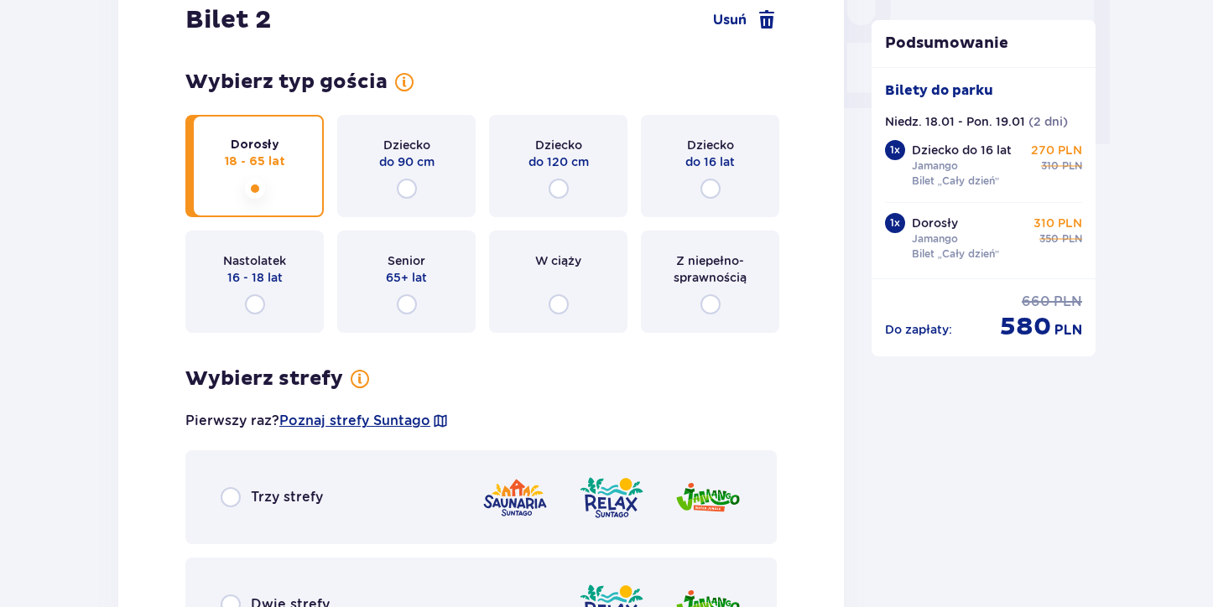
scroll to position [1669, 0]
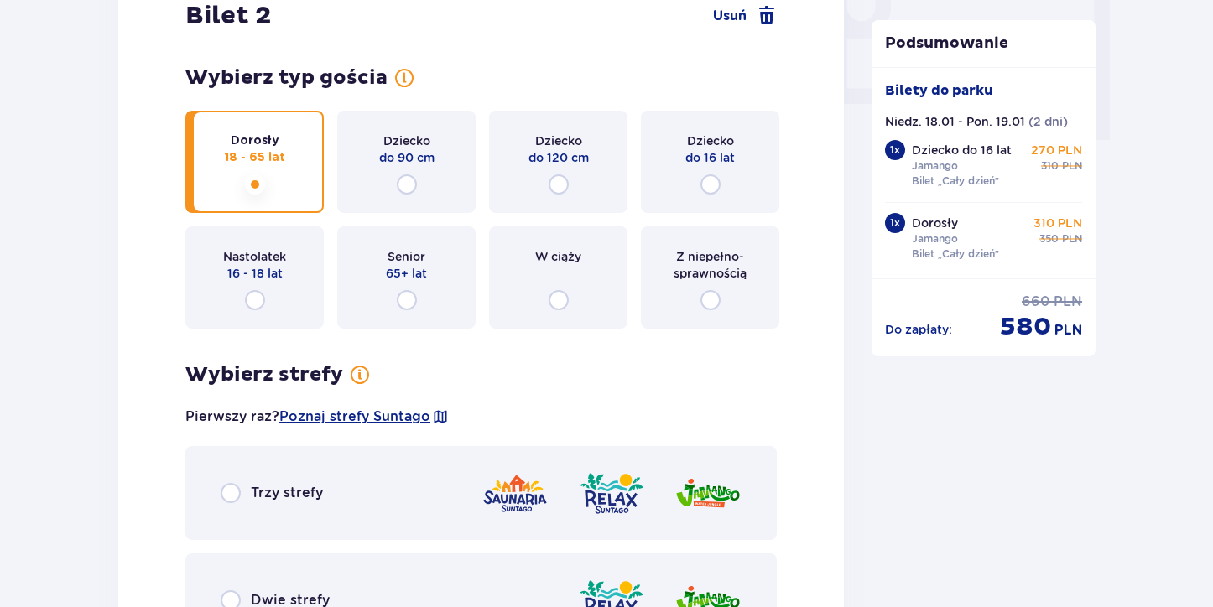
click at [708, 184] on input "radio" at bounding box center [710, 184] width 20 height 20
radio input "true"
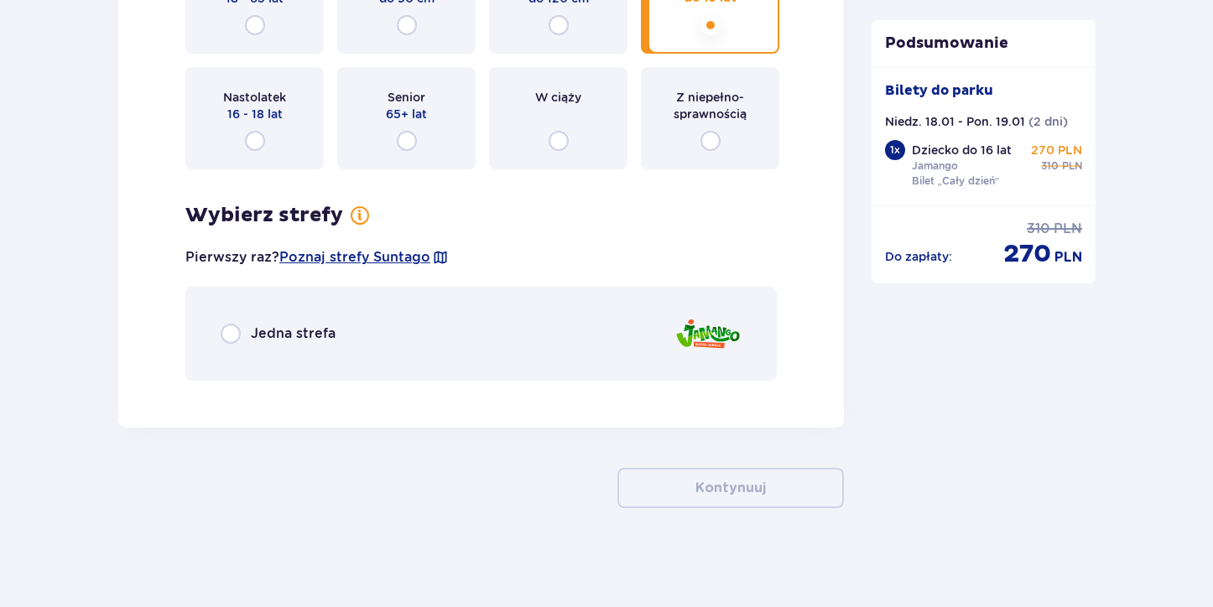
scroll to position [1830, 0]
click at [231, 330] on input "radio" at bounding box center [231, 332] width 20 height 20
radio input "true"
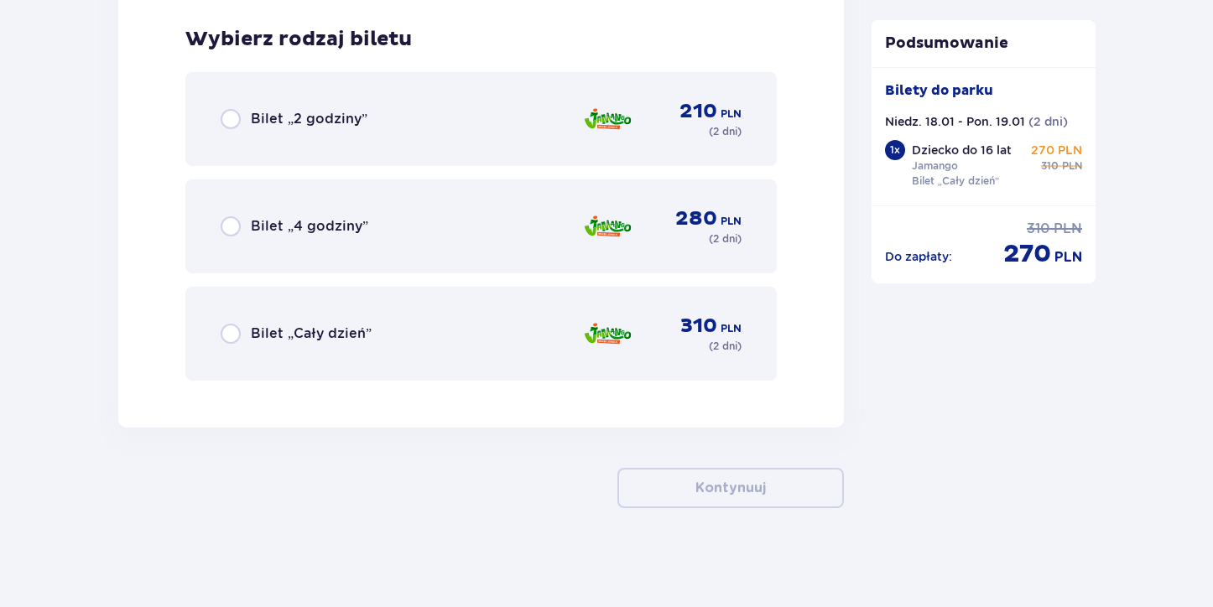
scroll to position [2218, 0]
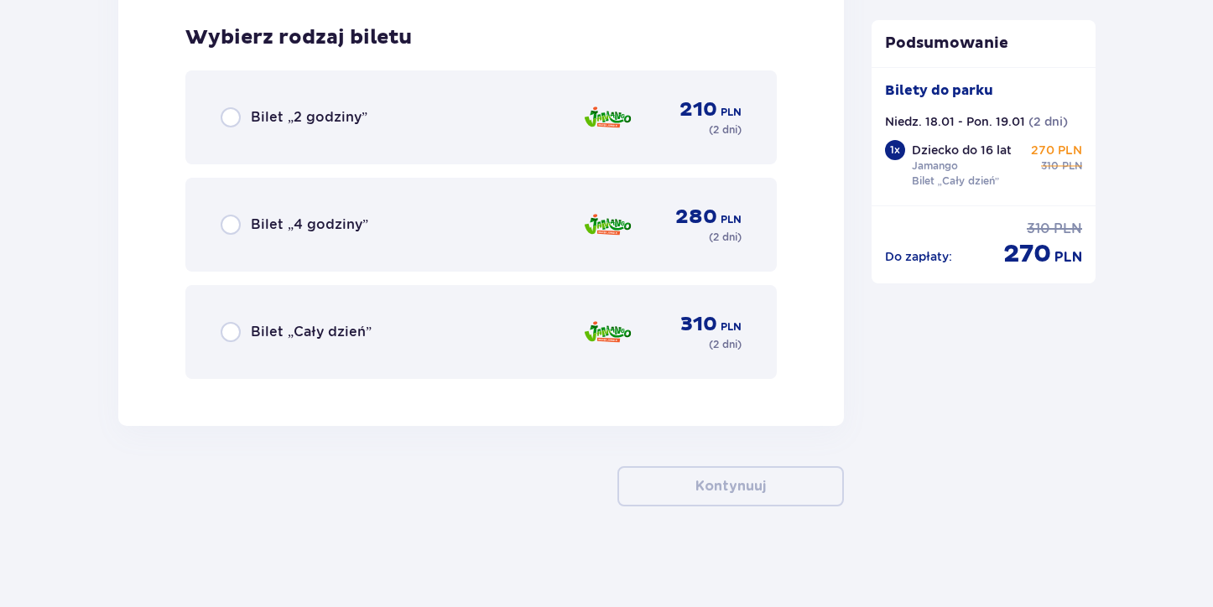
click at [233, 329] on input "radio" at bounding box center [231, 332] width 20 height 20
radio input "true"
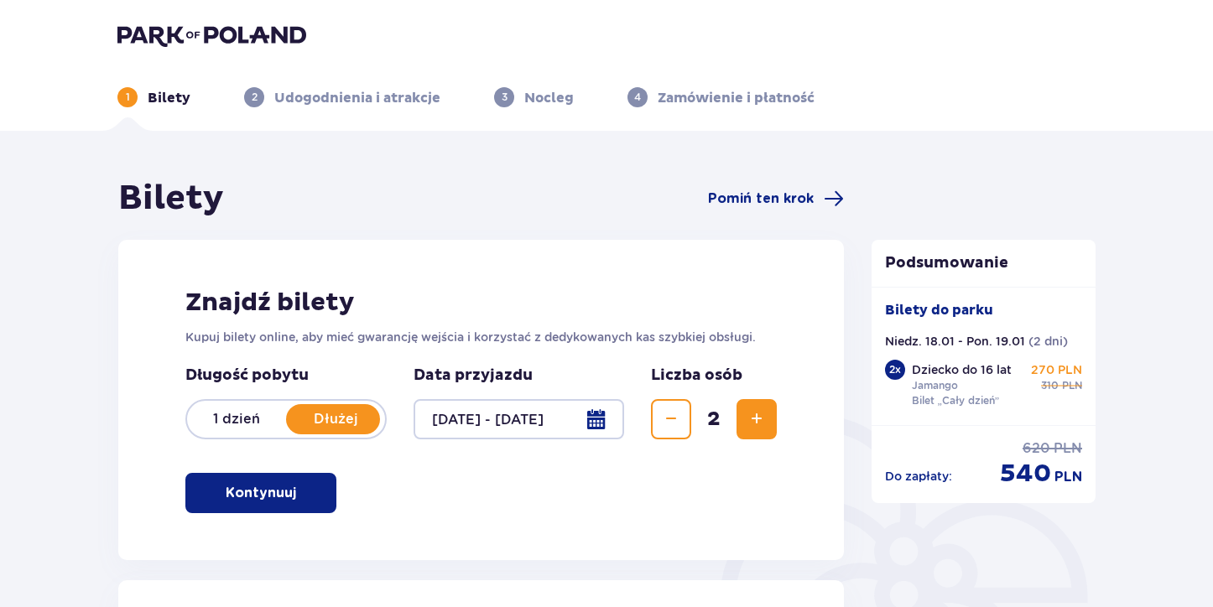
scroll to position [0, 0]
click at [309, 493] on span "button" at bounding box center [299, 493] width 20 height 20
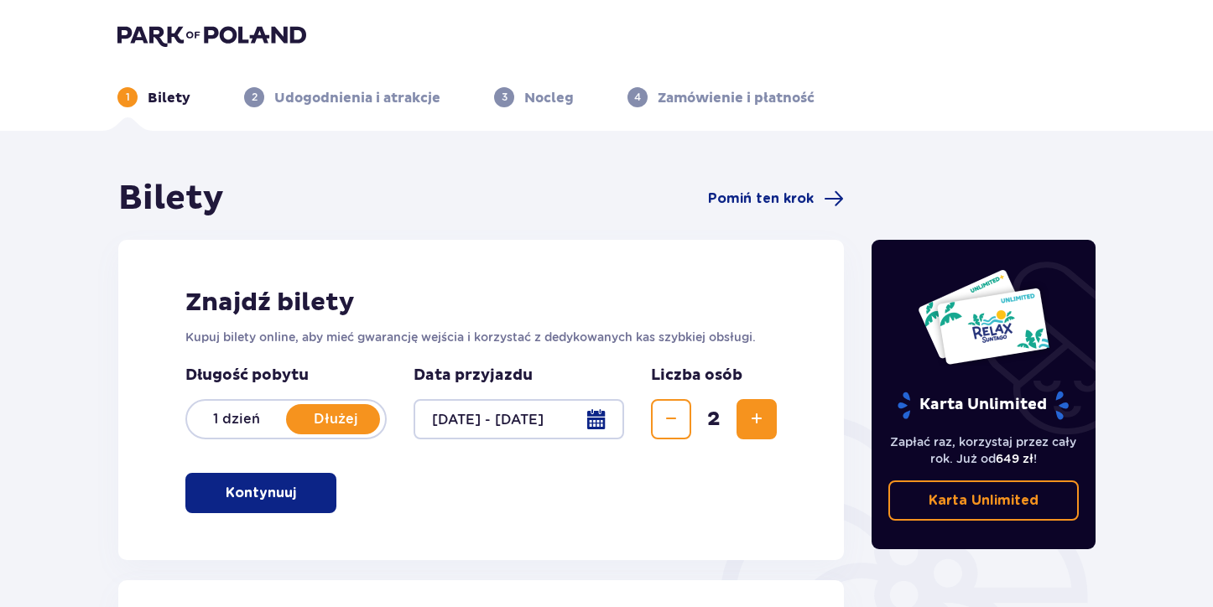
click at [264, 43] on img at bounding box center [211, 34] width 189 height 23
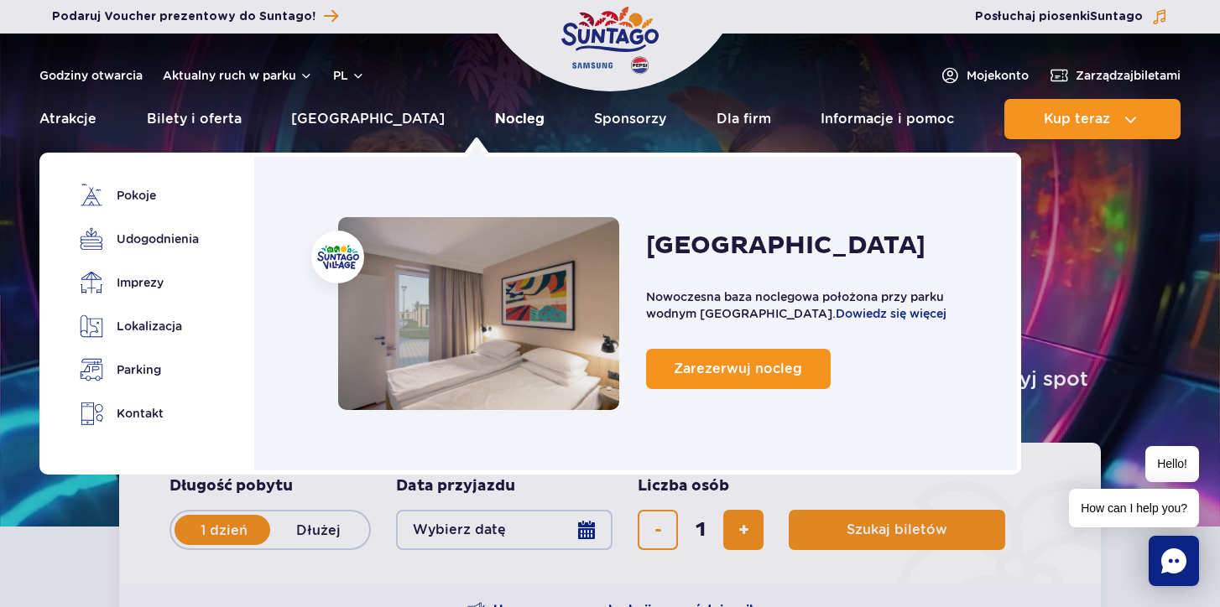
click at [495, 127] on link "Nocleg" at bounding box center [519, 119] width 49 height 40
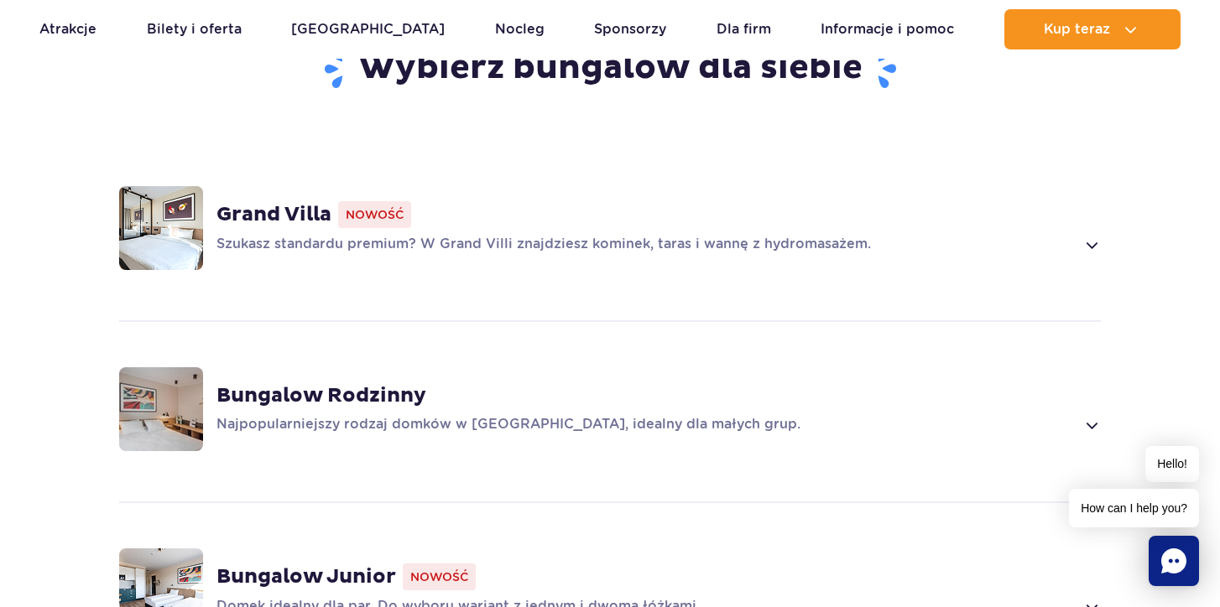
scroll to position [1214, 0]
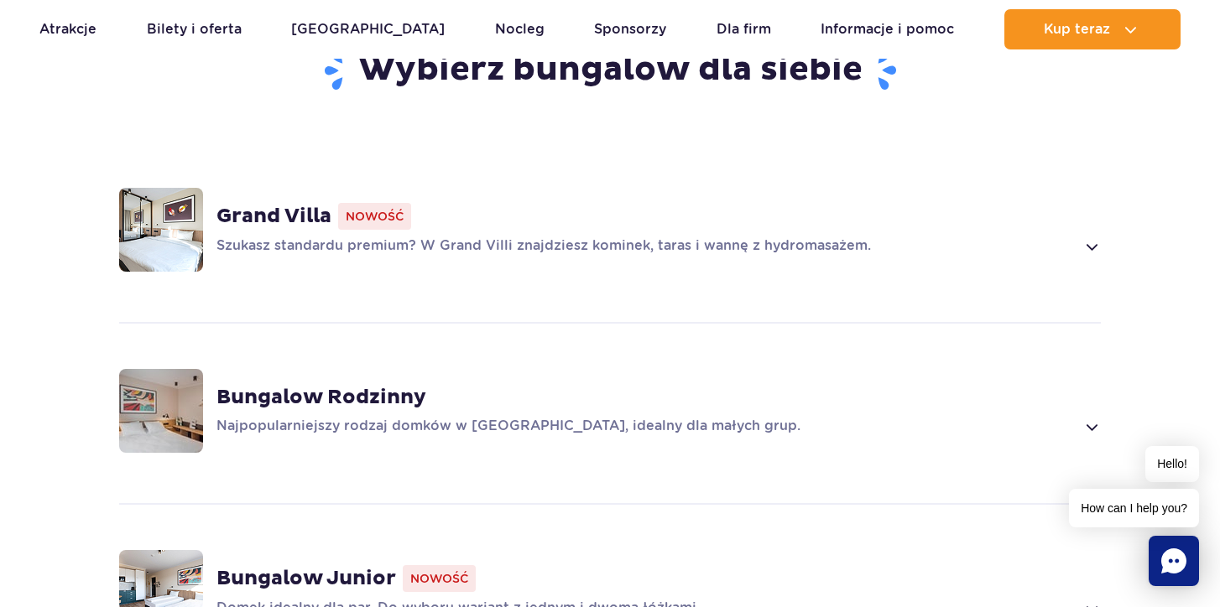
click at [1086, 237] on span at bounding box center [1090, 247] width 19 height 20
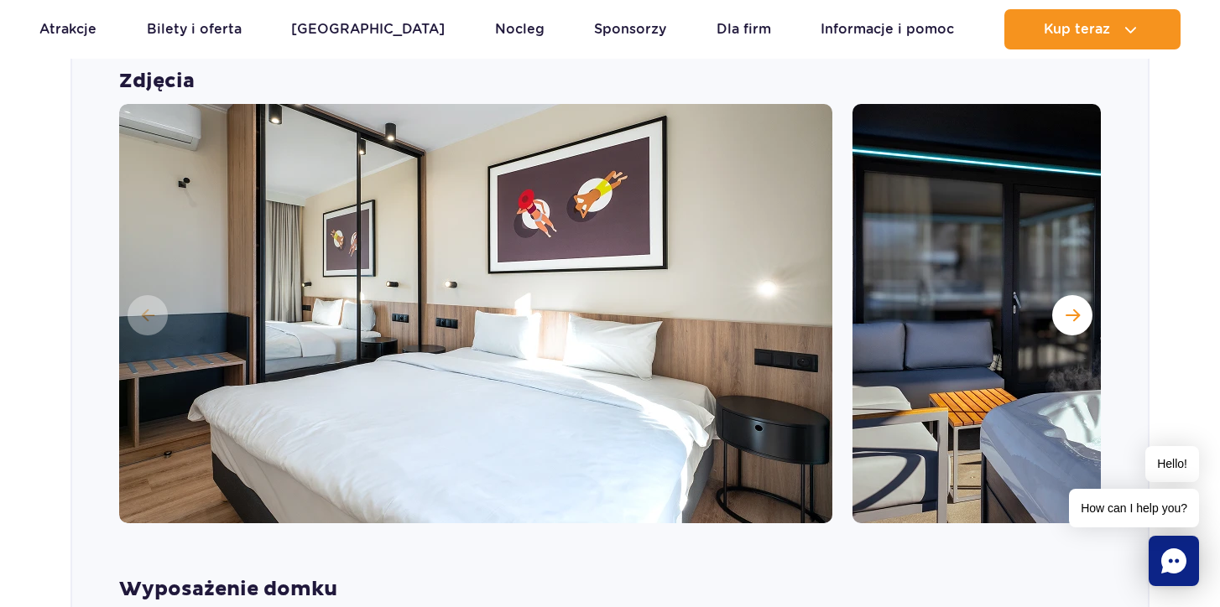
scroll to position [1466, 0]
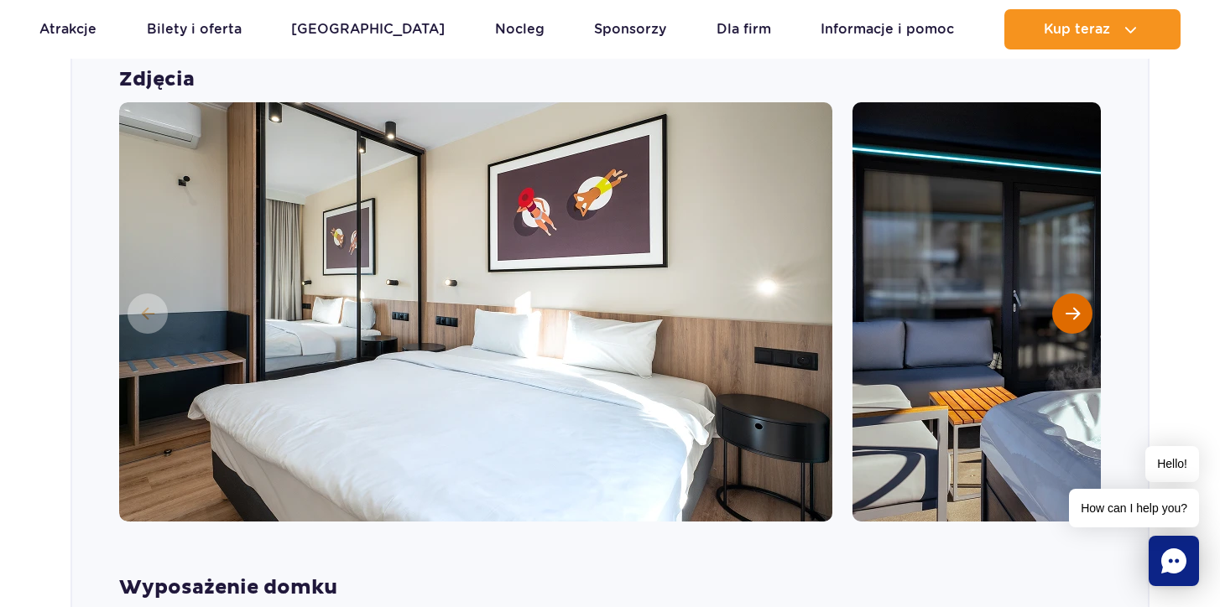
click at [1068, 306] on span "Następny slajd" at bounding box center [1072, 313] width 14 height 15
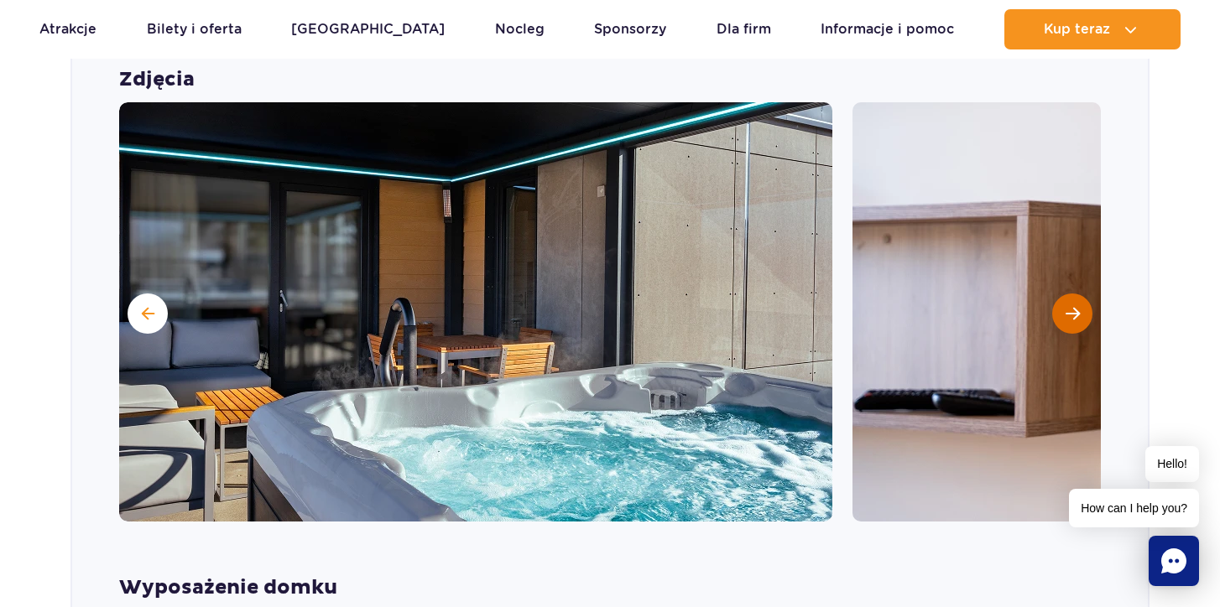
click at [1068, 306] on span "Następny slajd" at bounding box center [1072, 313] width 14 height 15
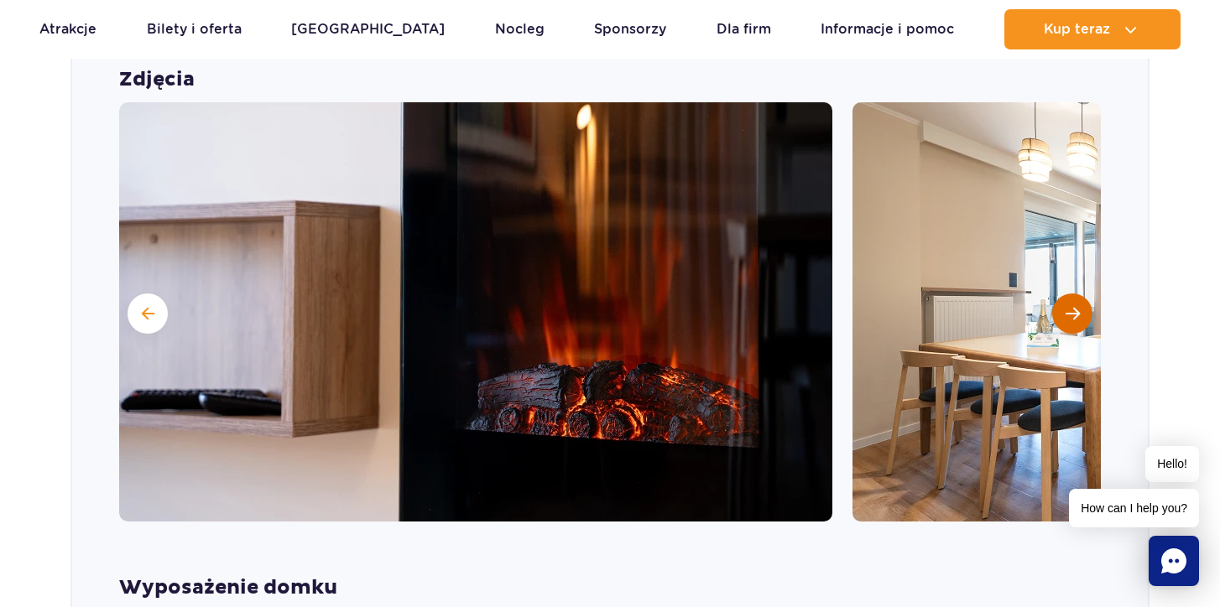
click at [1068, 306] on span "Następny slajd" at bounding box center [1072, 313] width 14 height 15
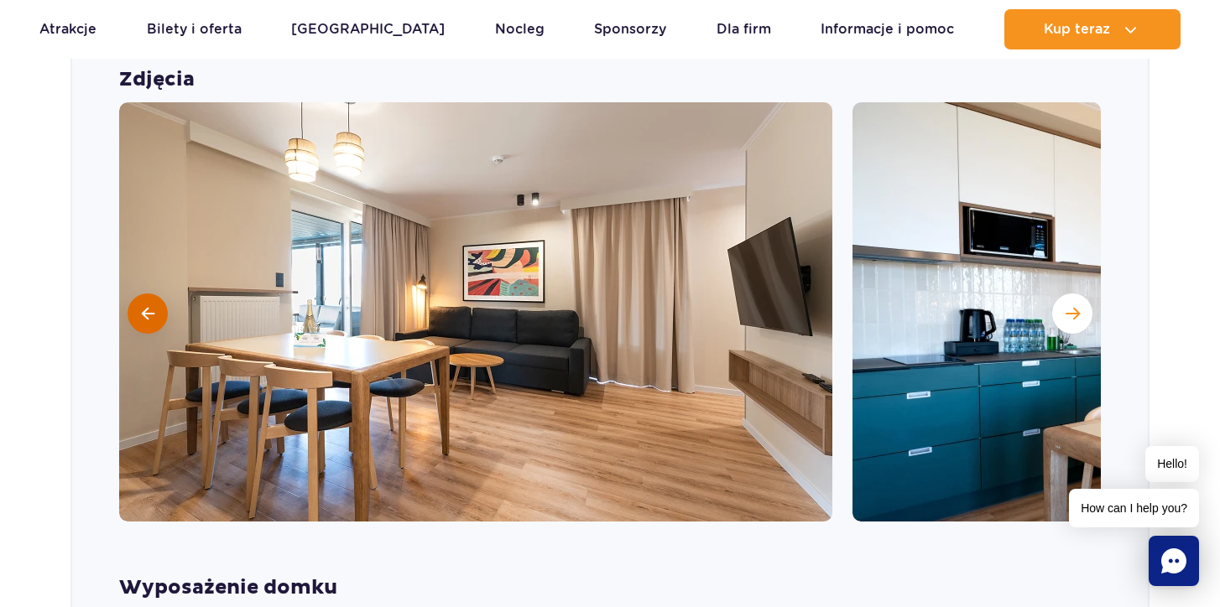
click at [147, 306] on span at bounding box center [148, 313] width 13 height 15
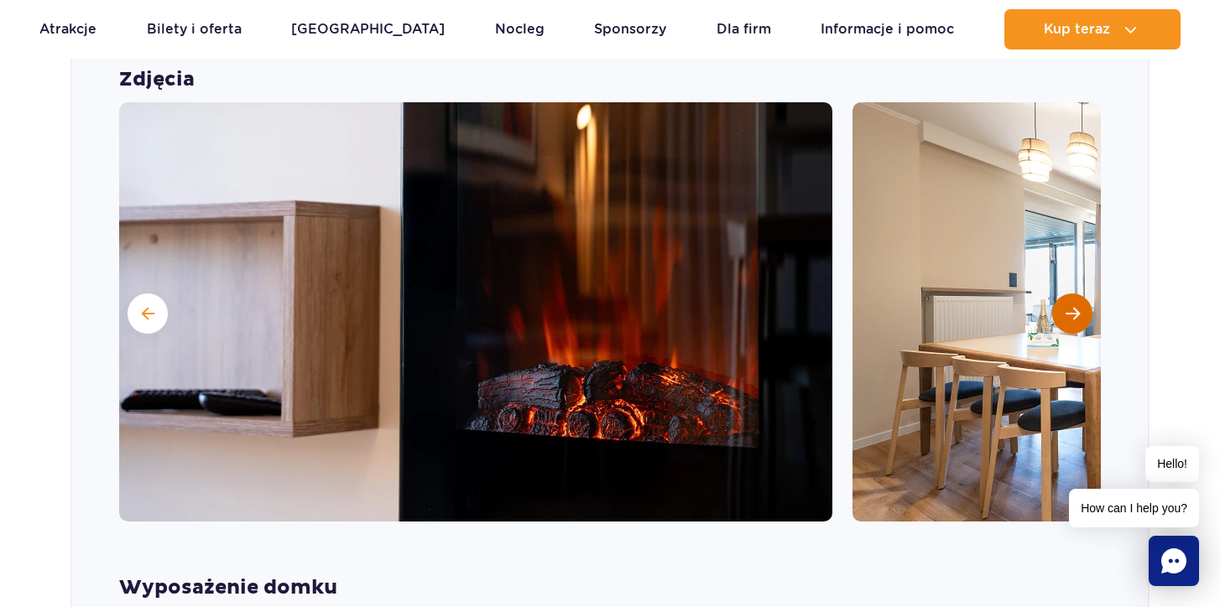
click at [1071, 294] on button "Następny slajd" at bounding box center [1072, 314] width 40 height 40
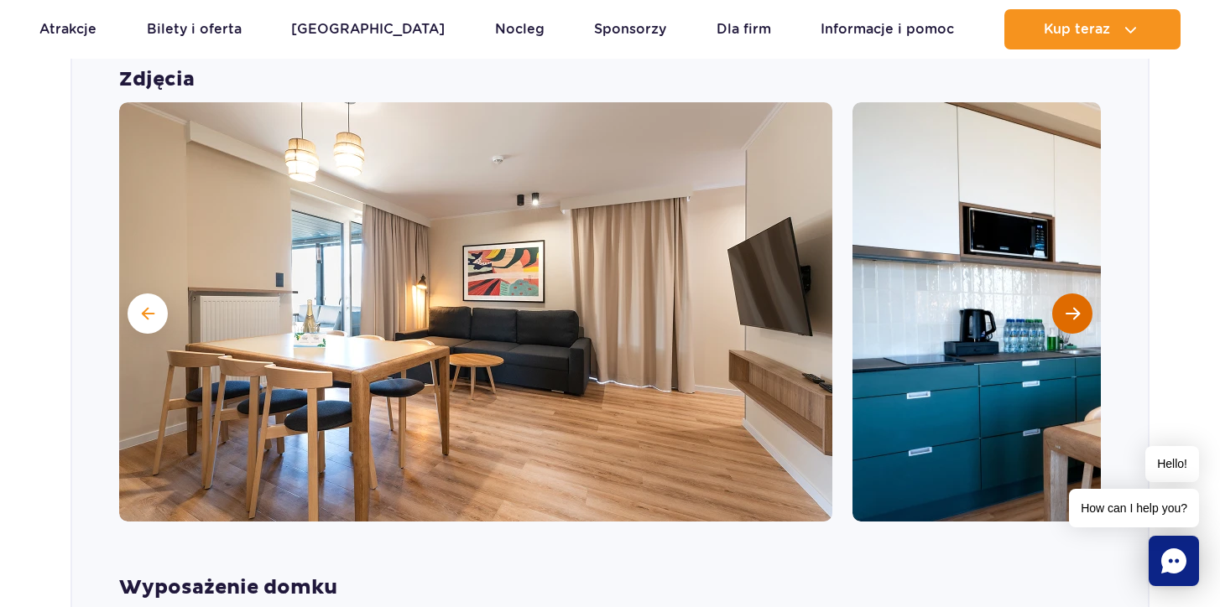
click at [1071, 294] on button "Następny slajd" at bounding box center [1072, 314] width 40 height 40
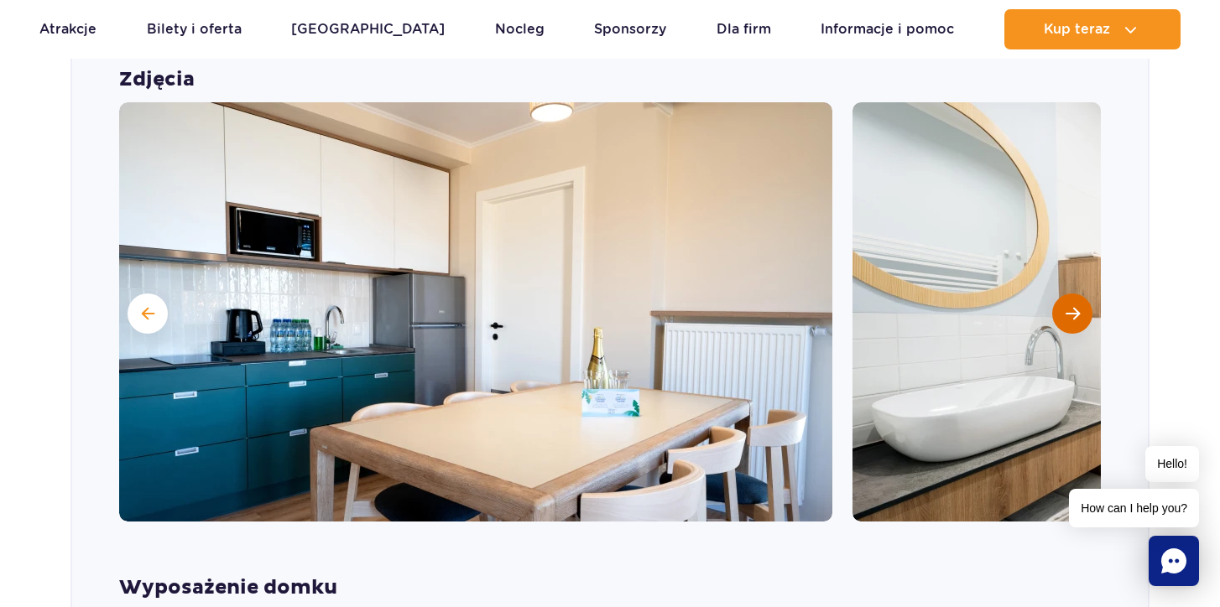
click at [1071, 294] on button "Następny slajd" at bounding box center [1072, 314] width 40 height 40
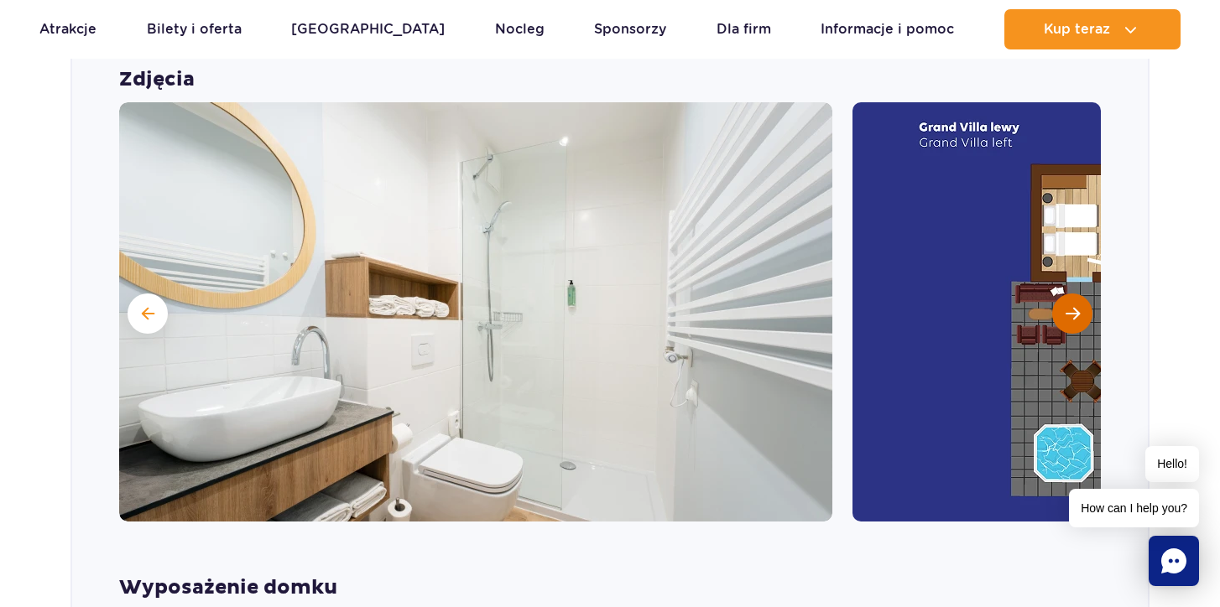
click at [1071, 294] on button "Następny slajd" at bounding box center [1072, 314] width 40 height 40
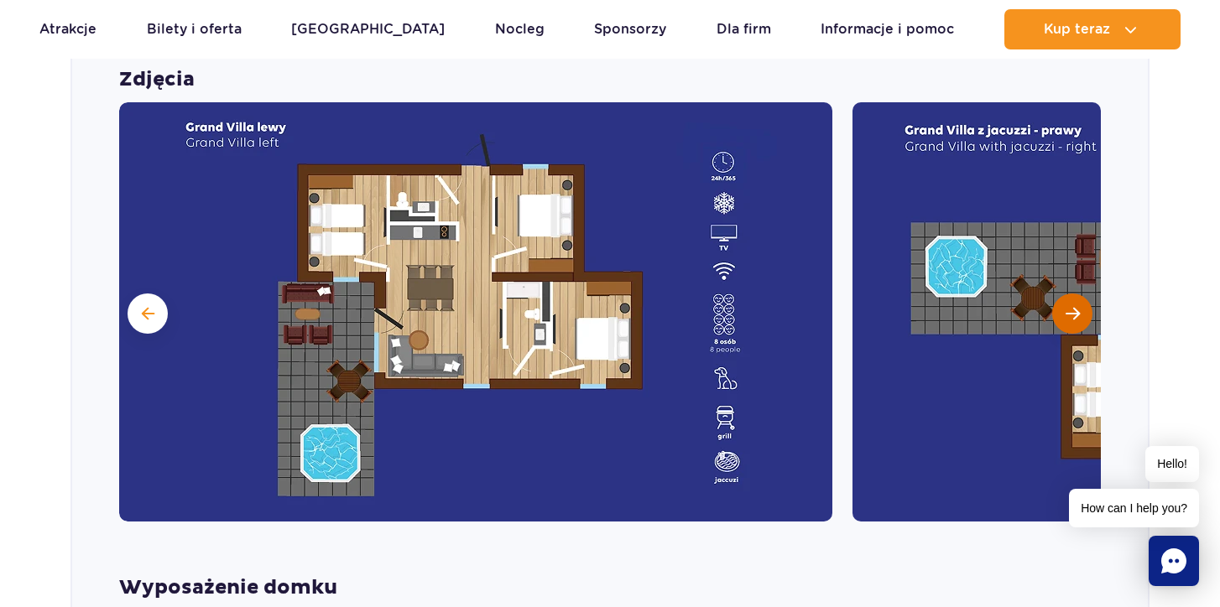
click at [1073, 294] on button "Następny slajd" at bounding box center [1072, 314] width 40 height 40
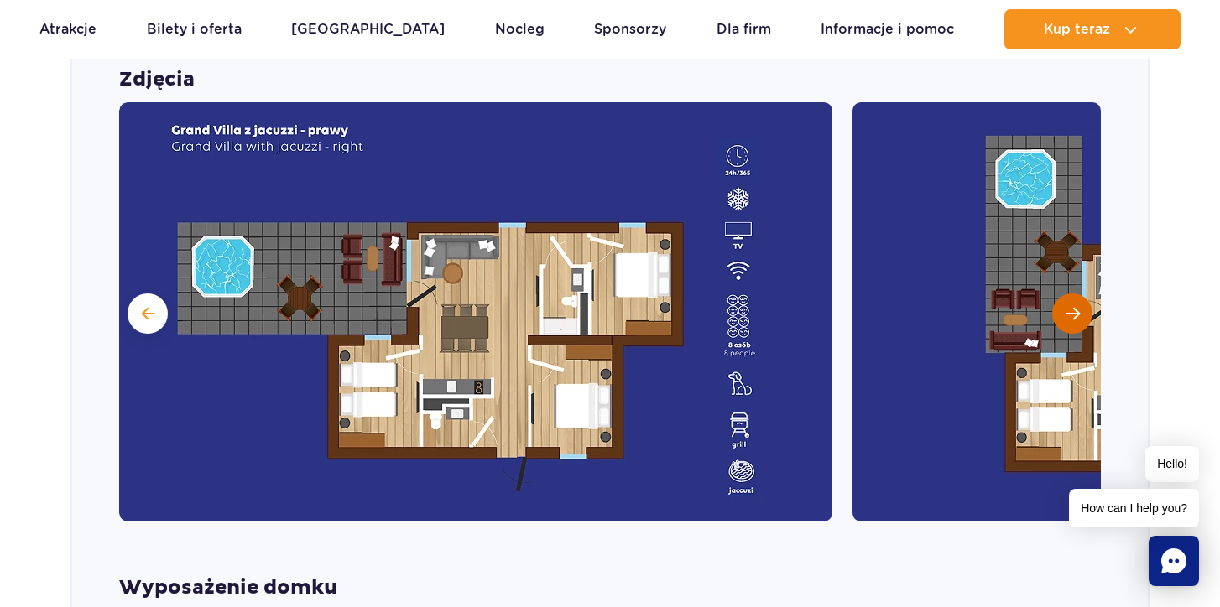
click at [1073, 294] on button "Następny slajd" at bounding box center [1072, 314] width 40 height 40
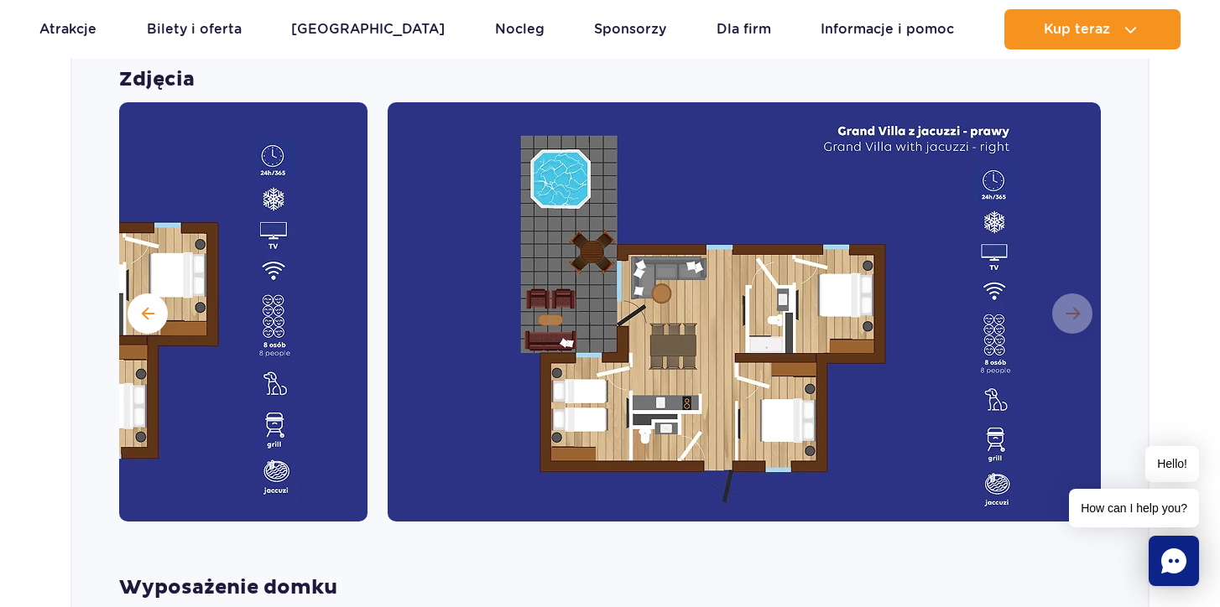
click at [1074, 289] on img at bounding box center [743, 311] width 713 height 419
click at [153, 306] on span at bounding box center [148, 313] width 13 height 15
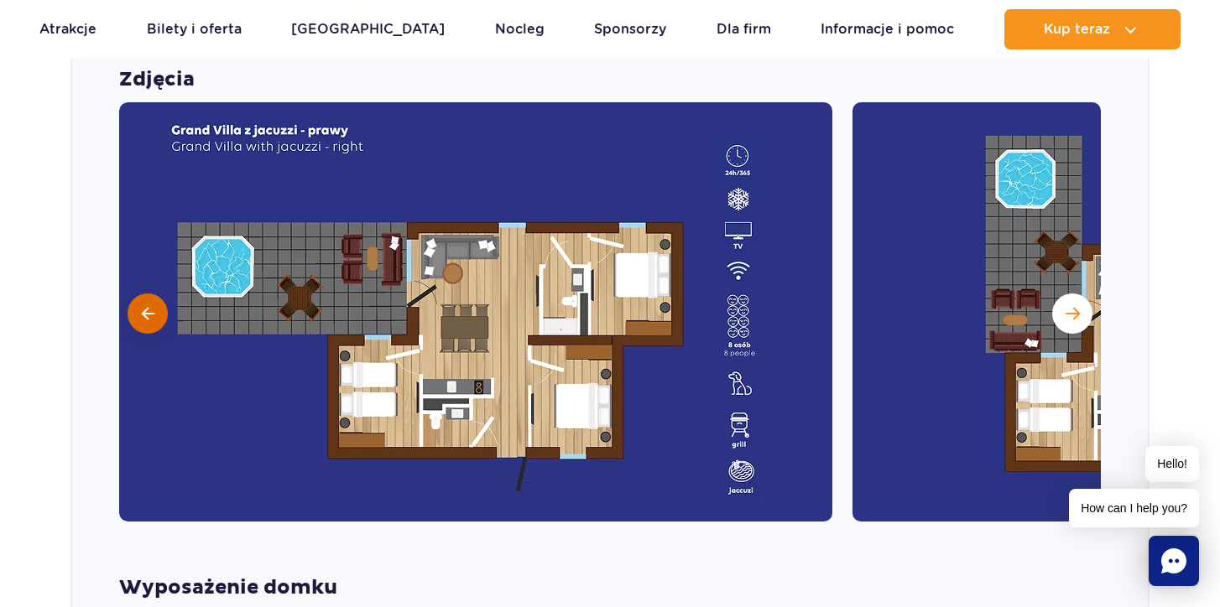
click at [155, 294] on button at bounding box center [147, 314] width 40 height 40
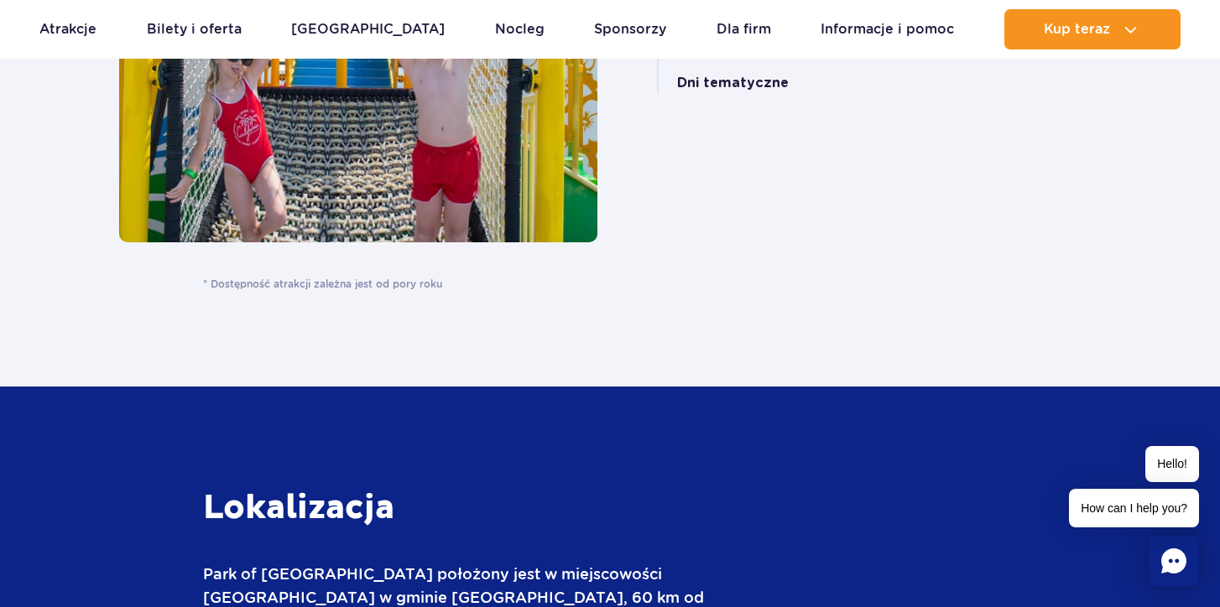
scroll to position [4563, 0]
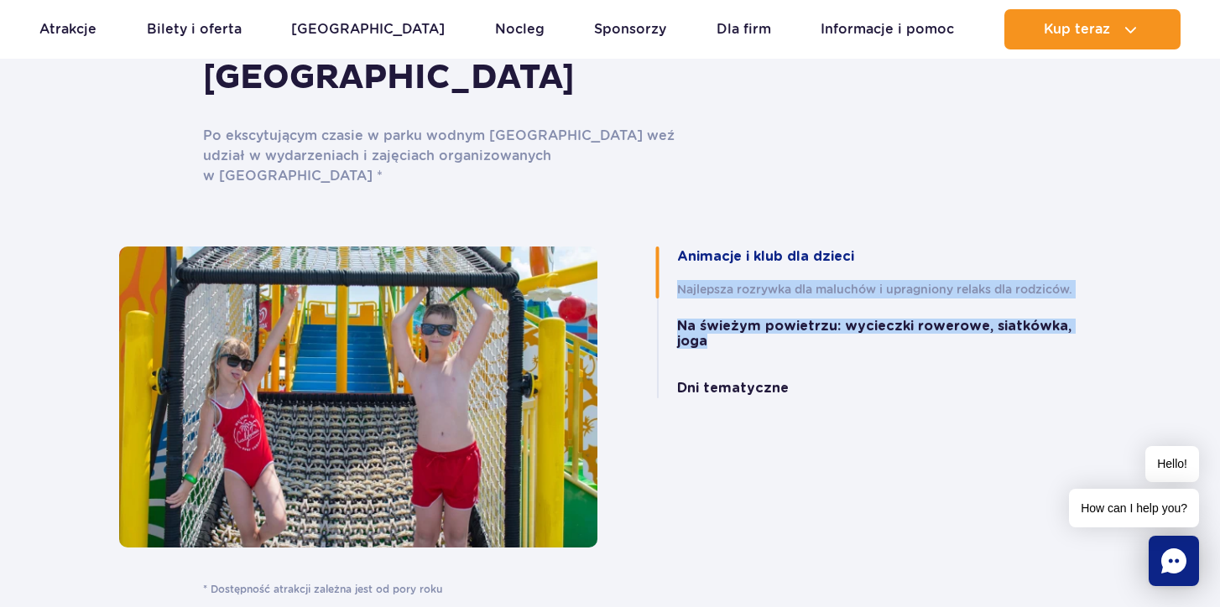
drag, startPoint x: 657, startPoint y: 224, endPoint x: 650, endPoint y: 290, distance: 66.6
click at [651, 291] on div "Animacje i klub dla dzieci Najlepsza rozrywka dla maluchów i upragniony relaks …" at bounding box center [861, 323] width 479 height 152
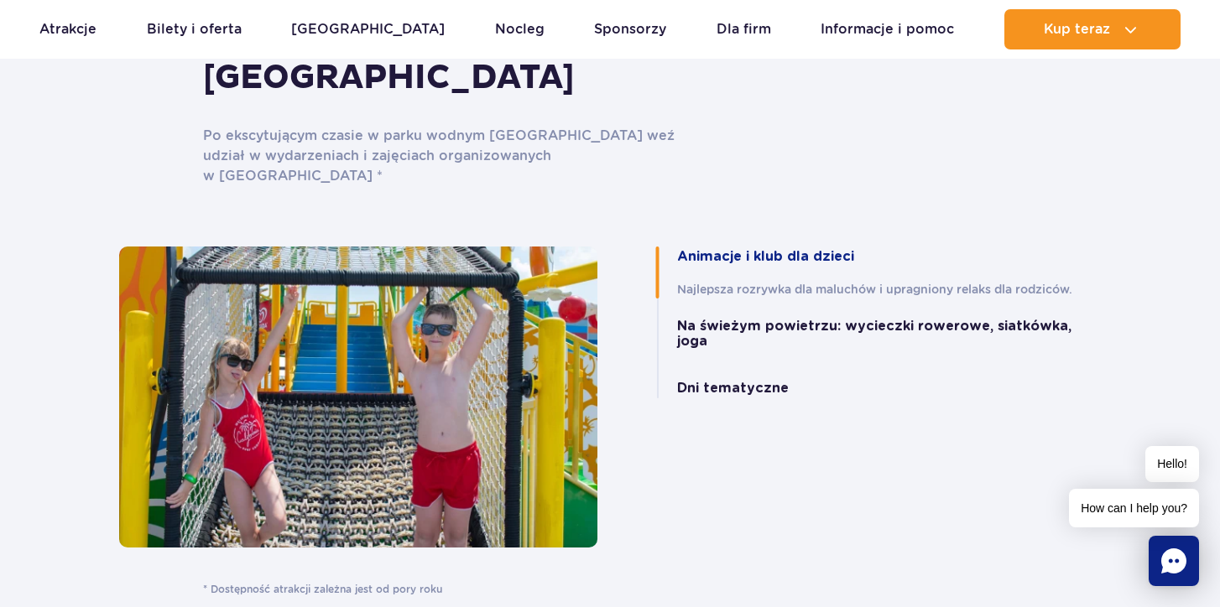
click at [722, 361] on div "Animacje i klub dla dzieci Najlepsza rozrywka dla maluchów i upragniony relaks …" at bounding box center [862, 397] width 504 height 301
click at [708, 381] on button "Dni tematyczne" at bounding box center [733, 388] width 112 height 15
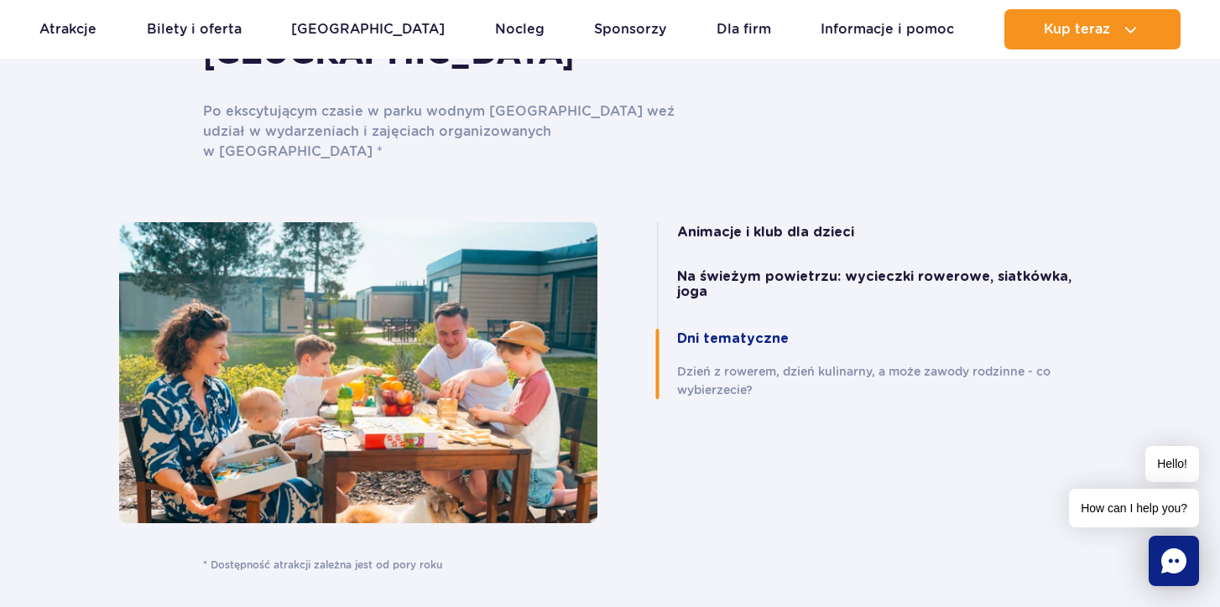
scroll to position [4601, 0]
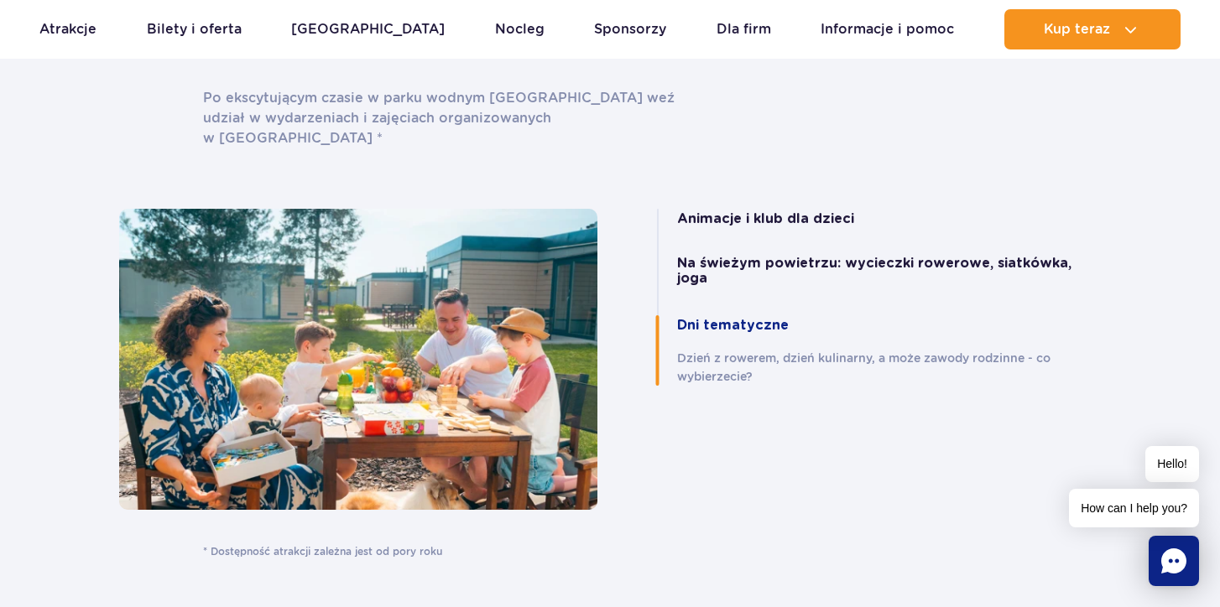
click at [727, 211] on button "Animacje i klub dla dzieci" at bounding box center [765, 218] width 177 height 15
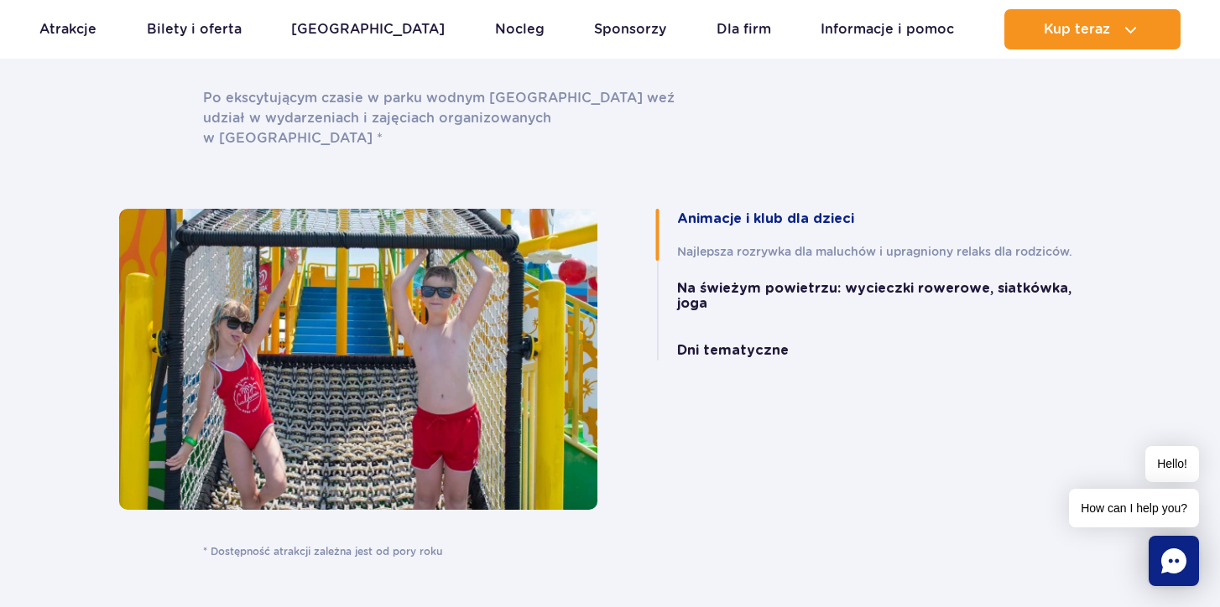
click at [719, 281] on button "Na świeżym powietrzu: wycieczki rowerowe, siatkówka, joga" at bounding box center [889, 296] width 424 height 31
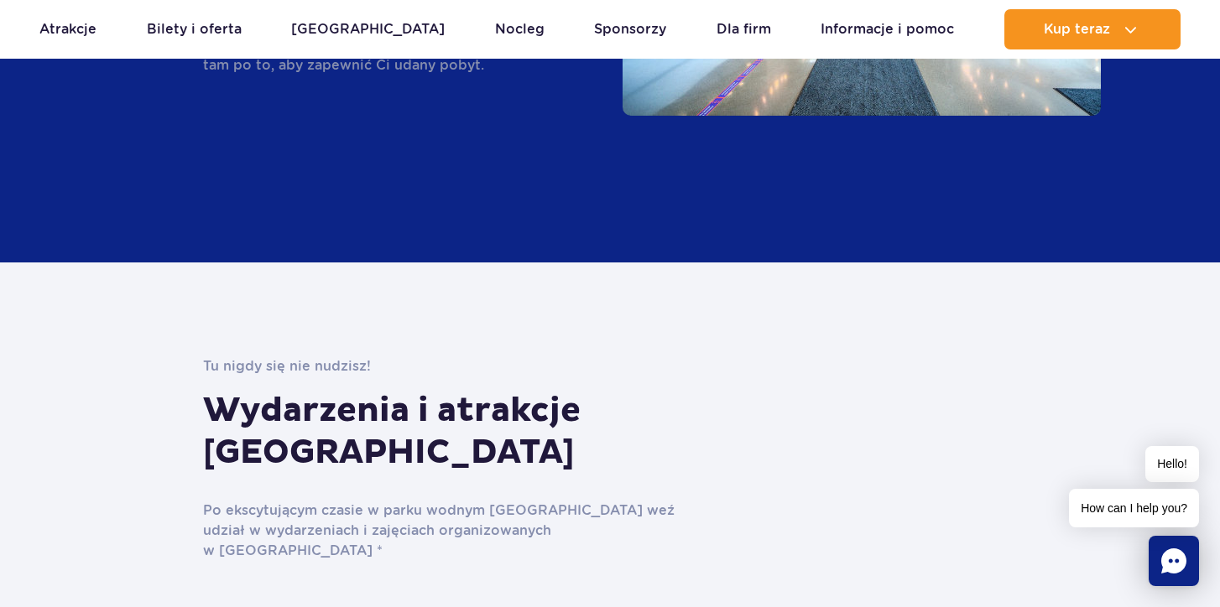
scroll to position [4184, 0]
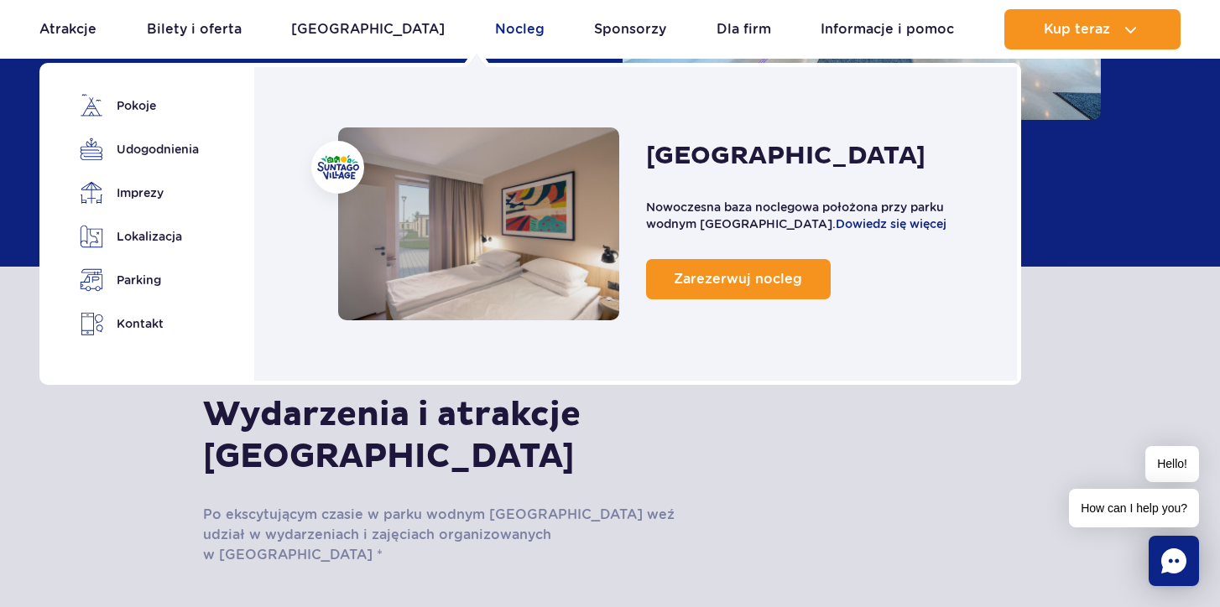
click at [495, 20] on link "Nocleg" at bounding box center [519, 29] width 49 height 40
